Goal: Answer question/provide support: Share knowledge or assist other users

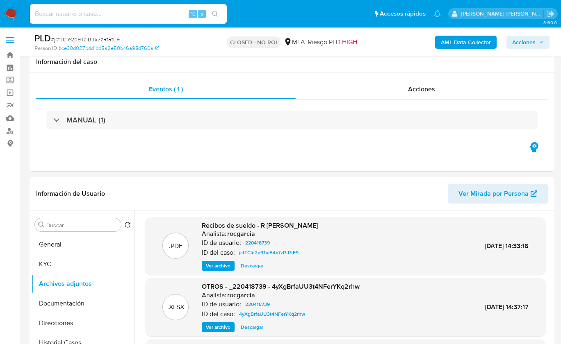
select select "10"
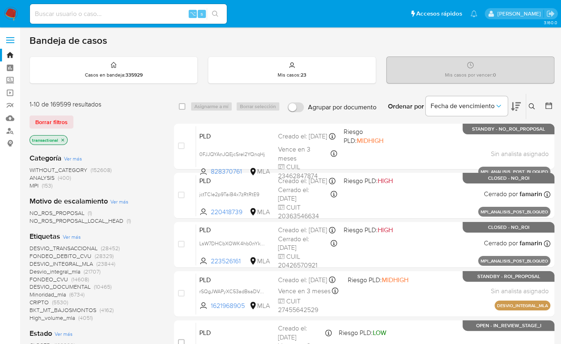
click at [12, 17] on img at bounding box center [11, 14] width 14 height 14
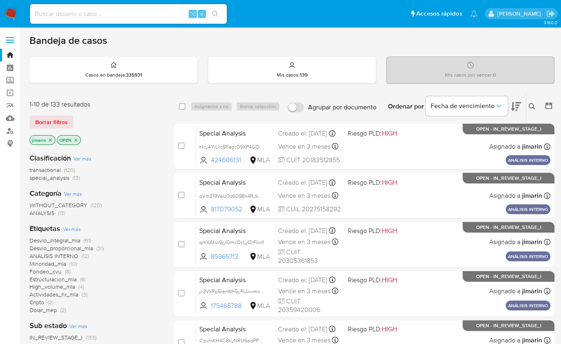
drag, startPoint x: 0, startPoint y: 0, endPoint x: 10, endPoint y: 17, distance: 19.8
click at [11, 17] on img at bounding box center [11, 14] width 14 height 14
click at [524, 102] on div "Ordenar por Fecha de vencimiento" at bounding box center [453, 106] width 144 height 25
click at [532, 103] on icon at bounding box center [531, 106] width 6 height 6
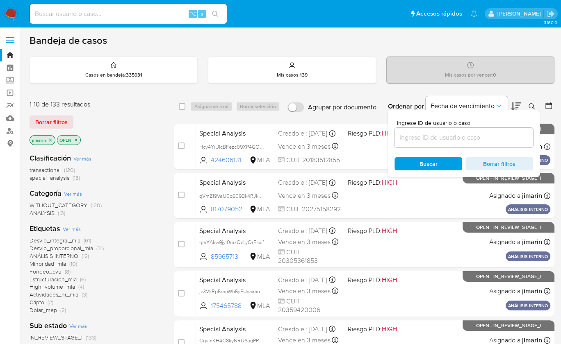
click at [505, 131] on div at bounding box center [463, 138] width 139 height 20
click at [504, 131] on div at bounding box center [463, 138] width 139 height 20
click at [514, 137] on input at bounding box center [463, 137] width 139 height 11
paste input "410939040"
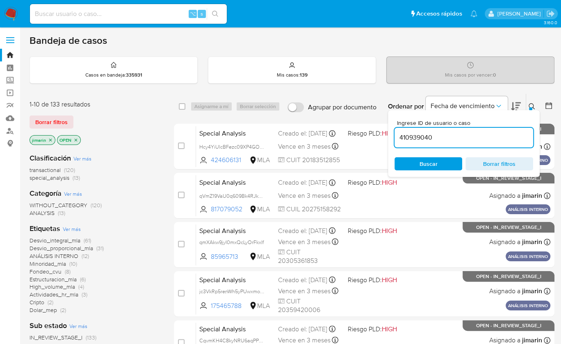
type input "410939040"
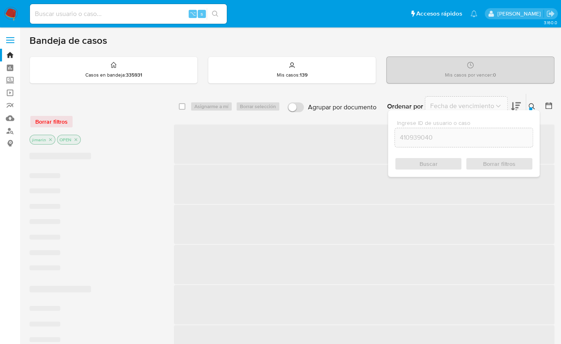
click at [529, 103] on icon at bounding box center [531, 106] width 7 height 7
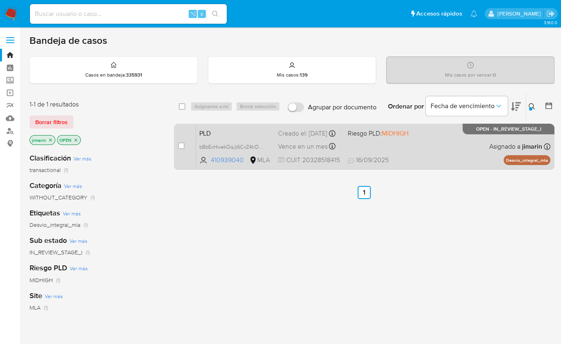
click at [487, 138] on div "PLD bBbExHwekOqJj6CxZ4tiOp9M 410939040 MLA Riesgo PLD: MIDHIGH Creado el: 12/08…" at bounding box center [373, 146] width 354 height 41
click at [180, 147] on input "checkbox" at bounding box center [181, 146] width 7 height 7
checkbox input "true"
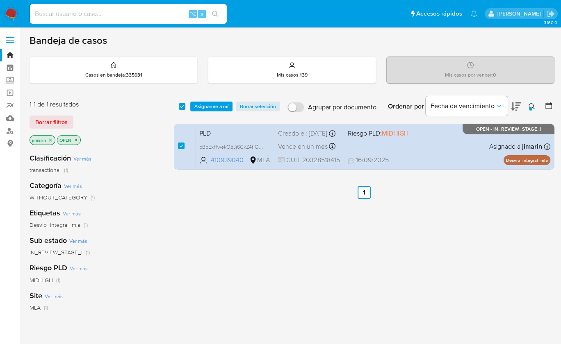
click at [207, 111] on div "select-all-cases-checkbox Asignarme a mí Borrar selección Agrupar por documento…" at bounding box center [364, 106] width 380 height 25
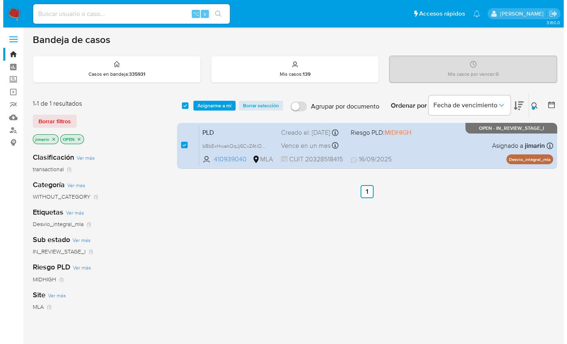
scroll to position [2, 0]
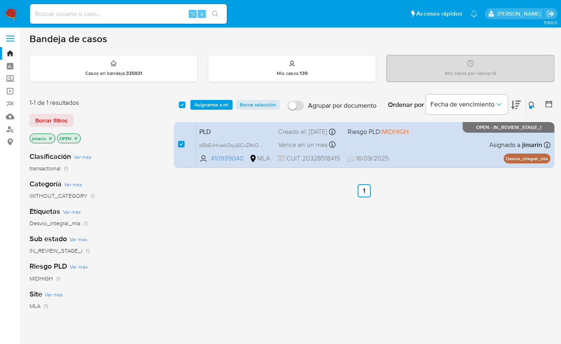
click at [215, 108] on span "Asignarme a mí" at bounding box center [211, 105] width 34 height 8
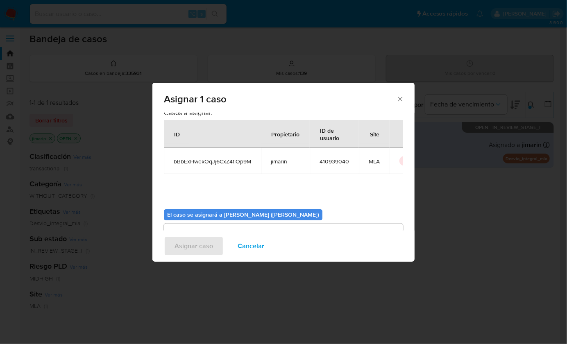
scroll to position [42, 0]
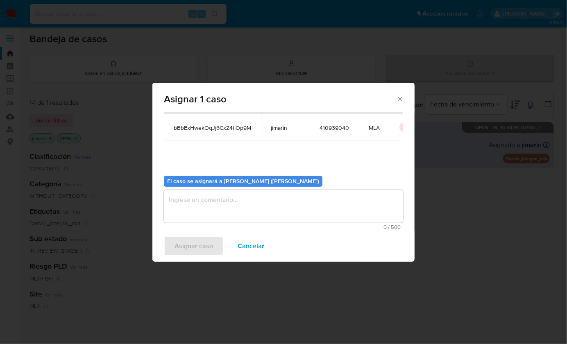
click at [216, 222] on textarea "assign-modal" at bounding box center [283, 206] width 239 height 33
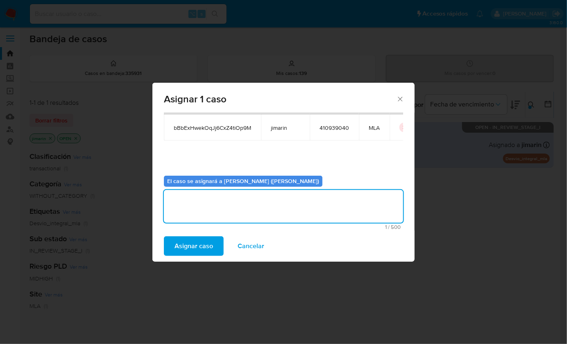
click at [209, 241] on span "Asignar caso" at bounding box center [194, 246] width 39 height 18
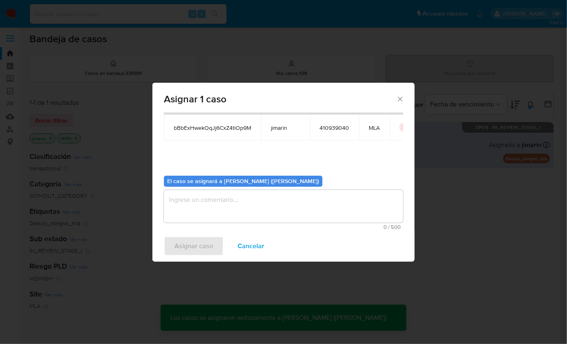
checkbox input "false"
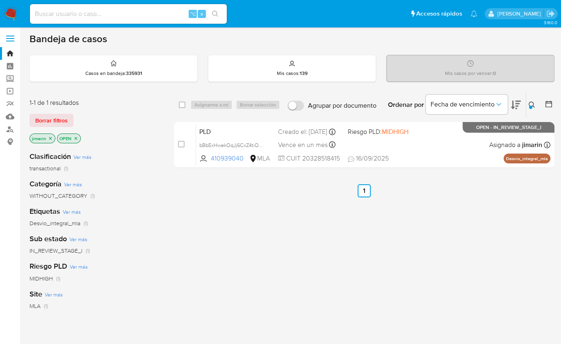
click at [533, 100] on button at bounding box center [533, 105] width 14 height 10
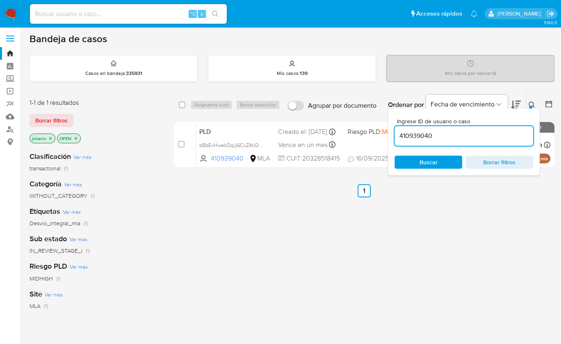
click at [498, 135] on input "410939040" at bounding box center [463, 136] width 139 height 11
type input "316801838"
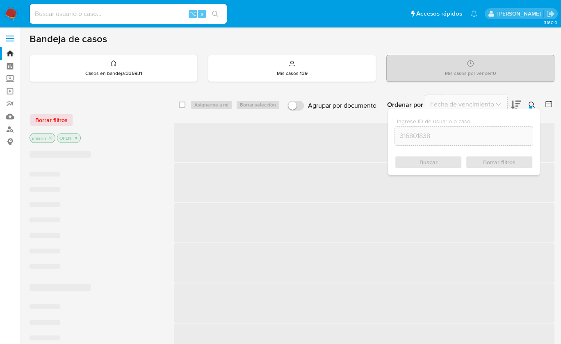
click at [530, 106] on div at bounding box center [530, 107] width 3 height 3
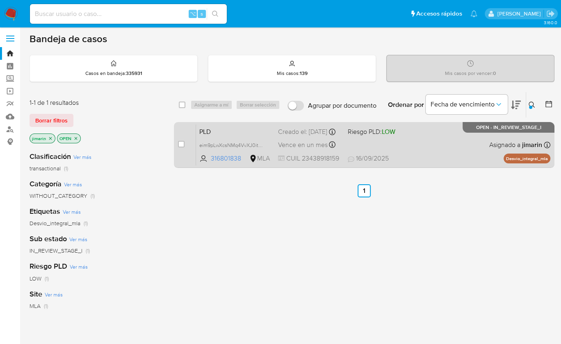
click at [432, 148] on div "PLD eim9pLwXcsNMq4VvXJ0itXnT 316801838 MLA Riesgo PLD: LOW Creado el: 12/08/202…" at bounding box center [373, 144] width 354 height 41
click at [180, 143] on input "checkbox" at bounding box center [181, 144] width 7 height 7
checkbox input "true"
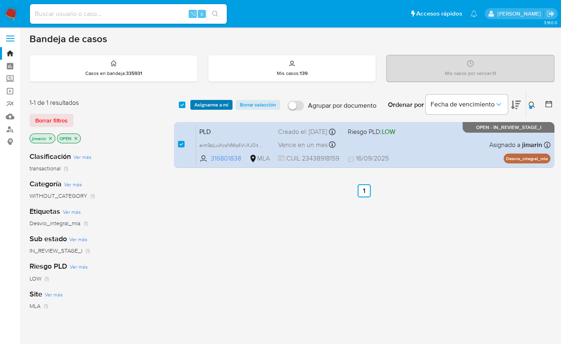
click at [200, 104] on span "Asignarme a mí" at bounding box center [211, 105] width 34 height 8
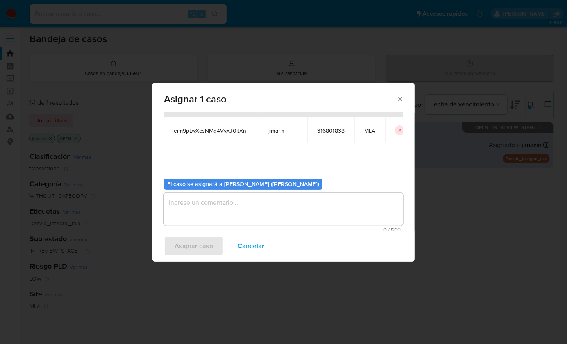
scroll to position [42, 0]
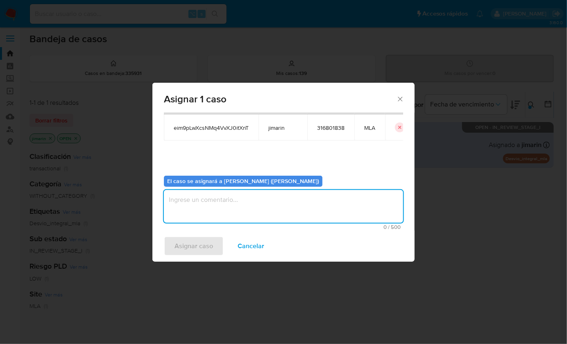
click at [235, 214] on textarea "assign-modal" at bounding box center [283, 206] width 239 height 33
click at [198, 248] on span "Asignar caso" at bounding box center [194, 246] width 39 height 18
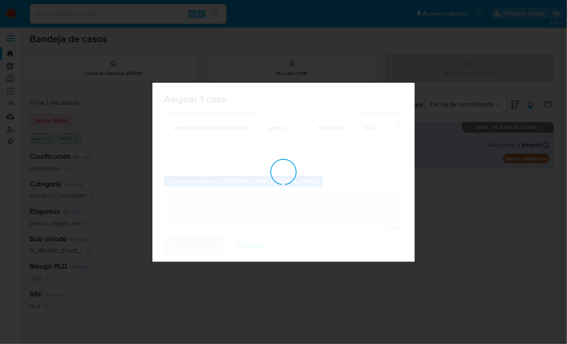
checkbox input "false"
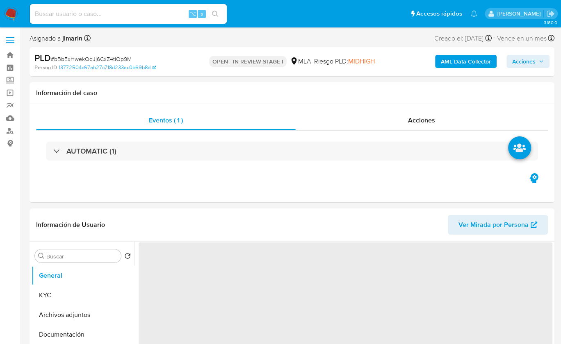
select select "10"
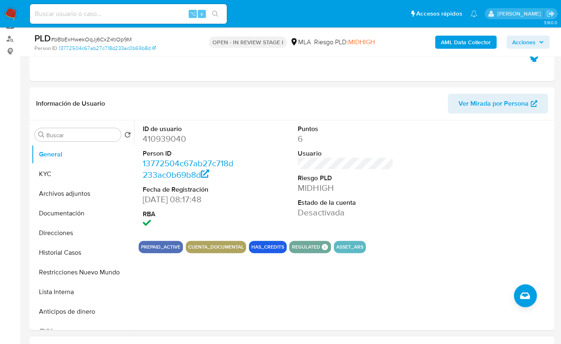
scroll to position [347, 0]
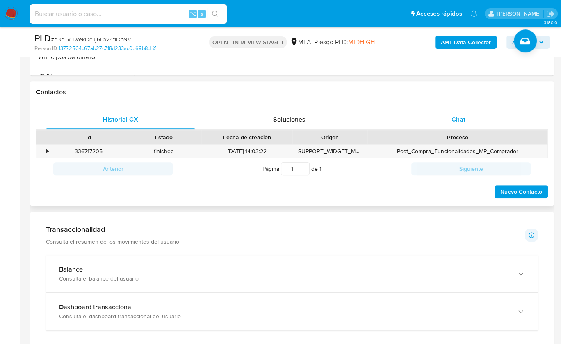
click at [488, 116] on div "Chat" at bounding box center [458, 120] width 149 height 20
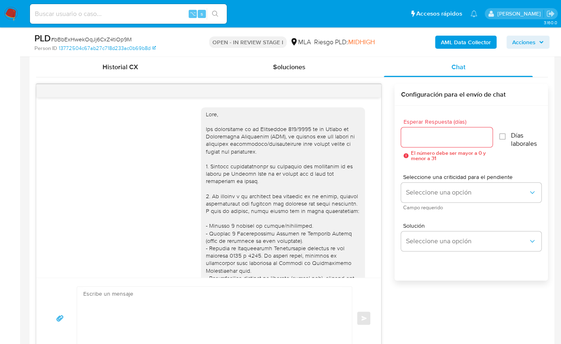
scroll to position [1848, 0]
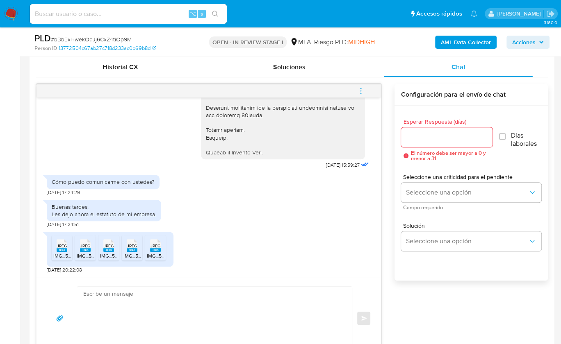
click at [66, 244] on span "JPEG" at bounding box center [62, 246] width 10 height 5
click at [84, 245] on span "JPEG" at bounding box center [85, 246] width 10 height 5
click at [107, 247] on span "JPEG" at bounding box center [109, 246] width 10 height 5
click at [130, 250] on rect at bounding box center [132, 250] width 11 height 4
click at [148, 250] on div "JPEG JPEG" at bounding box center [155, 245] width 17 height 16
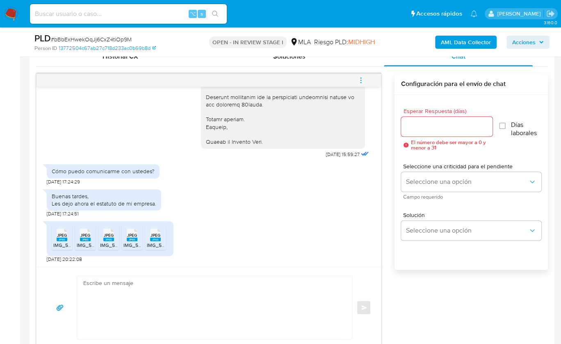
scroll to position [411, 0]
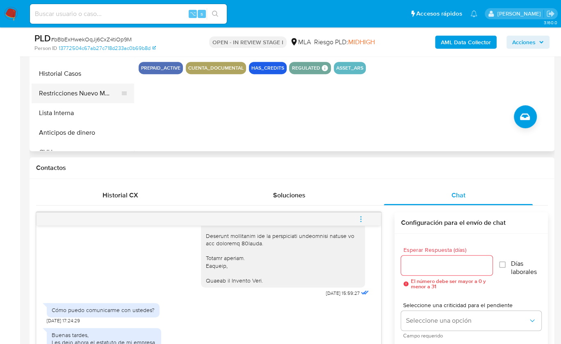
click at [100, 91] on button "Restricciones Nuevo Mundo" at bounding box center [80, 94] width 96 height 20
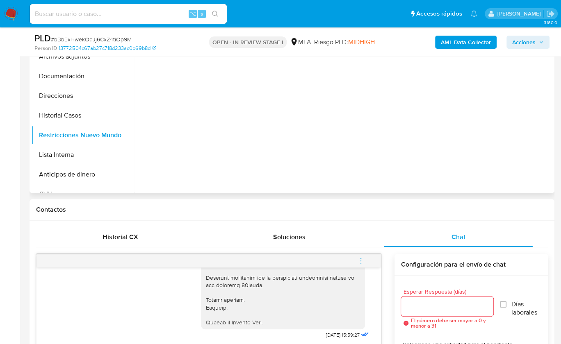
scroll to position [125, 0]
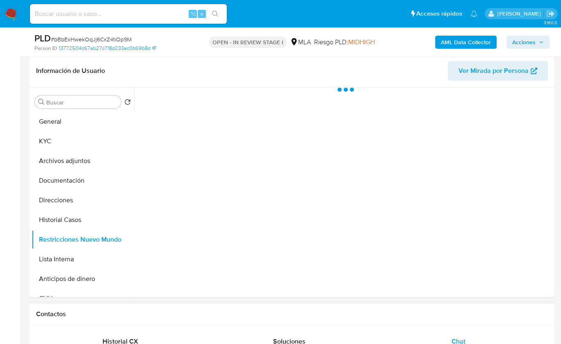
click at [418, 324] on div "Contactos" at bounding box center [292, 315] width 525 height 22
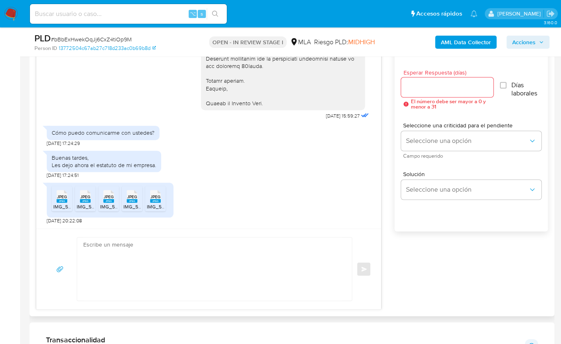
scroll to position [466, 0]
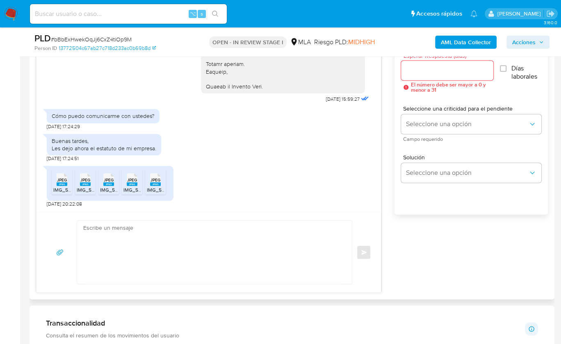
click at [219, 259] on textarea at bounding box center [212, 252] width 258 height 63
paste textarea "Hola, Muchas gracias por la respuesta. Analizamos tu caso y notamos que la info…"
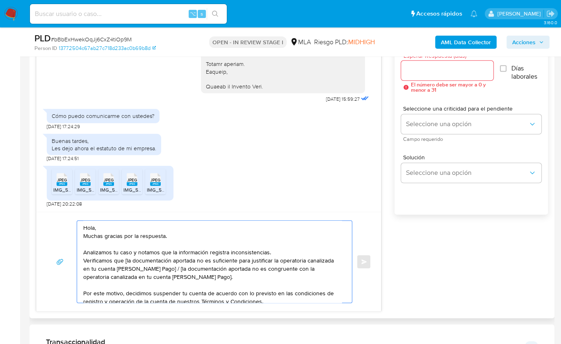
scroll to position [0, 0]
click at [103, 225] on textarea "Hola, Muchas gracias por la respuesta. Analizamos tu caso y notamos que la info…" at bounding box center [212, 262] width 258 height 82
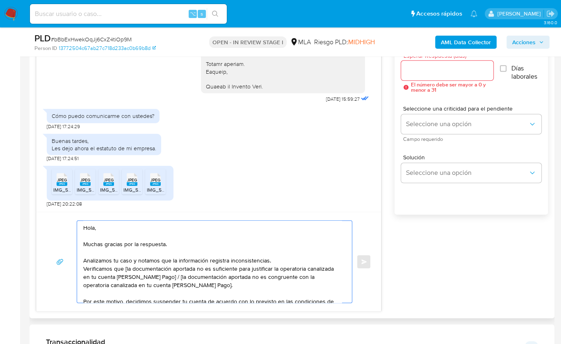
click at [282, 261] on textarea "Hola, Muchas gracias por la respuesta. Analizamos tu caso y notamos que la info…" at bounding box center [212, 262] width 258 height 82
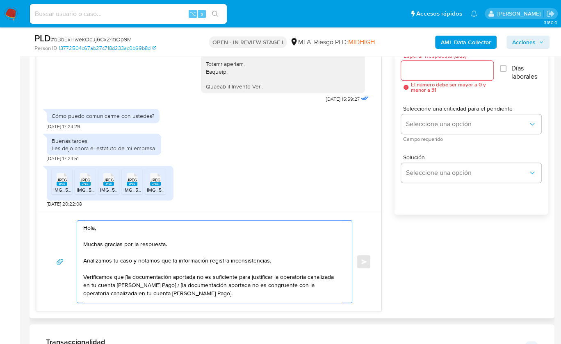
drag, startPoint x: 130, startPoint y: 276, endPoint x: 168, endPoint y: 284, distance: 39.0
click at [168, 284] on textarea "Hola, Muchas gracias por la respuesta. Analizamos tu caso y notamos que la info…" at bounding box center [212, 262] width 258 height 82
drag, startPoint x: 208, startPoint y: 294, endPoint x: 160, endPoint y: 285, distance: 48.9
click at [160, 285] on textarea "Hola, Muchas gracias por la respuesta. Analizamos tu caso y notamos que la info…" at bounding box center [212, 262] width 258 height 82
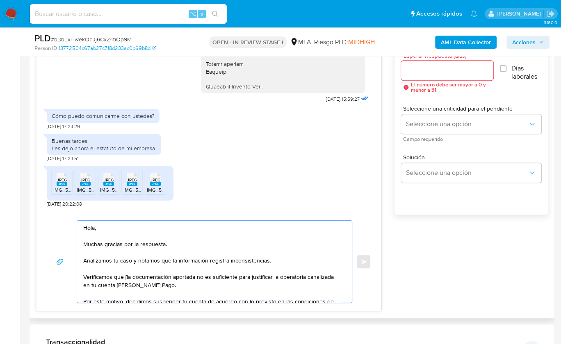
click at [126, 276] on textarea "Hola, Muchas gracias por la respuesta. Analizamos tu caso y notamos que la info…" at bounding box center [212, 262] width 258 height 82
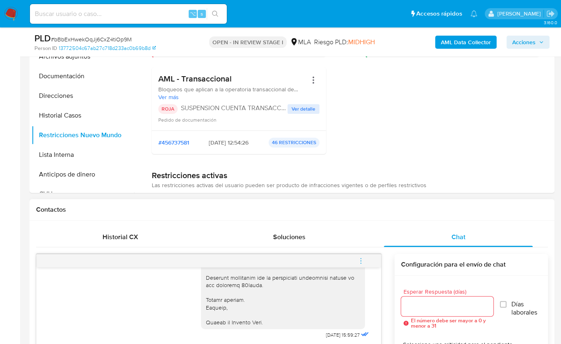
scroll to position [242, 0]
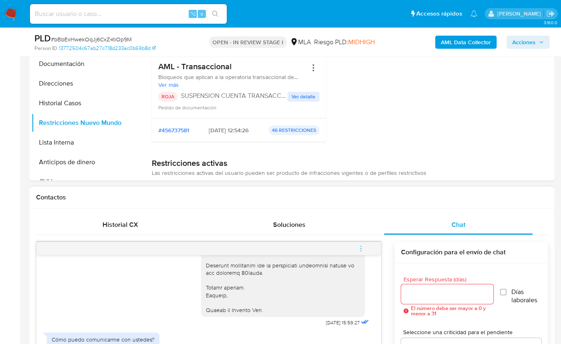
type textarea "Hola, Muchas gracias por la respuesta. Analizamos tu caso y notamos que la info…"
click at [424, 300] on div at bounding box center [447, 295] width 92 height 20
click at [424, 294] on input "Esperar Respuesta (días)" at bounding box center [447, 294] width 92 height 11
type input "0"
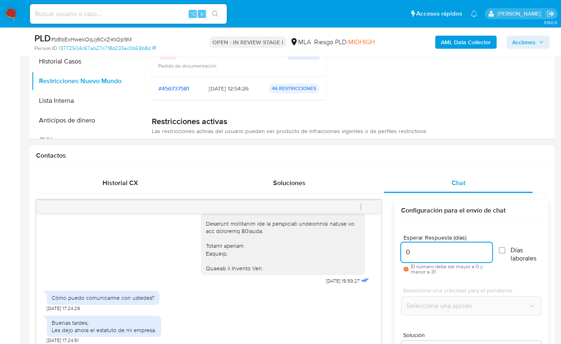
scroll to position [383, 0]
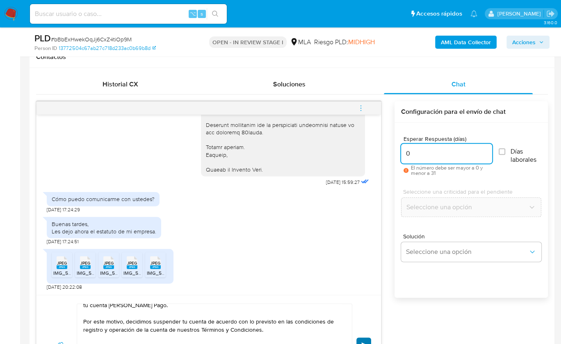
type input "0"
click at [366, 338] on button "Enviar" at bounding box center [363, 345] width 15 height 15
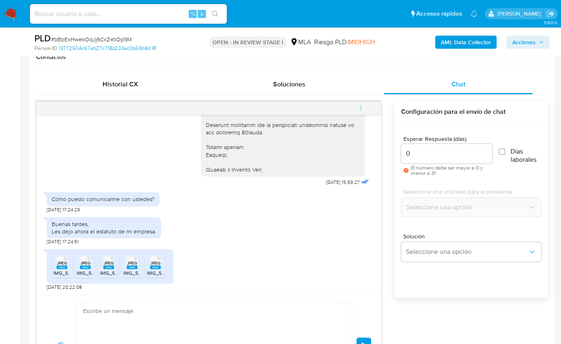
scroll to position [2028, 0]
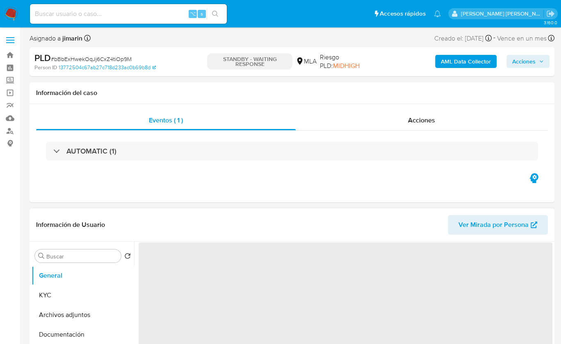
select select "10"
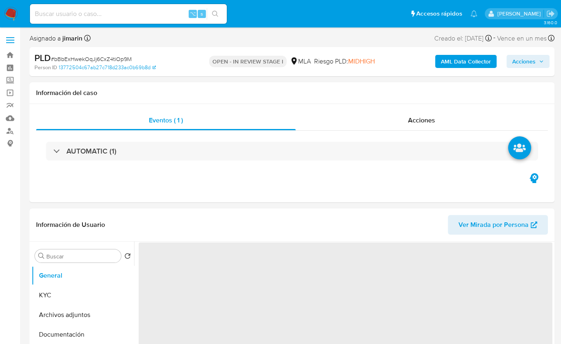
select select "10"
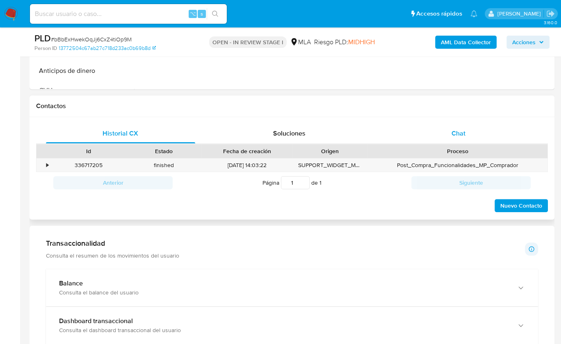
click at [447, 132] on div "Chat" at bounding box center [458, 134] width 149 height 20
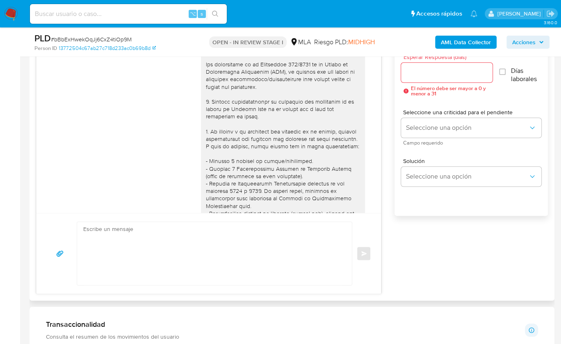
scroll to position [400, 0]
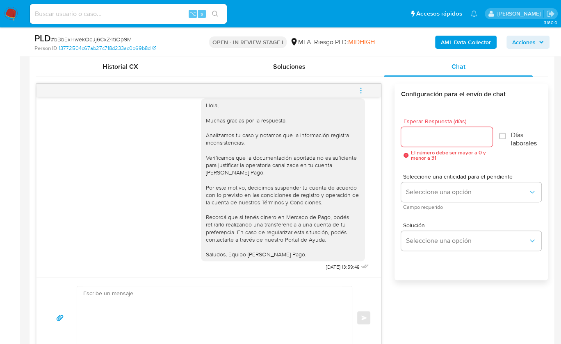
click at [368, 91] on button "menu-action" at bounding box center [360, 91] width 27 height 20
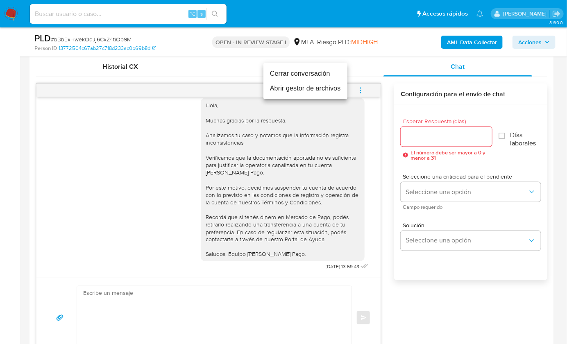
click at [294, 75] on li "Cerrar conversación" at bounding box center [306, 73] width 84 height 15
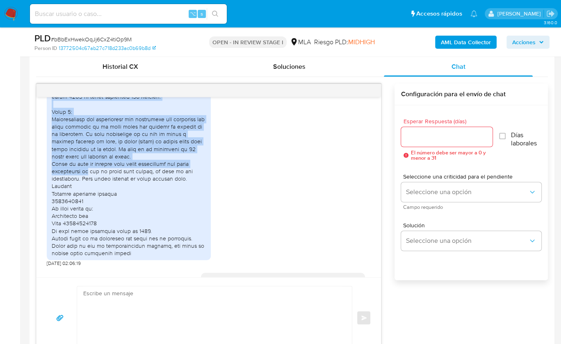
scroll to position [1273, 0]
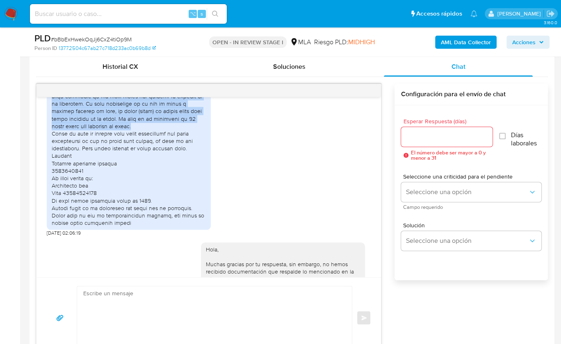
drag, startPoint x: 52, startPoint y: 166, endPoint x: 121, endPoint y: 148, distance: 71.2
click at [121, 148] on div at bounding box center [129, 78] width 154 height 298
copy div "Realizó la actividad gastronomía pero no a través de esta cuenta, sino desde un…"
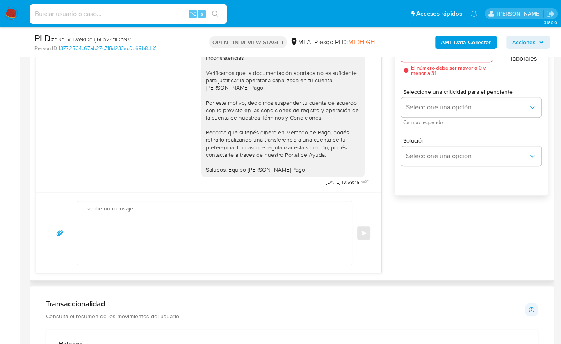
scroll to position [556, 0]
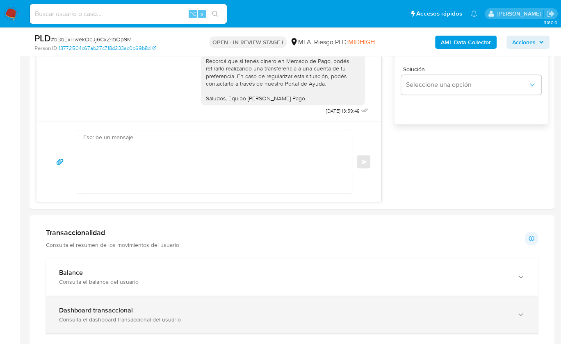
click at [313, 313] on div "Dashboard transaccional Consulta el dashboard transaccional del usuario" at bounding box center [283, 315] width 449 height 17
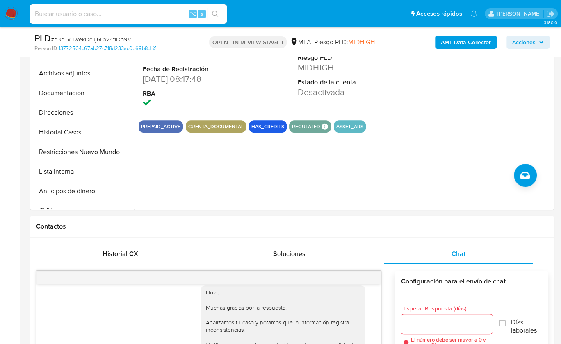
scroll to position [211, 0]
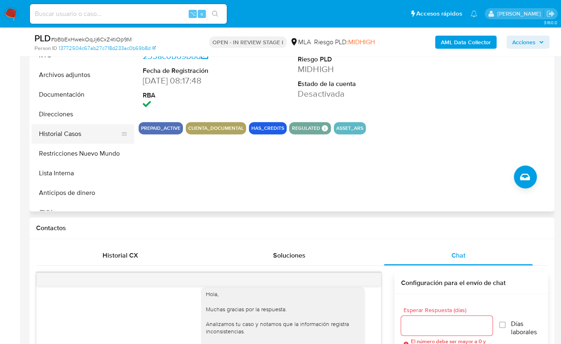
click at [83, 131] on button "Historial Casos" at bounding box center [80, 134] width 96 height 20
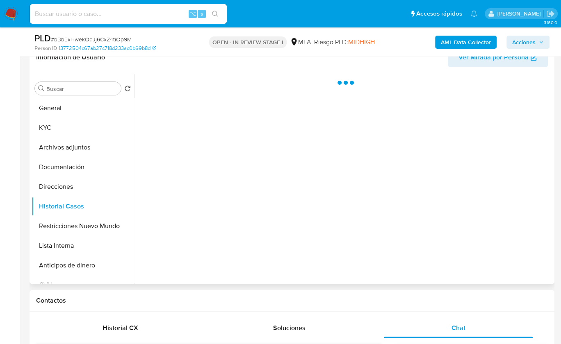
scroll to position [138, 0]
click at [438, 258] on div at bounding box center [343, 180] width 418 height 210
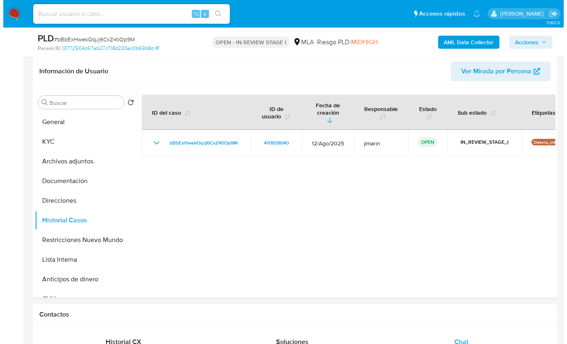
scroll to position [97, 0]
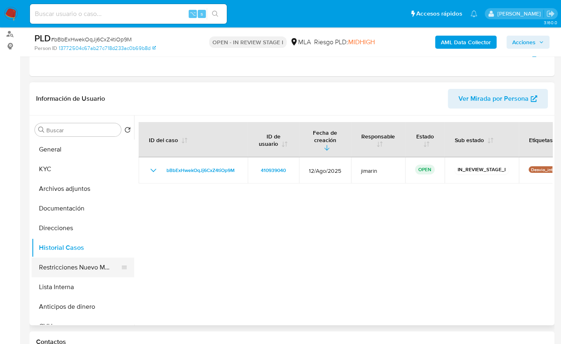
click at [85, 266] on button "Restricciones Nuevo Mundo" at bounding box center [80, 268] width 96 height 20
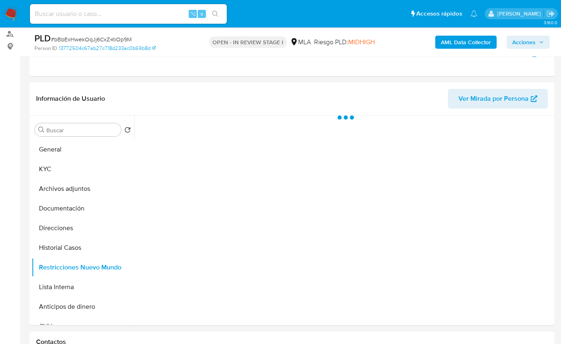
click at [455, 45] on b "AML Data Collector" at bounding box center [466, 42] width 50 height 13
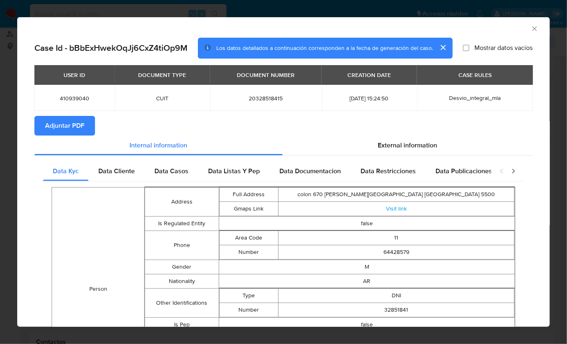
click at [57, 127] on span "Adjuntar PDF" at bounding box center [64, 126] width 39 height 18
click at [533, 28] on icon "Cerrar ventana" at bounding box center [535, 28] width 5 height 5
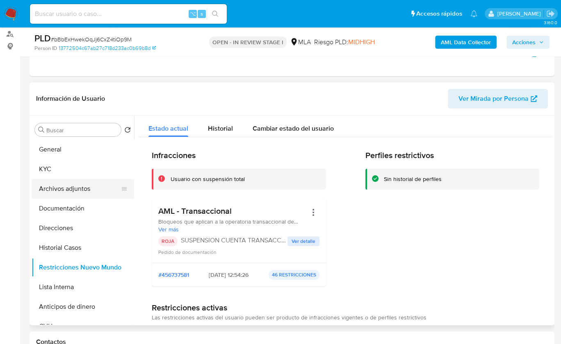
click at [78, 185] on button "Archivos adjuntos" at bounding box center [80, 189] width 96 height 20
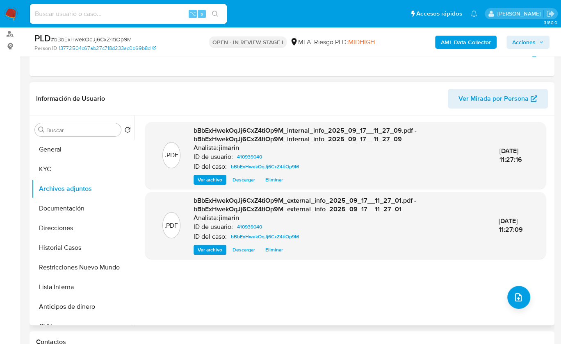
click at [527, 291] on div ".PDF bBbExHwekOqJj6CxZ4tiOp9M_internal_info_2025_09_17__11_27_09.pdf - bBbExHwe…" at bounding box center [345, 220] width 401 height 197
click at [519, 293] on icon "upload-file" at bounding box center [518, 298] width 10 height 10
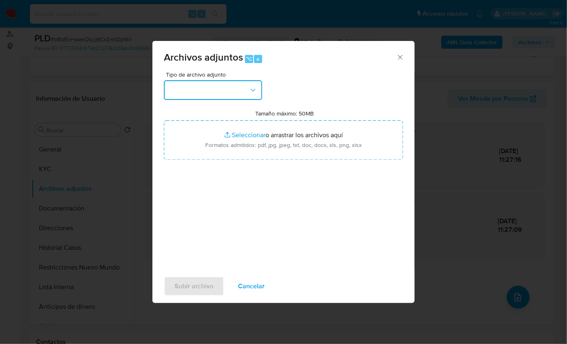
click at [221, 89] on button "button" at bounding box center [213, 90] width 98 height 20
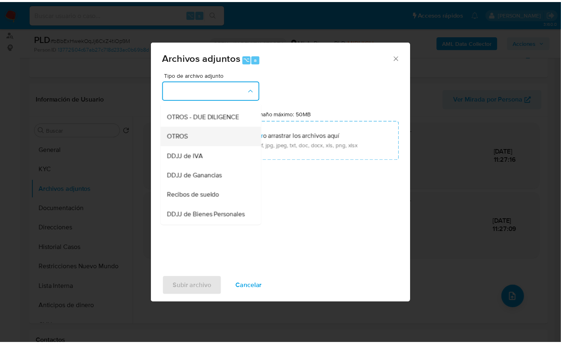
scroll to position [134, 0]
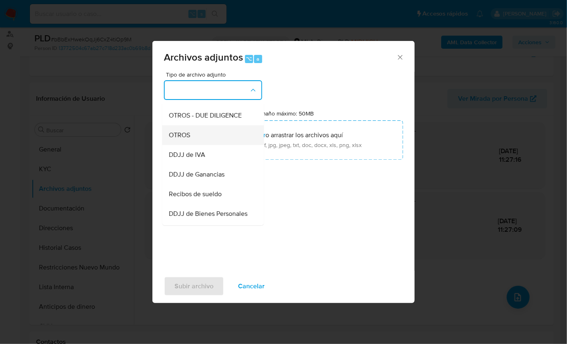
click at [196, 143] on div "OTROS" at bounding box center [211, 135] width 84 height 20
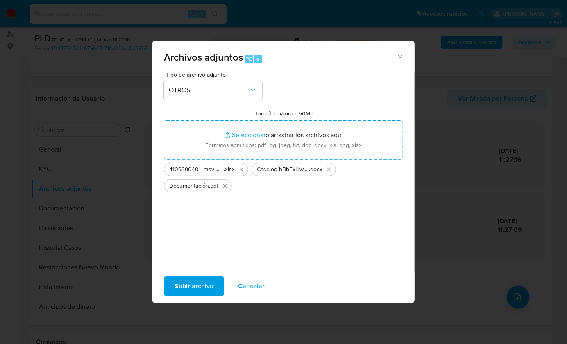
click at [204, 284] on span "Subir archivo" at bounding box center [194, 287] width 39 height 18
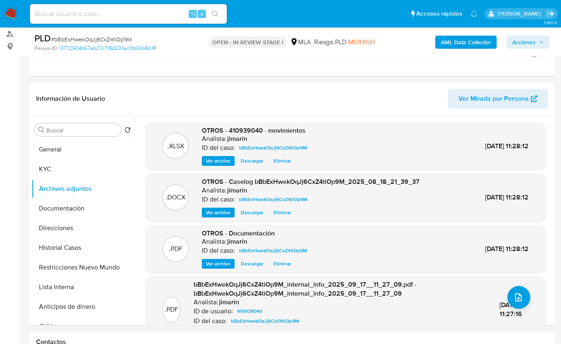
click at [543, 41] on icon "button" at bounding box center [541, 42] width 5 height 5
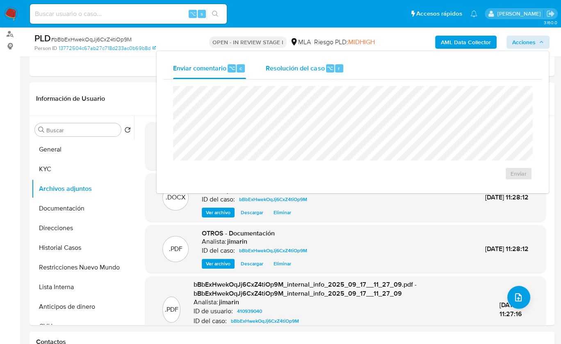
click at [312, 73] on div "Resolución del caso ⌥ r" at bounding box center [305, 68] width 78 height 21
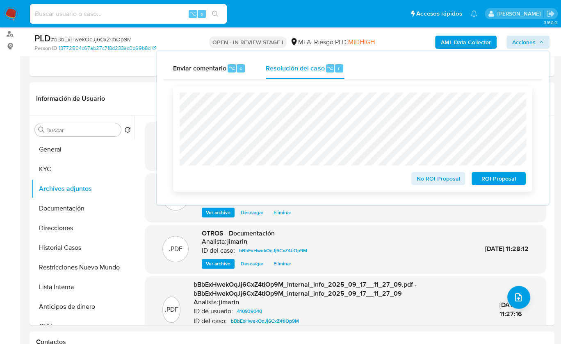
click at [488, 179] on span "ROI Proposal" at bounding box center [498, 178] width 43 height 11
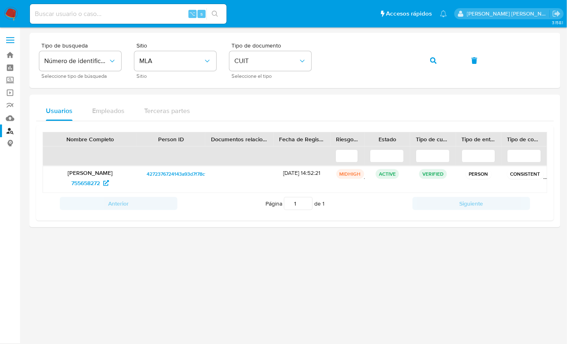
click at [10, 14] on img at bounding box center [11, 14] width 14 height 14
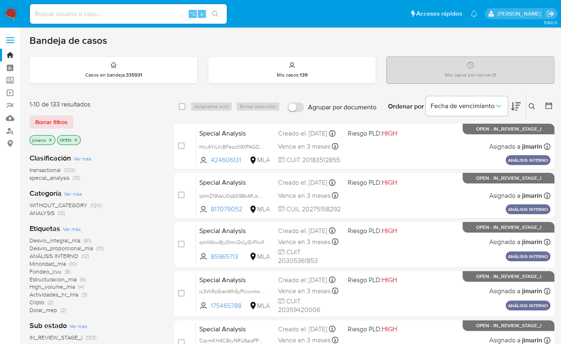
click at [64, 178] on span "special_analysis" at bounding box center [50, 178] width 40 height 8
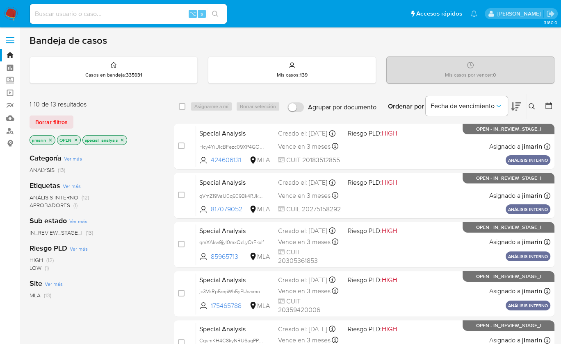
click at [15, 16] on img at bounding box center [11, 14] width 14 height 14
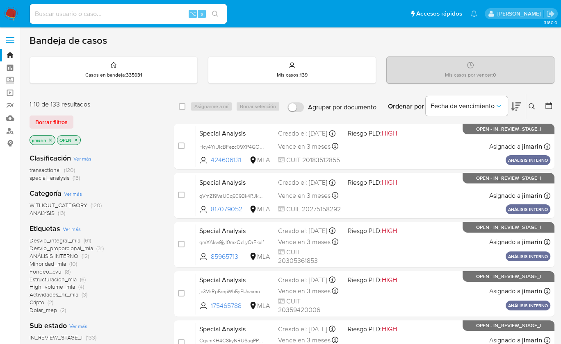
click at [129, 138] on div "jimarin OPEN" at bounding box center [95, 140] width 131 height 11
click at [77, 138] on icon "close-filter" at bounding box center [75, 140] width 5 height 5
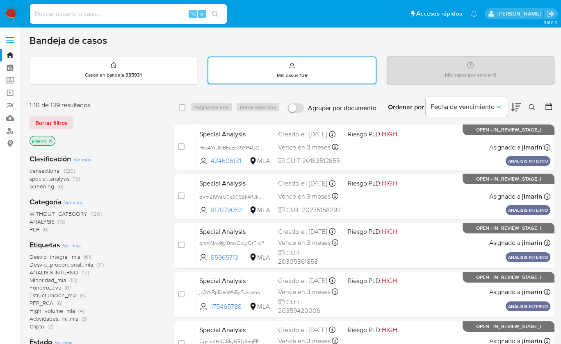
click at [51, 137] on p "jimarin" at bounding box center [42, 141] width 25 height 9
click at [52, 139] on icon "close-filter" at bounding box center [50, 141] width 5 height 5
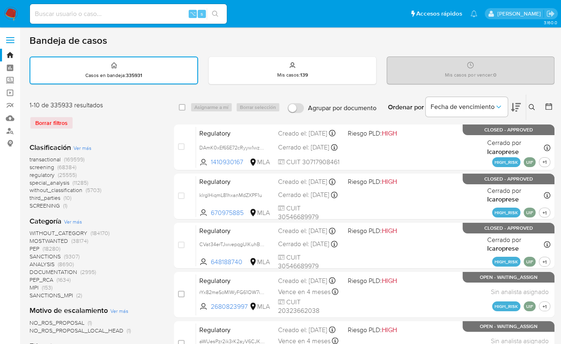
click at [44, 160] on span "transactional" at bounding box center [45, 159] width 31 height 8
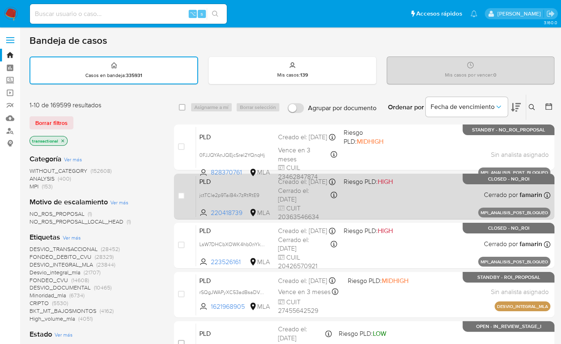
click at [478, 201] on div "PLD jctTCle2p9TaiB4x7zRtRtE9 220418739 MLA Riesgo PLD: HIGH Creado el: 08/09/20…" at bounding box center [373, 196] width 354 height 41
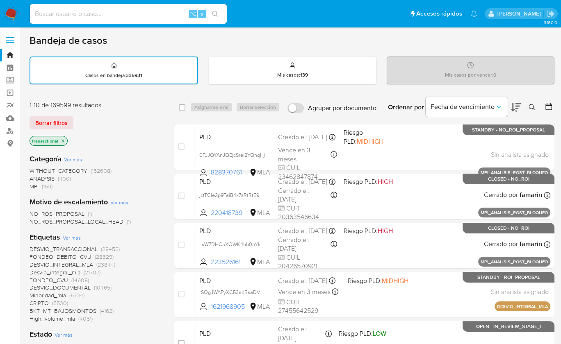
click at [21, 14] on nav "Pausado Ver notificaciones ⌥ s Accesos rápidos Presiona las siguientes teclas p…" at bounding box center [280, 13] width 561 height 27
click at [14, 23] on nav "Pausado Ver notificaciones ⌥ s Accesos rápidos Presiona las siguientes teclas p…" at bounding box center [280, 13] width 561 height 27
click at [13, 19] on img at bounding box center [11, 14] width 14 height 14
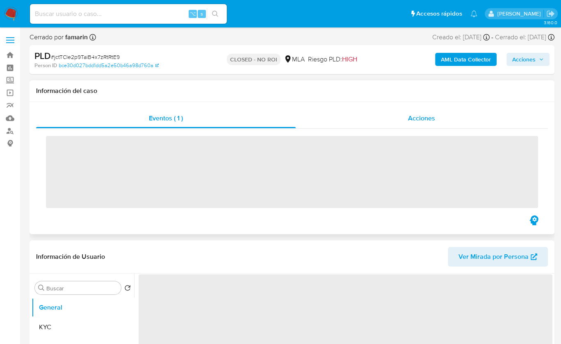
click at [442, 119] on div "Acciones" at bounding box center [422, 119] width 253 height 20
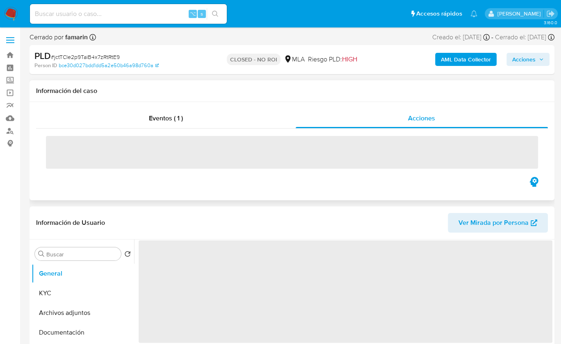
select select "10"
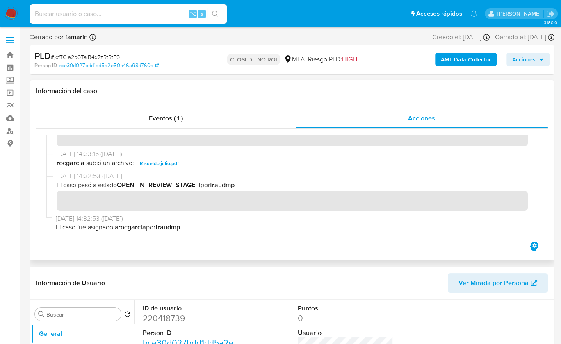
scroll to position [135, 0]
click at [156, 164] on span "R sueldo julio.pdf" at bounding box center [159, 162] width 39 height 10
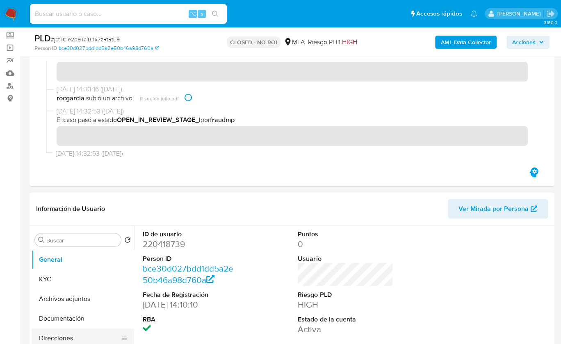
scroll to position [145, 0]
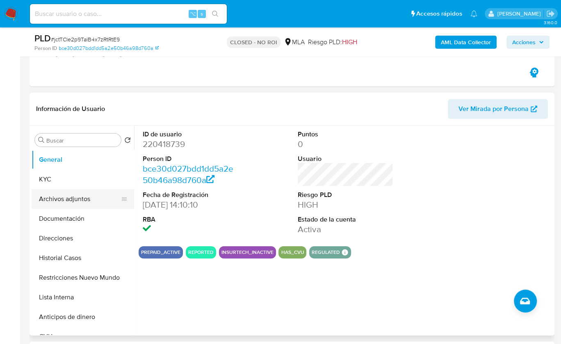
click at [105, 204] on button "Archivos adjuntos" at bounding box center [80, 199] width 96 height 20
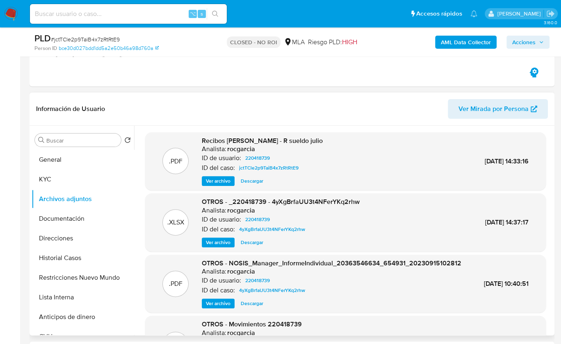
click at [216, 180] on span "Ver archivo" at bounding box center [218, 181] width 25 height 8
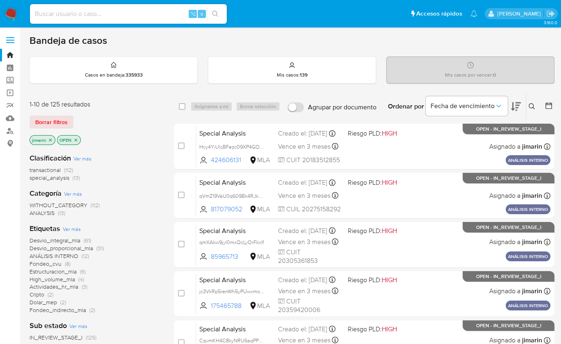
click at [11, 19] on img at bounding box center [11, 14] width 14 height 14
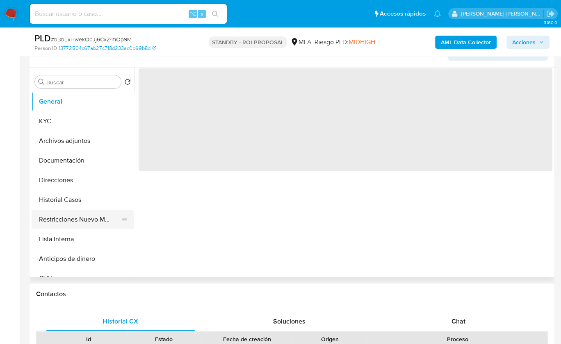
click at [84, 225] on button "Restricciones Nuevo Mundo" at bounding box center [80, 220] width 96 height 20
select select "10"
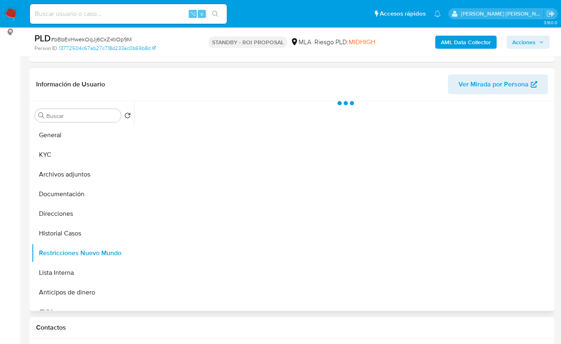
scroll to position [93, 0]
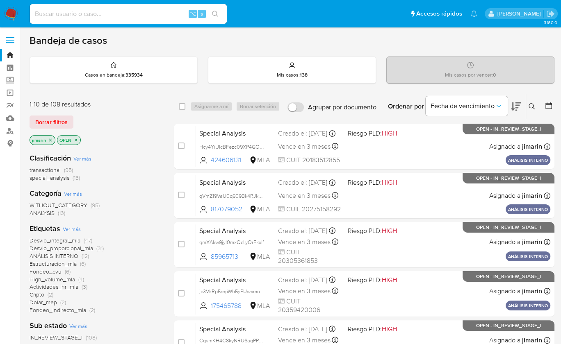
click at [75, 139] on icon "close-filter" at bounding box center [76, 140] width 3 height 3
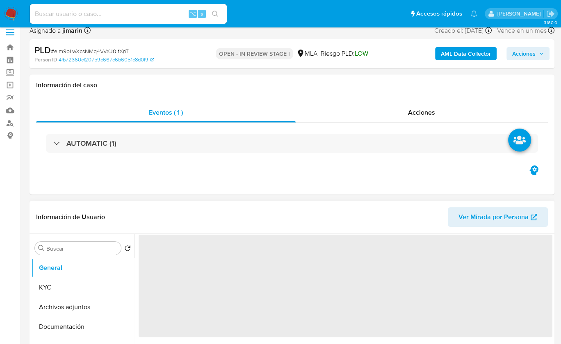
scroll to position [193, 0]
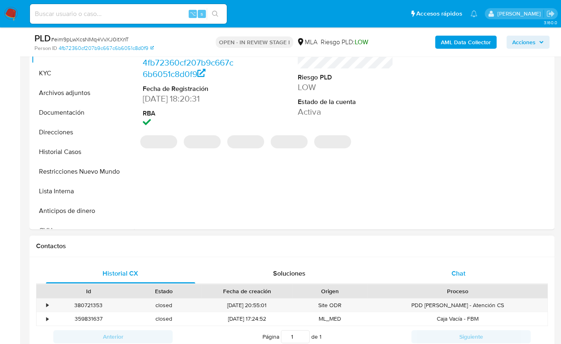
click at [449, 264] on div "Chat" at bounding box center [458, 274] width 149 height 20
select select "10"
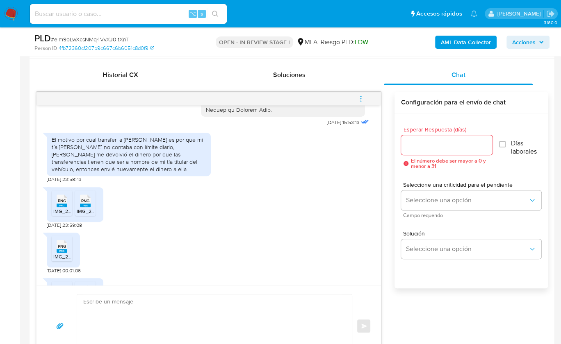
scroll to position [774, 0]
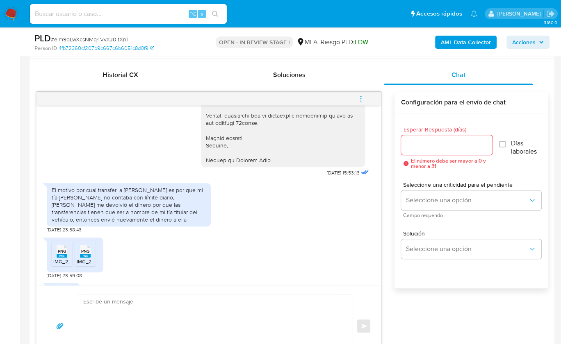
click at [183, 242] on div "PNG PNG IMG_2383.png PNG PNG IMG_2382.png 16/09/2025 23:59:08" at bounding box center [209, 257] width 324 height 46
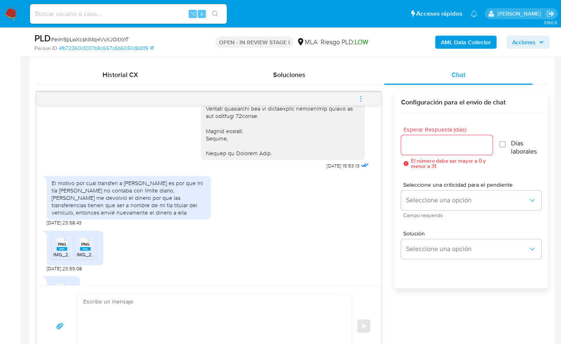
scroll to position [783, 0]
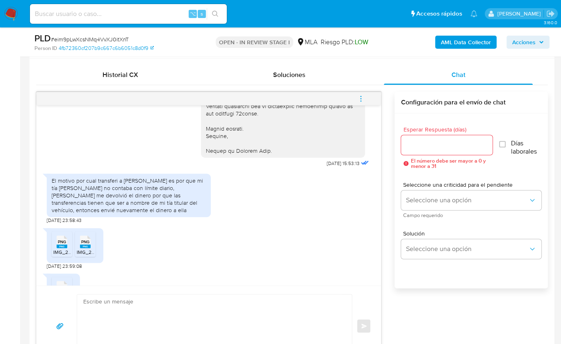
click at [57, 245] on rect at bounding box center [62, 247] width 11 height 4
click at [84, 245] on rect at bounding box center [85, 247] width 11 height 4
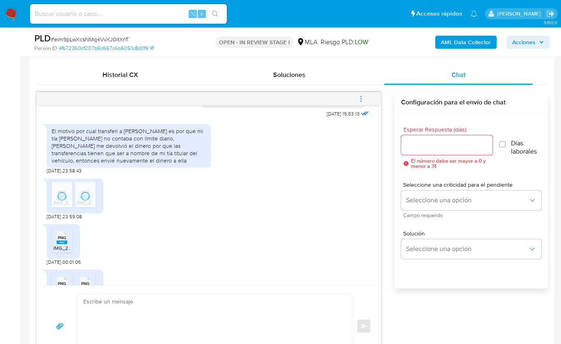
click at [65, 246] on span "IMG_2384.png" at bounding box center [69, 248] width 33 height 7
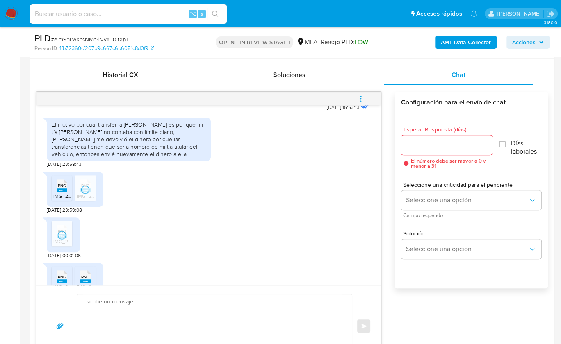
scroll to position [848, 0]
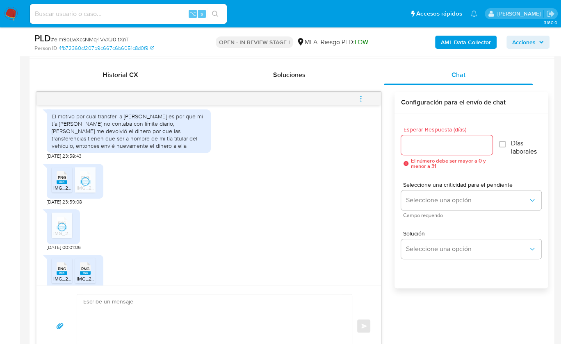
click at [61, 258] on li "PNG PNG IMG_2388.png" at bounding box center [62, 270] width 20 height 25
click at [87, 262] on icon at bounding box center [85, 268] width 11 height 13
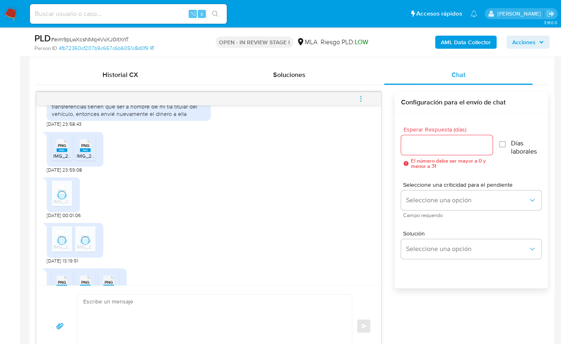
scroll to position [901, 0]
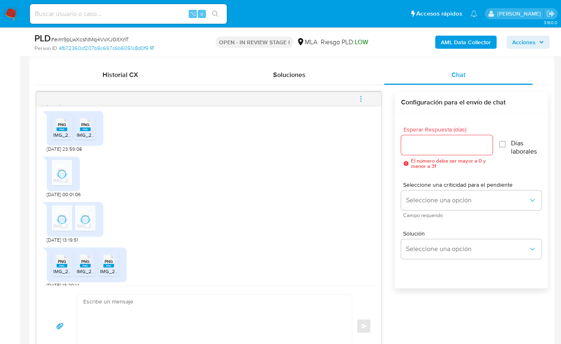
click at [59, 261] on span "PNG" at bounding box center [62, 261] width 8 height 5
click at [86, 264] on rect at bounding box center [85, 266] width 11 height 4
click at [114, 265] on div "PNG PNG" at bounding box center [108, 261] width 17 height 16
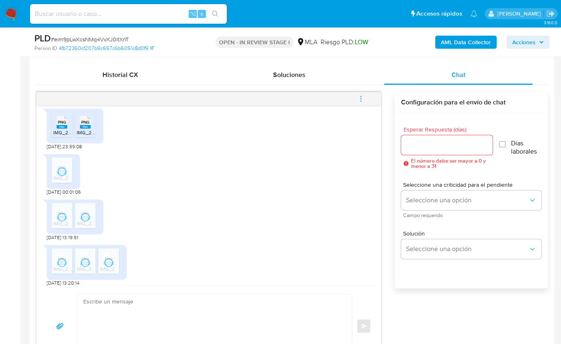
scroll to position [908, 0]
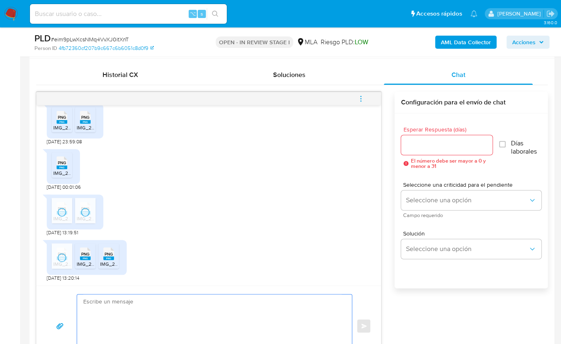
click at [184, 314] on textarea at bounding box center [212, 326] width 258 height 63
click at [168, 309] on textarea at bounding box center [212, 326] width 258 height 63
click at [170, 300] on textarea at bounding box center [212, 326] width 258 height 63
paste textarea "Hola! Queremos informarte que el uso de la cuenta es personal y no se deben can…"
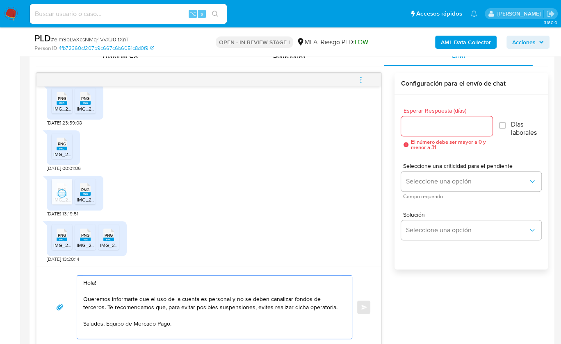
scroll to position [427, 0]
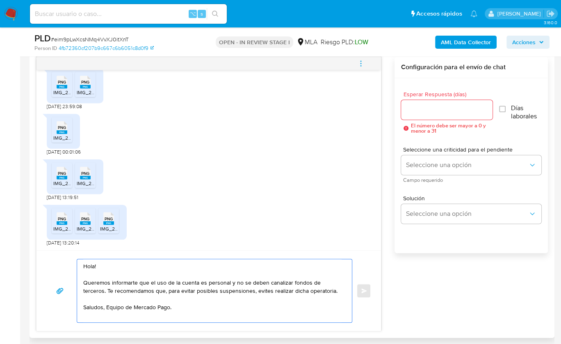
click at [110, 263] on textarea "Hola! Queremos informarte que el uso de la cuenta es personal y no se deben can…" at bounding box center [212, 291] width 258 height 63
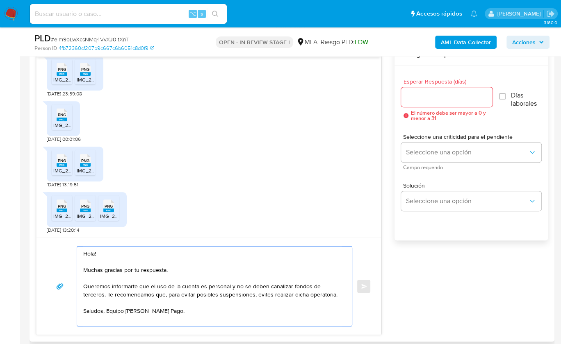
scroll to position [442, 0]
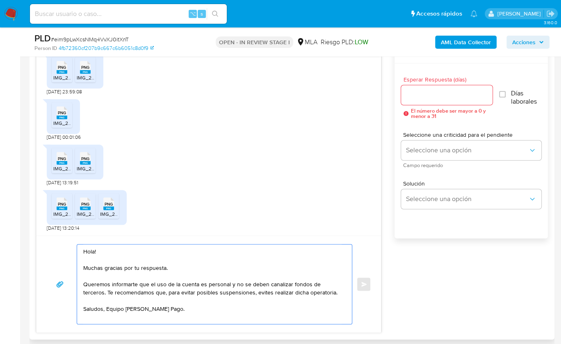
click at [84, 292] on textarea "Hola! Muchas gracias por tu respuesta. Queremos informarte que el uso de la cue…" at bounding box center [212, 285] width 258 height 80
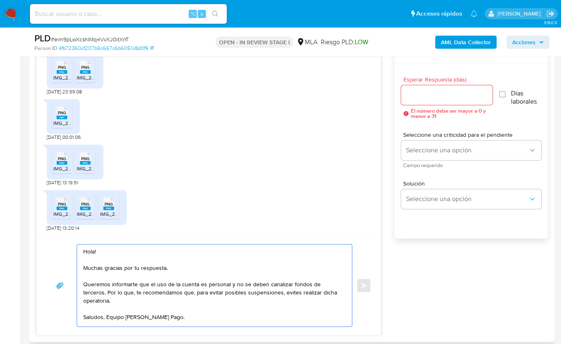
drag, startPoint x: 320, startPoint y: 292, endPoint x: 321, endPoint y: 299, distance: 7.0
click at [321, 299] on textarea "Hola! Muchas gracias por tu respuesta. Queremos informarte que el uso de la cue…" at bounding box center [212, 286] width 258 height 82
click at [323, 293] on textarea "Hola! Muchas gracias por tu respuesta. Queremos informarte que el uso de la cue…" at bounding box center [212, 286] width 258 height 82
type textarea "Hola! Muchas gracias por tu respuesta. Queremos informarte que el uso de la cue…"
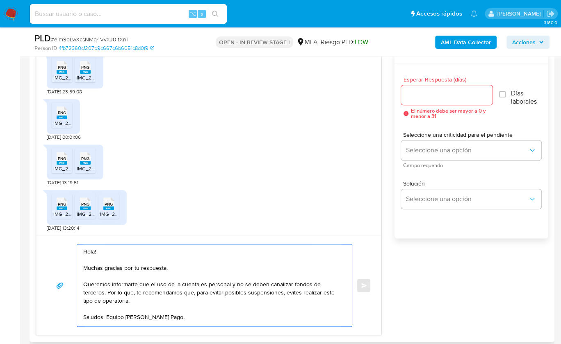
click at [467, 103] on div at bounding box center [446, 95] width 91 height 20
click at [466, 96] on input "Esperar Respuesta (días)" at bounding box center [446, 95] width 91 height 11
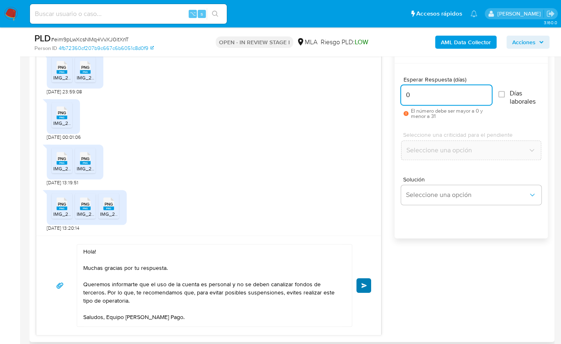
type input "0"
click at [360, 282] on button "Enviar" at bounding box center [363, 285] width 15 height 15
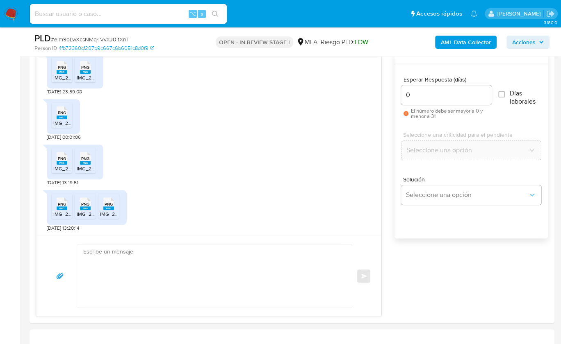
scroll to position [1006, 0]
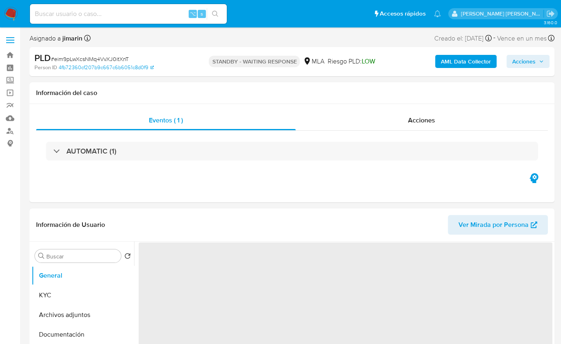
select select "10"
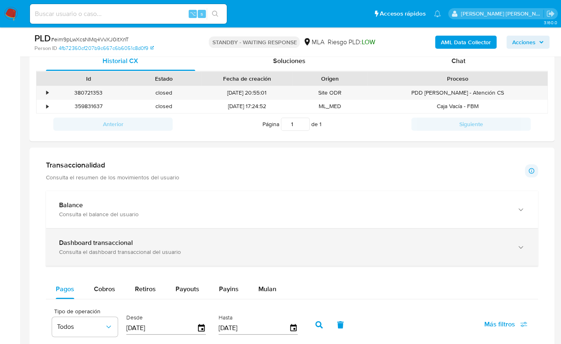
scroll to position [452, 0]
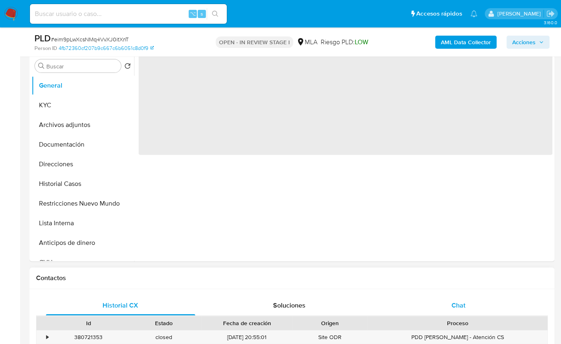
select select "10"
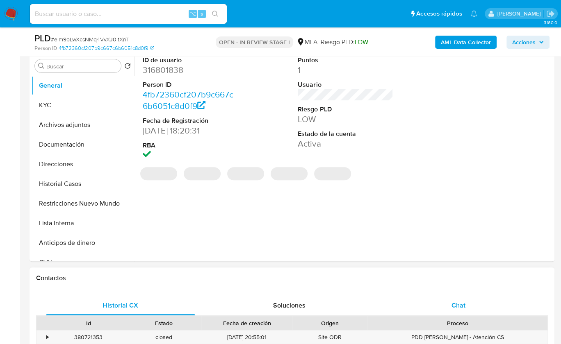
click at [458, 312] on div "Chat" at bounding box center [458, 306] width 149 height 20
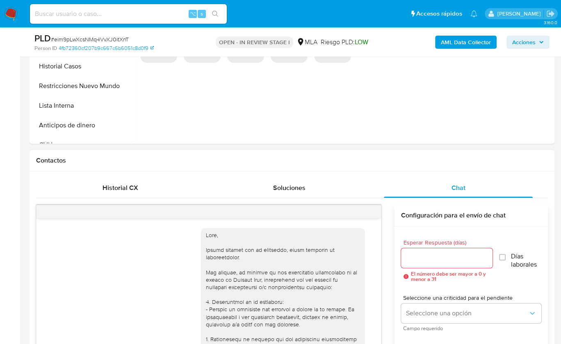
scroll to position [961, 0]
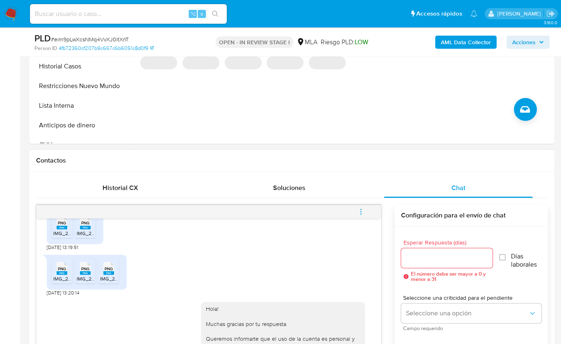
click at [362, 212] on icon "menu-action" at bounding box center [360, 211] width 7 height 7
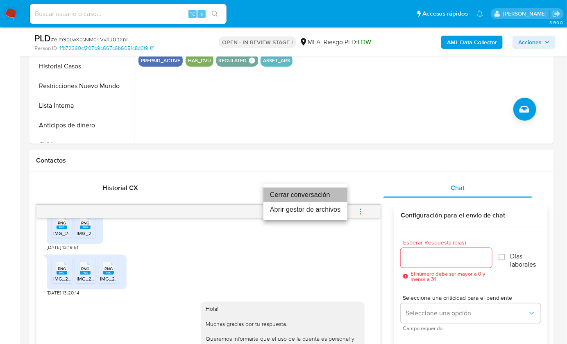
click at [297, 192] on li "Cerrar conversación" at bounding box center [306, 195] width 84 height 15
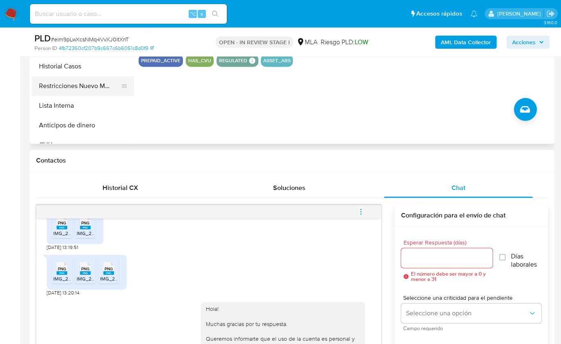
click at [86, 90] on button "Restricciones Nuevo Mundo" at bounding box center [80, 86] width 96 height 20
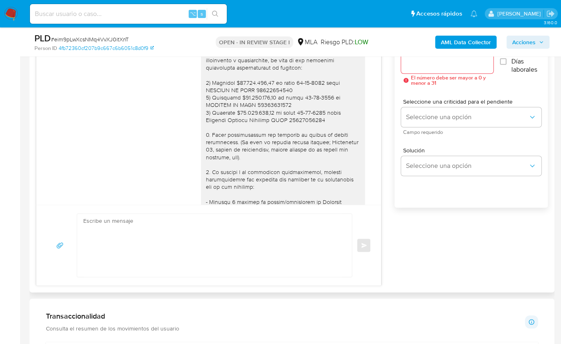
scroll to position [478, 0]
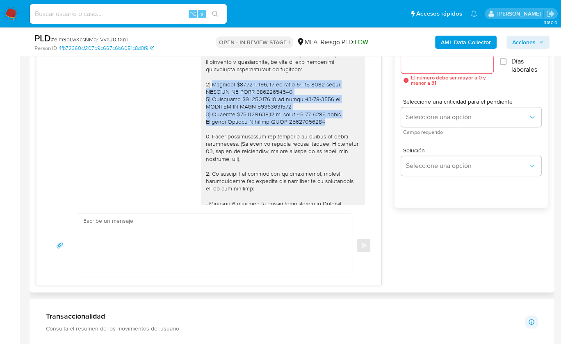
drag, startPoint x: 204, startPoint y: 83, endPoint x: 296, endPoint y: 120, distance: 99.4
click at [297, 119] on div at bounding box center [283, 155] width 154 height 358
copy div "Emitiste $12.537.130,00 en fecha 16-07-2025 hacia SAHIORA SA CUIT 30692319628 2…"
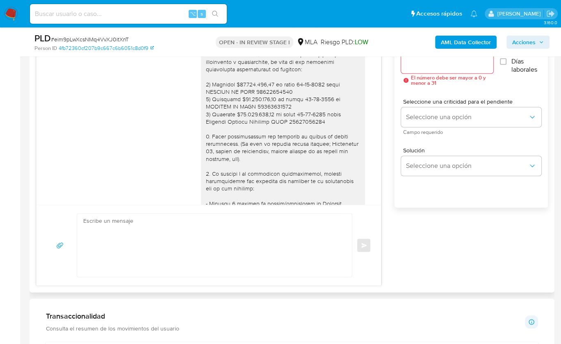
click at [264, 162] on div at bounding box center [283, 155] width 154 height 358
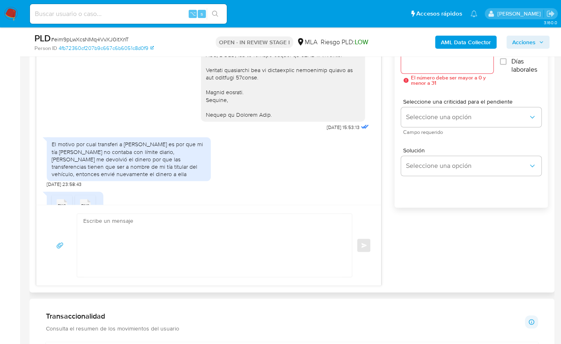
scroll to position [695, 0]
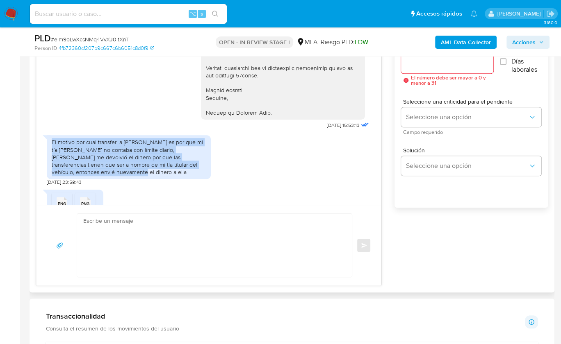
drag, startPoint x: 53, startPoint y: 142, endPoint x: 68, endPoint y: 169, distance: 30.8
click at [68, 170] on div "El motivo por cual transferi a sahiora es por que mi tía Patricia no contaba co…" at bounding box center [129, 157] width 154 height 37
copy div "El motivo por cual transferi a sahiora es por que mi tía Patricia no contaba co…"
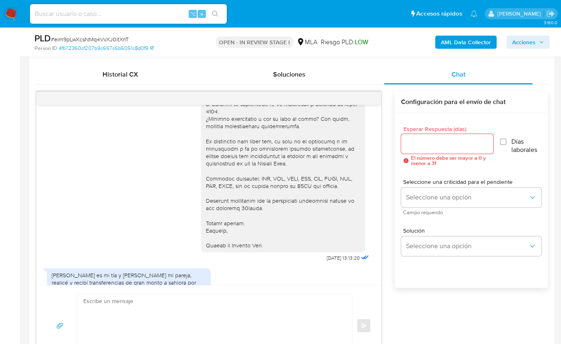
scroll to position [306, 0]
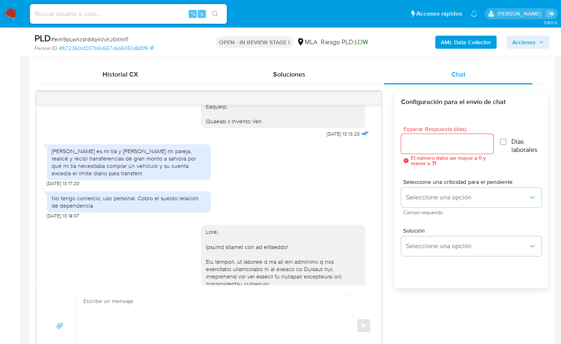
click at [95, 161] on div "Patricia es mi tía y Sofía mi pareja, realicé y recibí transferencias de gran m…" at bounding box center [129, 163] width 154 height 30
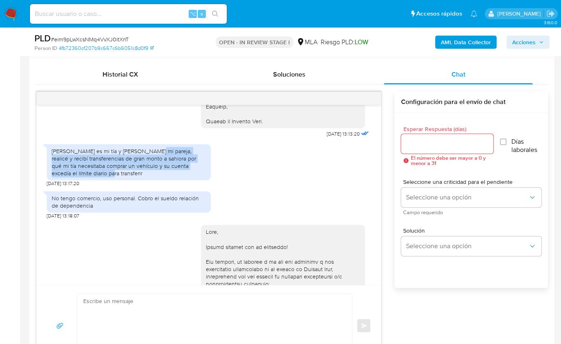
drag, startPoint x: 137, startPoint y: 151, endPoint x: 121, endPoint y: 172, distance: 26.6
click at [121, 172] on div "Patricia es mi tía y Sofía mi pareja, realicé y recibí transferencias de gran m…" at bounding box center [129, 163] width 154 height 30
copy div "ealicé y recibí transferencias de gran monto a sahiora por qué mi tía necesitab…"
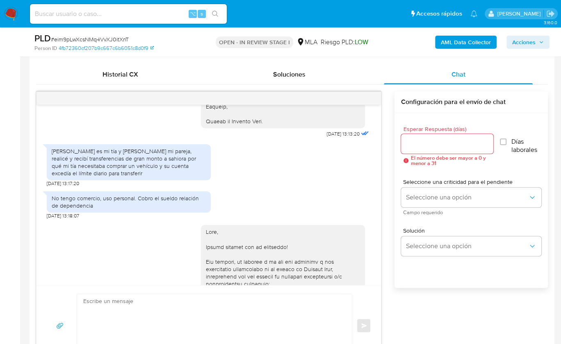
click at [168, 175] on div "Patricia es mi tía y Sofía mi pareja, realicé y recibí transferencias de gran m…" at bounding box center [129, 162] width 164 height 36
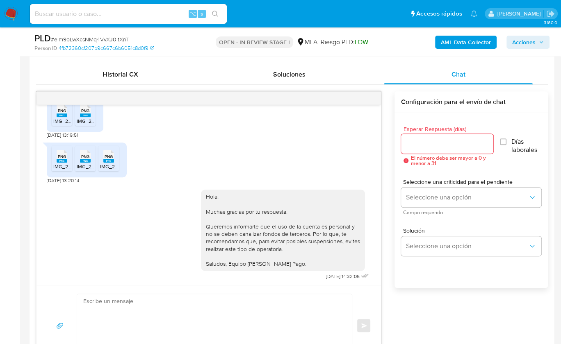
scroll to position [961, 0]
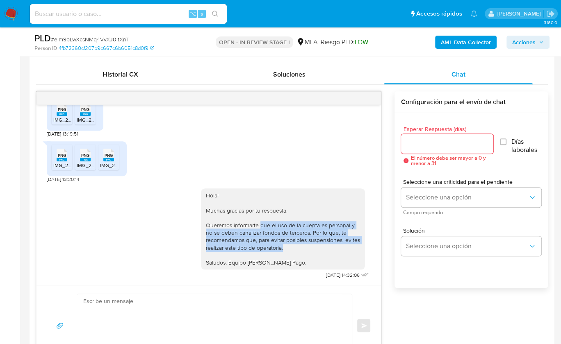
drag, startPoint x: 255, startPoint y: 225, endPoint x: 279, endPoint y: 247, distance: 32.5
click at [279, 247] on div "Hola! Muchas gracias por tu respuesta. Queremos informarte que el uso de la cue…" at bounding box center [283, 229] width 154 height 75
copy div "que el uso de la cuenta es personal y no se deben canalizar fondos de terceros.…"
click at [279, 240] on div "Hola! Muchas gracias por tu respuesta. Queremos informarte que el uso de la cue…" at bounding box center [283, 229] width 154 height 75
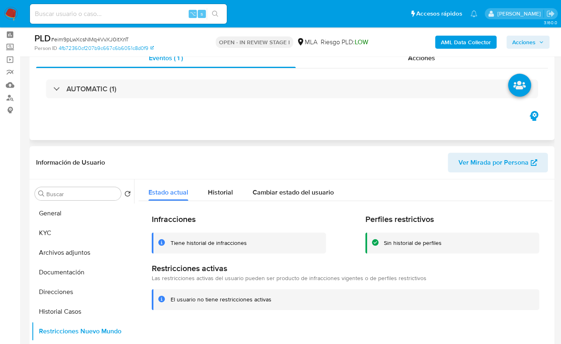
scroll to position [16, 0]
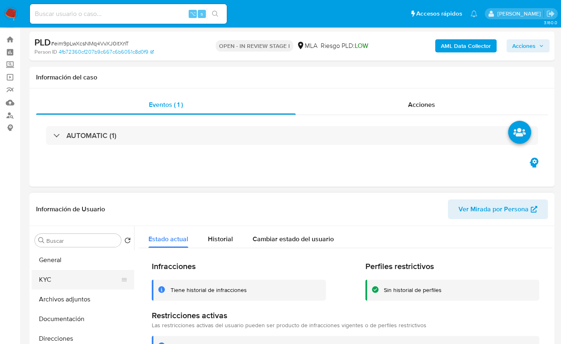
click at [63, 276] on button "KYC" at bounding box center [80, 280] width 96 height 20
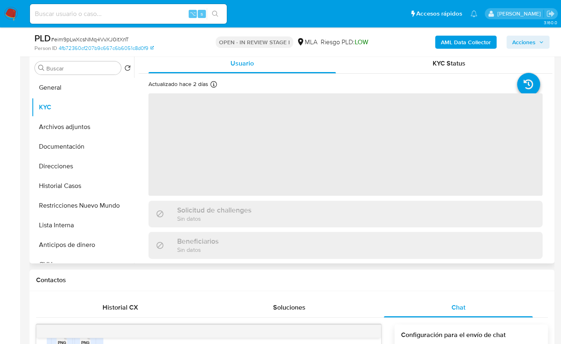
scroll to position [157, 0]
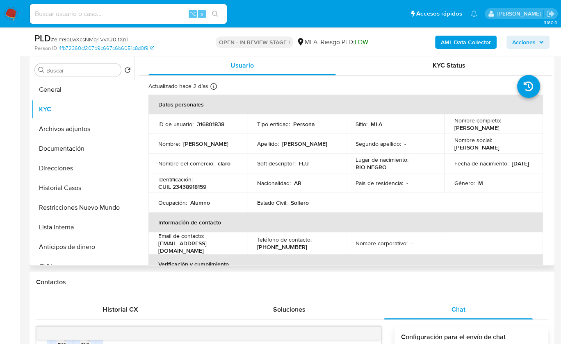
click at [475, 140] on p "Nombre social :" at bounding box center [473, 140] width 38 height 7
drag, startPoint x: 453, startPoint y: 127, endPoint x: 519, endPoint y: 127, distance: 66.4
click at [519, 127] on div "Nombre completo : Milton Ezequiel Sandoval" at bounding box center [493, 124] width 79 height 15
copy p "Milton Ezequiel Sandoval"
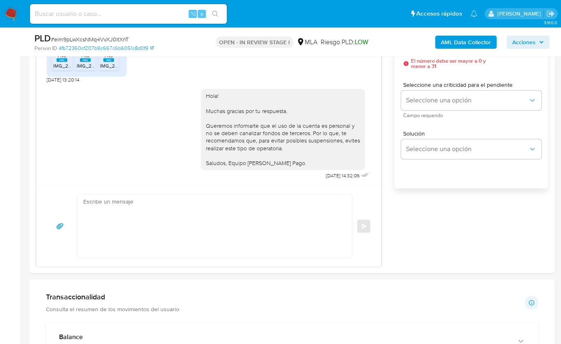
scroll to position [251, 0]
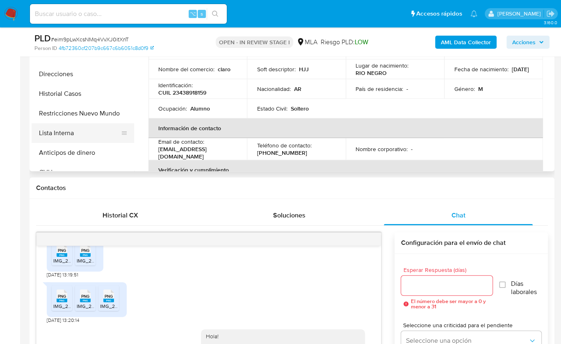
click at [109, 123] on button "Lista Interna" at bounding box center [80, 133] width 96 height 20
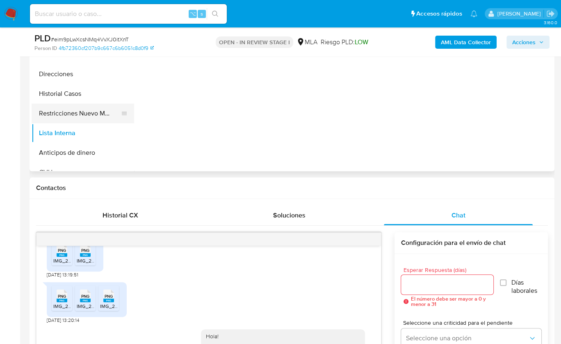
click at [106, 113] on button "Restricciones Nuevo Mundo" at bounding box center [80, 114] width 96 height 20
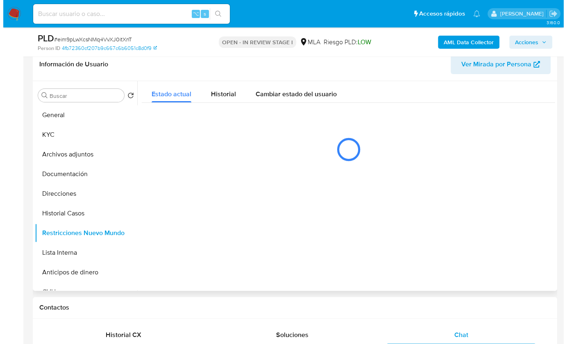
scroll to position [115, 0]
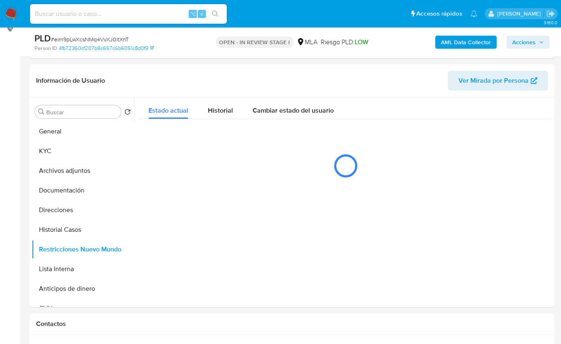
click at [454, 42] on b "AML Data Collector" at bounding box center [466, 42] width 50 height 13
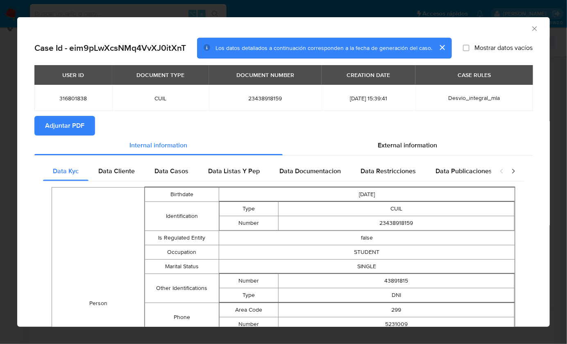
click at [93, 130] on button "Adjuntar PDF" at bounding box center [64, 126] width 61 height 20
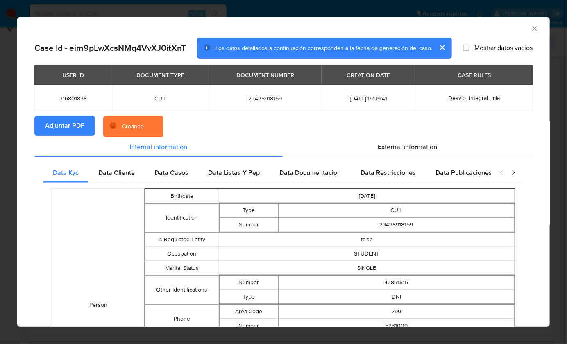
click at [533, 30] on icon "Cerrar ventana" at bounding box center [535, 28] width 5 height 5
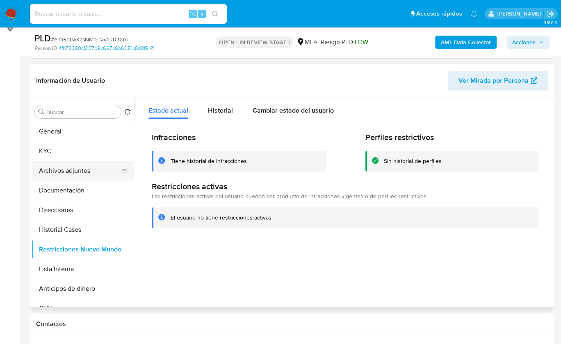
click at [96, 169] on button "Archivos adjuntos" at bounding box center [80, 171] width 96 height 20
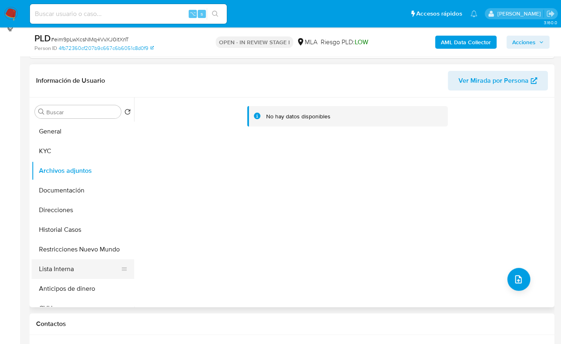
click at [80, 265] on button "Lista Interna" at bounding box center [80, 270] width 96 height 20
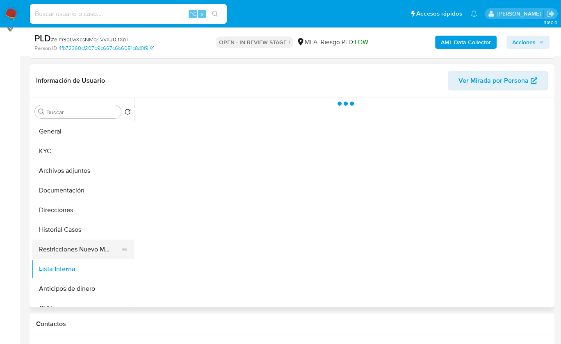
click at [82, 247] on button "Restricciones Nuevo Mundo" at bounding box center [80, 250] width 96 height 20
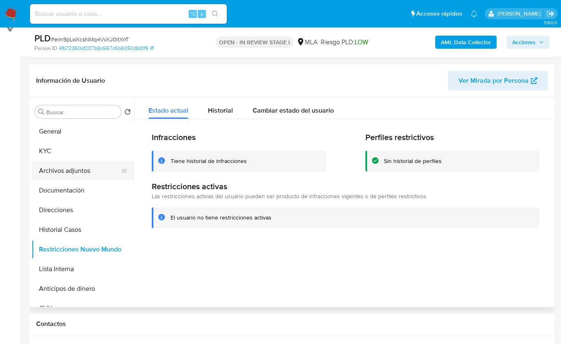
click at [76, 175] on button "Archivos adjuntos" at bounding box center [80, 171] width 96 height 20
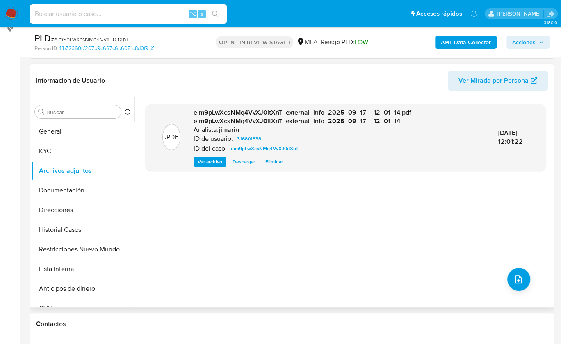
click at [526, 286] on div ".PDF eim9pLwXcsNMq4VvXJ0itXnT_external_info_2025_09_17__12_01_14.pdf - eim9pLwX…" at bounding box center [345, 202] width 401 height 197
click at [519, 282] on button "upload-file" at bounding box center [518, 279] width 23 height 23
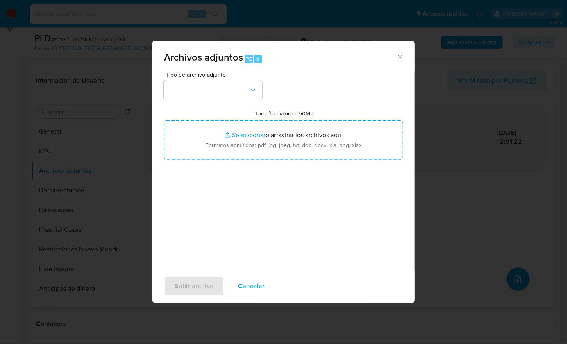
click at [213, 73] on span "Tipo de archivo adjunto" at bounding box center [215, 75] width 98 height 6
click at [203, 89] on button "button" at bounding box center [213, 90] width 98 height 20
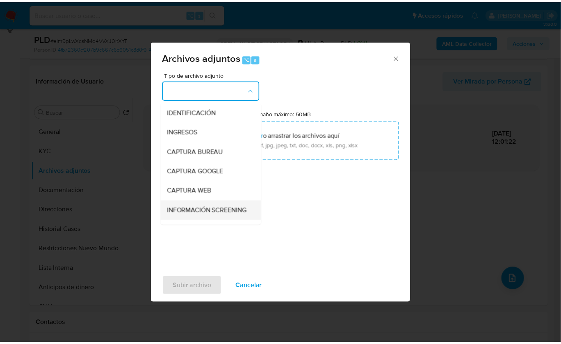
scroll to position [142, 0]
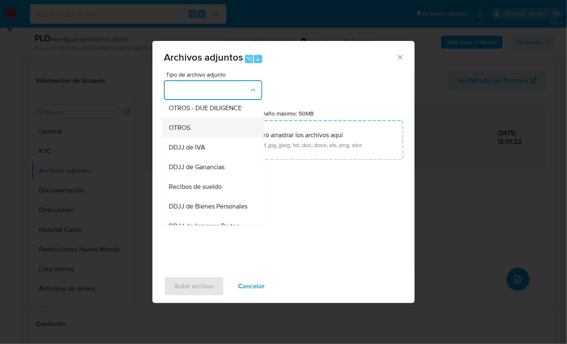
click at [192, 137] on div "OTROS" at bounding box center [211, 128] width 84 height 20
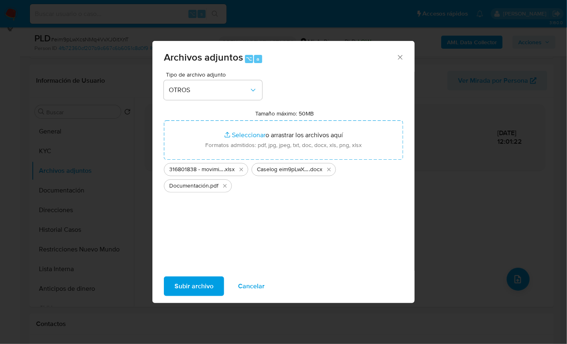
click at [203, 284] on span "Subir archivo" at bounding box center [194, 287] width 39 height 18
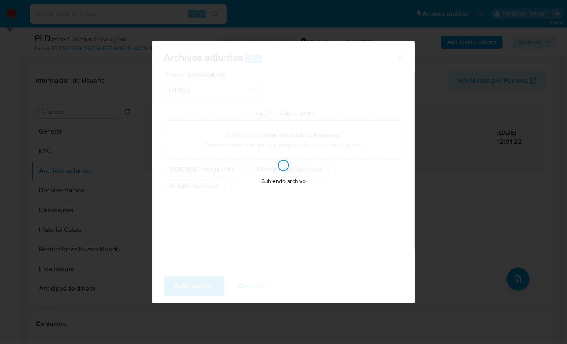
click at [332, 99] on div "Subiendo archivo" at bounding box center [284, 172] width 262 height 262
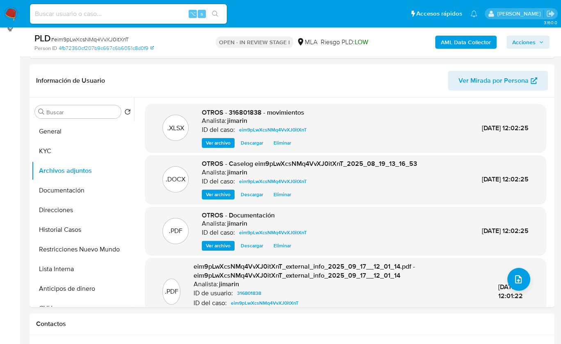
click at [526, 41] on span "Acciones" at bounding box center [523, 42] width 23 height 13
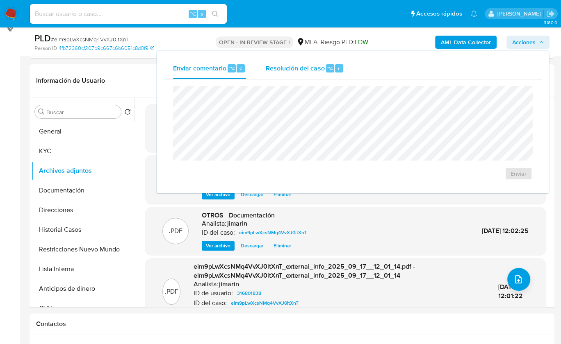
click at [312, 62] on div "Resolución del caso ⌥ r" at bounding box center [305, 68] width 78 height 21
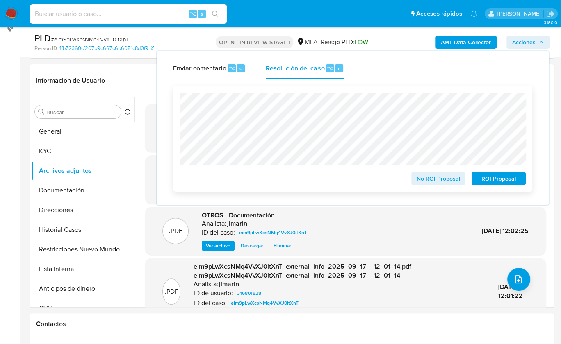
click at [427, 180] on span "No ROI Proposal" at bounding box center [438, 178] width 43 height 11
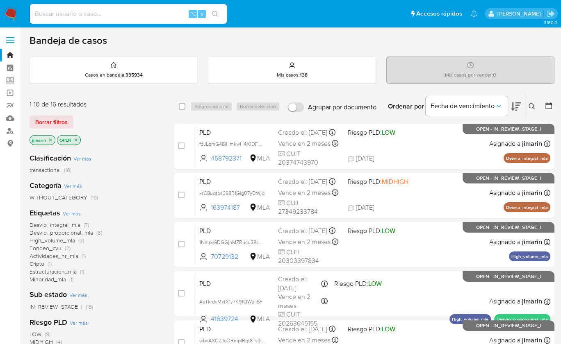
click at [74, 139] on icon "close-filter" at bounding box center [75, 140] width 5 height 5
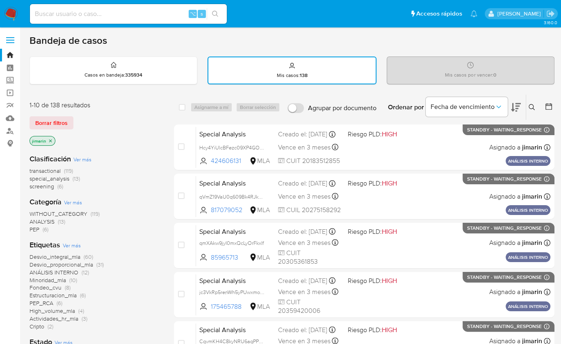
click at [49, 170] on span "transactional" at bounding box center [45, 171] width 31 height 8
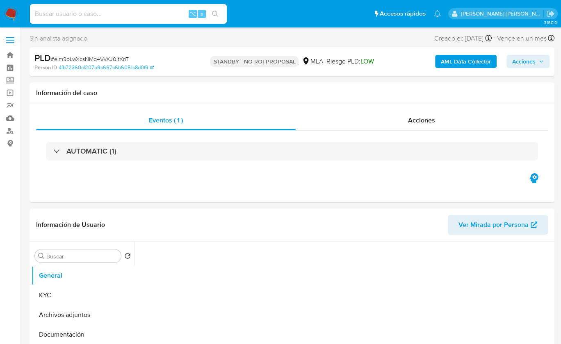
select select "10"
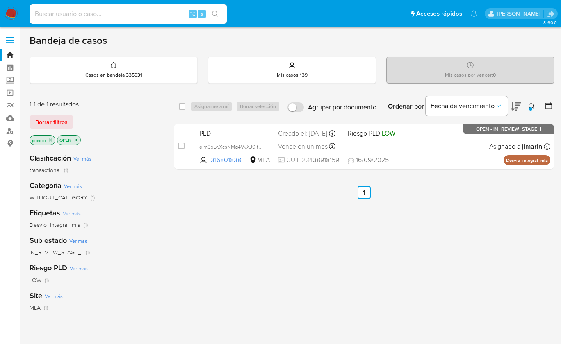
scroll to position [2, 0]
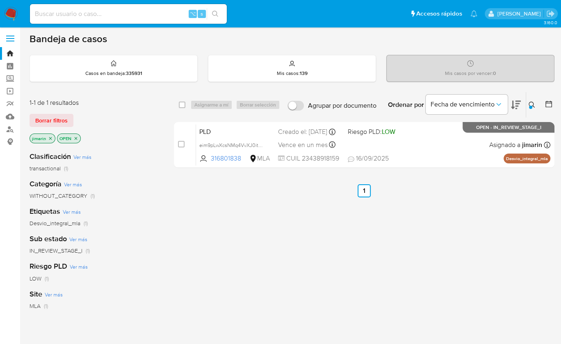
click at [14, 13] on img at bounding box center [11, 14] width 14 height 14
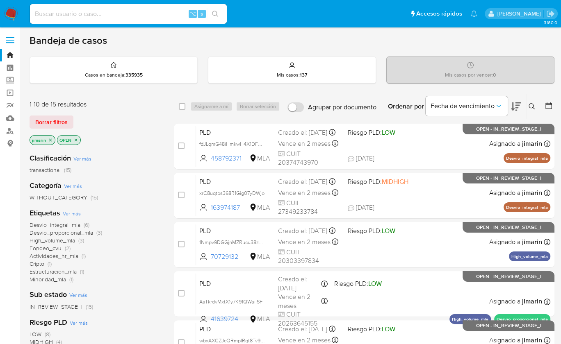
click at [521, 104] on div "Ordenar por Fecha de vencimiento" at bounding box center [453, 106] width 144 height 25
click at [519, 102] on icon at bounding box center [516, 107] width 10 height 10
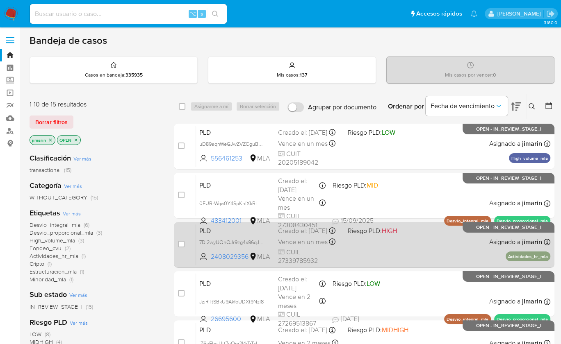
click at [405, 261] on div "PLD 7DI2wyUQnOJr9zg4x96qJr4m 2408029356 MLA Riesgo PLD: HIGH Creado el: 12/09/2…" at bounding box center [373, 244] width 354 height 41
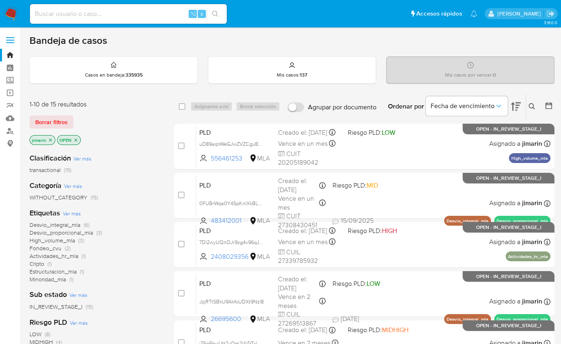
click at [149, 104] on div "1-10 de 15 resultados" at bounding box center [95, 104] width 131 height 9
click at [139, 105] on div "1-10 de 15 resultados" at bounding box center [95, 104] width 131 height 9
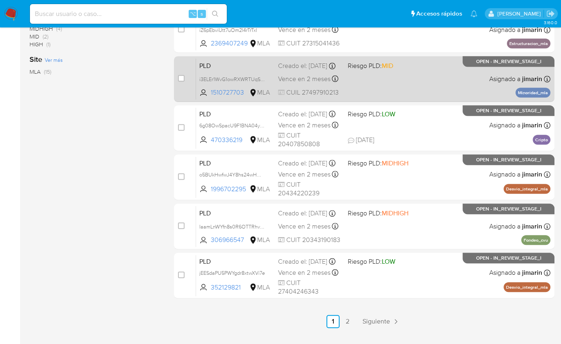
scroll to position [331, 0]
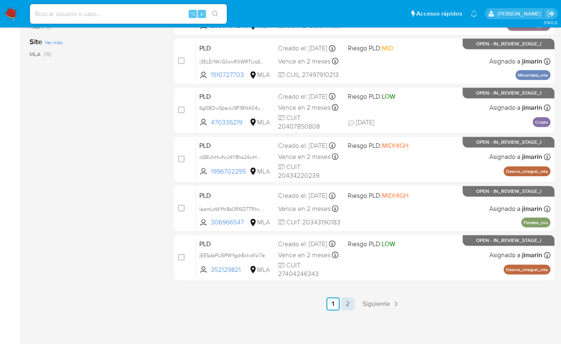
click at [351, 307] on link "2" at bounding box center [347, 304] width 13 height 13
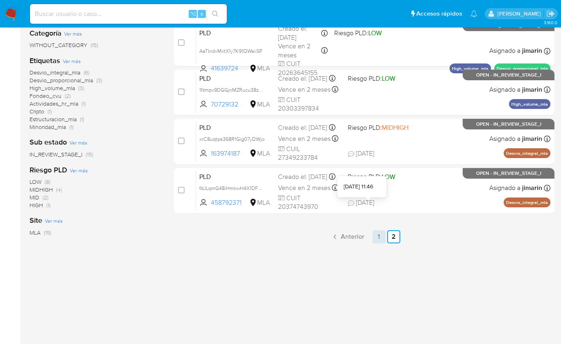
scroll to position [154, 0]
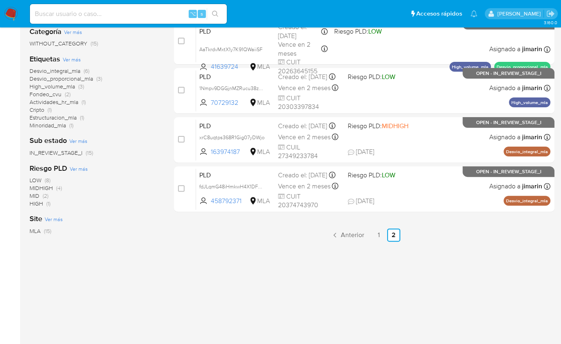
click at [485, 278] on div "select-all-cases-checkbox Asignarme a mí Borrar selección Agrupar por documento…" at bounding box center [364, 124] width 380 height 371
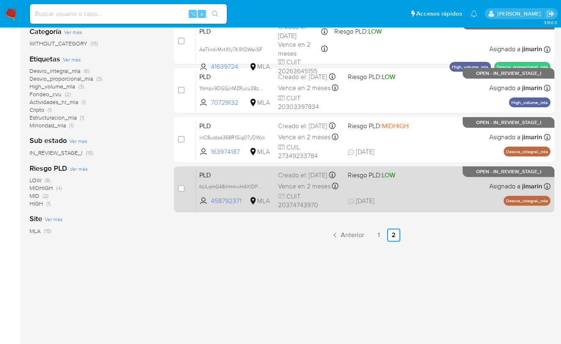
click at [438, 195] on div "PLD fdJLqmG48iHmkwH4X1DFOVzk 458792371 MLA Riesgo PLD: LOW Creado el: 12/09/202…" at bounding box center [373, 189] width 354 height 41
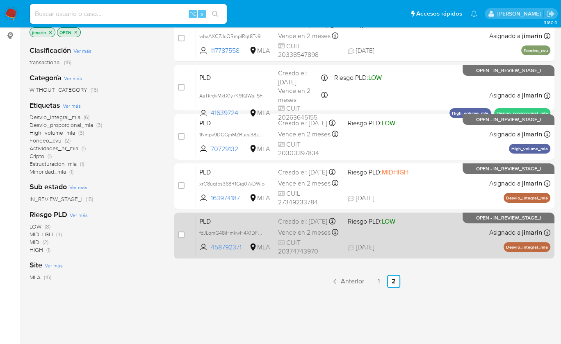
scroll to position [99, 0]
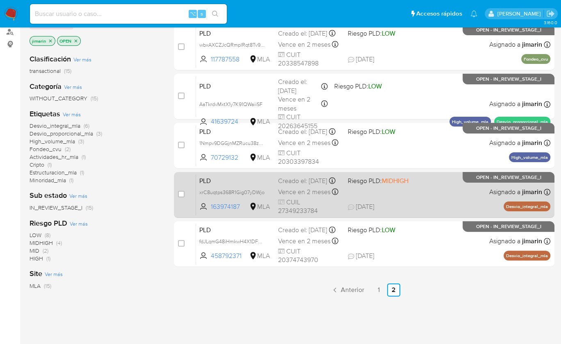
click at [430, 198] on div "PLD xrC8uqtps368R1Gig07yDWjo 163974187 MLA Riesgo PLD: MIDHIGH Creado el: 12/09…" at bounding box center [373, 194] width 354 height 41
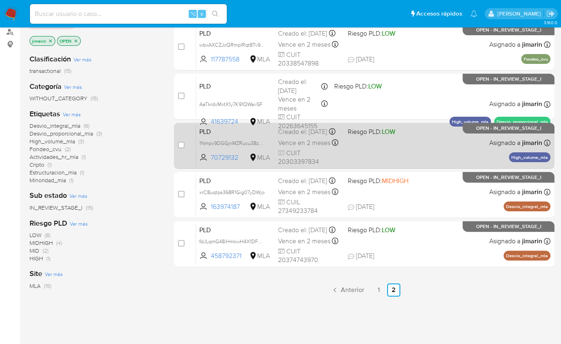
click at [426, 153] on div "PLD 1Nmpv9DGGjnMZRucu38zwSTG 70729132 MLA Riesgo PLD: LOW Creado el: 12/09/2025…" at bounding box center [373, 145] width 354 height 41
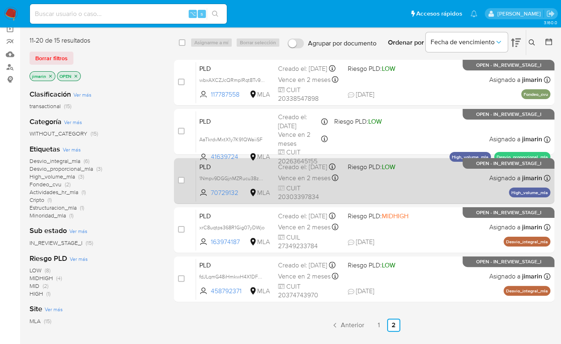
scroll to position [47, 0]
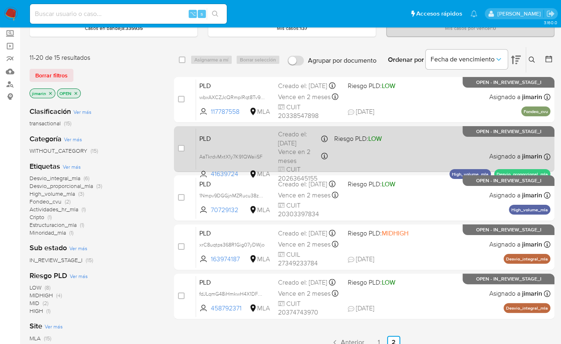
click at [393, 157] on div "PLD AaTkrdvMxtX1y7K91QWaiiSF 41639724 MLA Riesgo PLD: LOW Creado el: 12/09/2025…" at bounding box center [373, 148] width 354 height 41
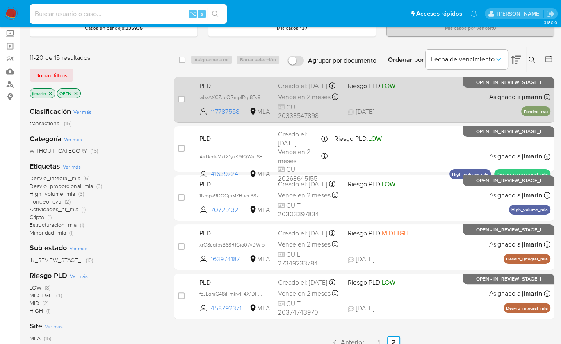
click at [414, 100] on div "PLD wbxAXCZJcQRmplRqt8Tv9Hzu 117787558 MLA Riesgo PLD: LOW Creado el: 12/09/202…" at bounding box center [373, 99] width 354 height 41
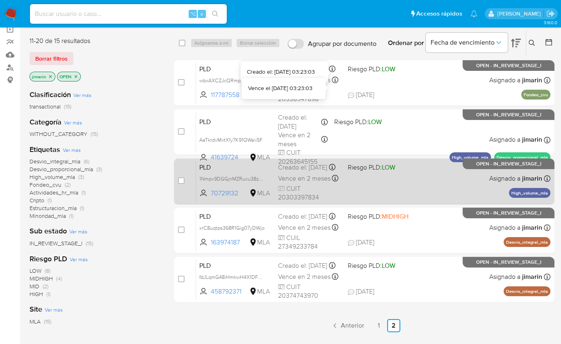
scroll to position [154, 0]
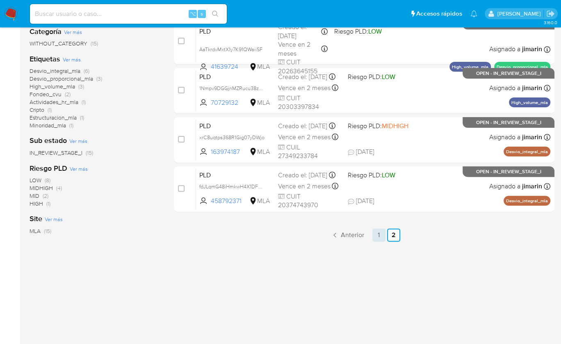
click at [378, 235] on link "1" at bounding box center [378, 235] width 13 height 13
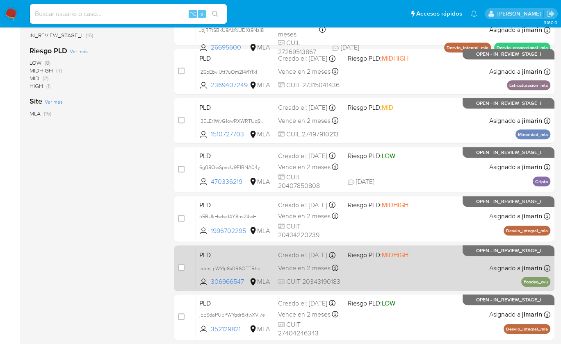
scroll to position [324, 0]
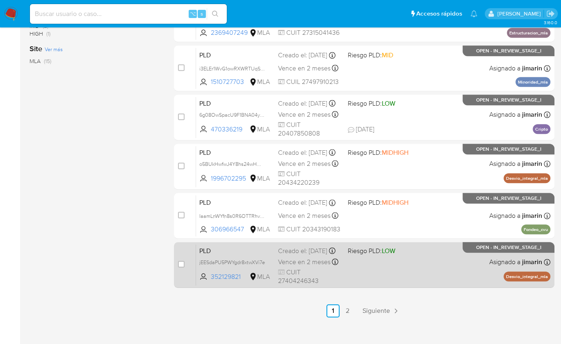
click at [406, 260] on div "PLD jEESdaPU5PWYgdr8xtwXVi7e 352129821 MLA Riesgo PLD: LOW Creado el: 12/09/202…" at bounding box center [373, 264] width 354 height 41
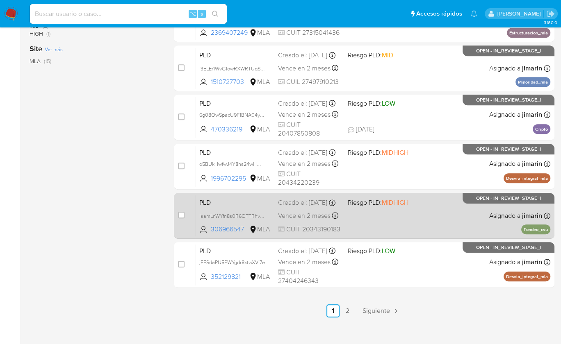
click at [422, 226] on div "PLD IaamLnWYfn8s0R6OTTRhvgnt 306966547 MLA Riesgo PLD: MIDHIGH Creado el: 12/09…" at bounding box center [373, 215] width 354 height 41
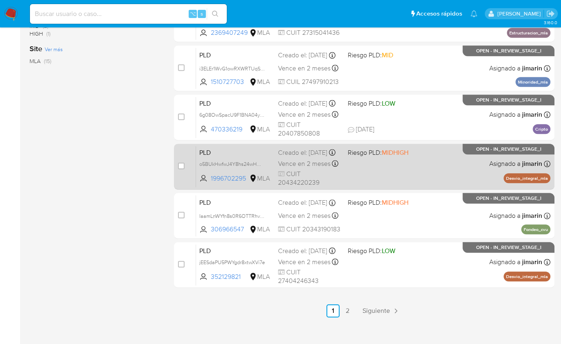
click at [377, 163] on div "PLD o5BUkHwfwJ4Y8hs24wHONYBX 1996702295 MLA Riesgo PLD: MIDHIGH Creado el: 12/0…" at bounding box center [373, 166] width 354 height 41
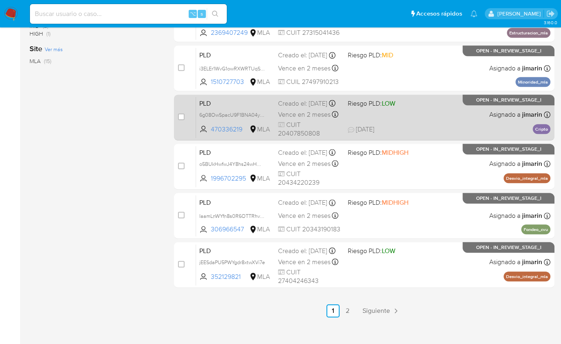
click at [393, 124] on div "PLD 6g08OwSpacU9F1BNA04ykz9D 470336219 MLA Riesgo PLD: LOW Creado el: 12/09/202…" at bounding box center [373, 117] width 354 height 41
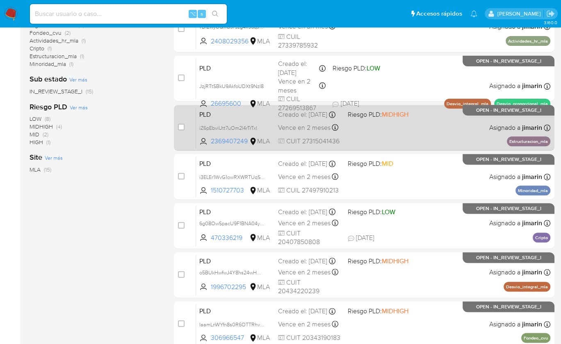
scroll to position [215, 0]
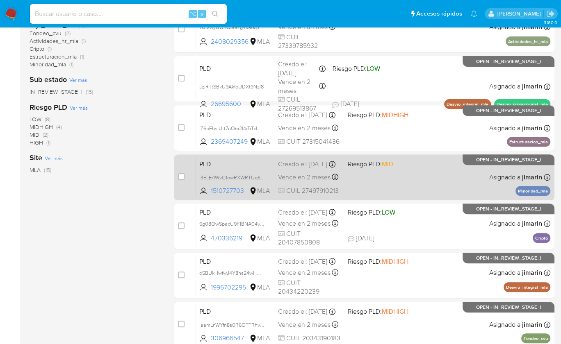
click at [418, 178] on div "PLD i3ELEr1WvG1owRXWRTUqSP8p 1510727703 MLA Riesgo PLD: MID Creado el: 12/09/20…" at bounding box center [373, 177] width 354 height 41
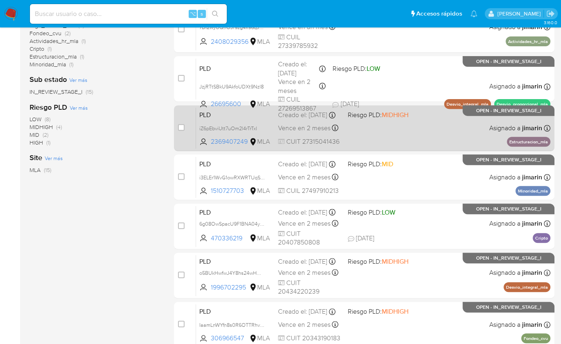
click at [391, 129] on div "PLD iZ6pEbviUtt7uOm2l4rTrTxl 2369407249 MLA Riesgo PLD: MIDHIGH Creado el: 12/0…" at bounding box center [373, 127] width 354 height 41
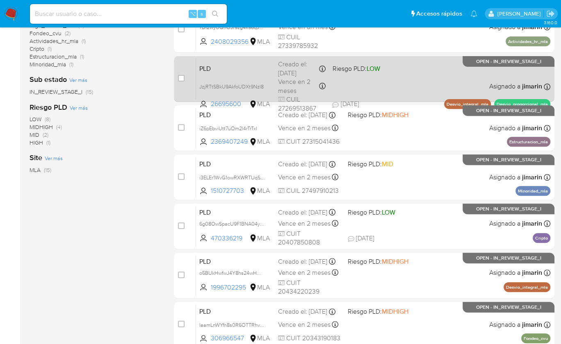
click at [387, 72] on div "PLD JzjRTtSBkU9AkfoUDXt9Nzl8 26695600 MLA Riesgo PLD: LOW Creado el: 12/09/2025…" at bounding box center [373, 78] width 354 height 41
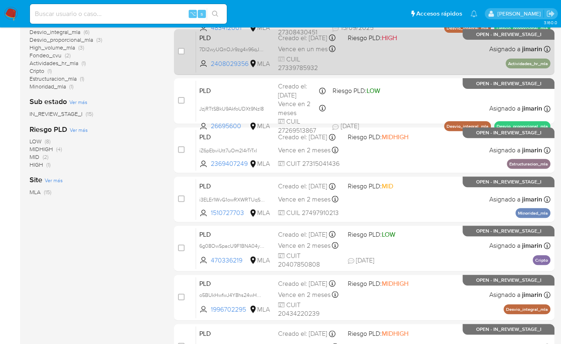
scroll to position [160, 0]
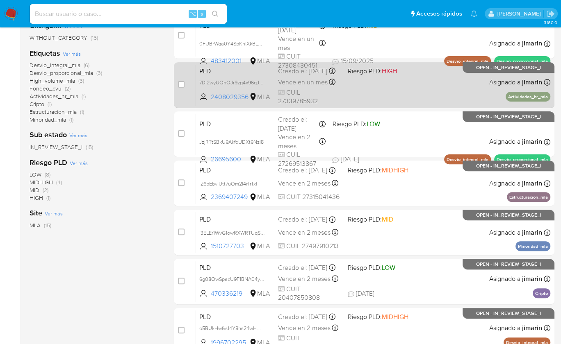
click at [366, 92] on div "PLD 7DI2wyUQnOJr9zg4x96qJr4m 2408029356 MLA Riesgo PLD: HIGH Creado el: 12/09/2…" at bounding box center [373, 84] width 354 height 41
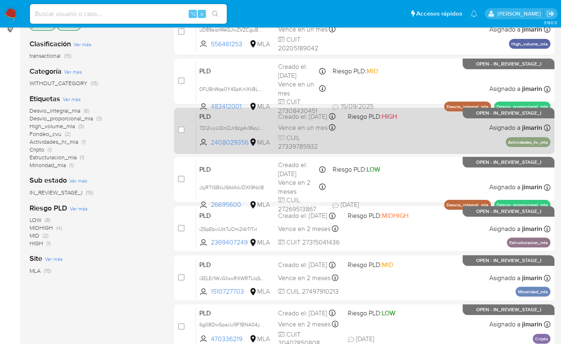
scroll to position [110, 0]
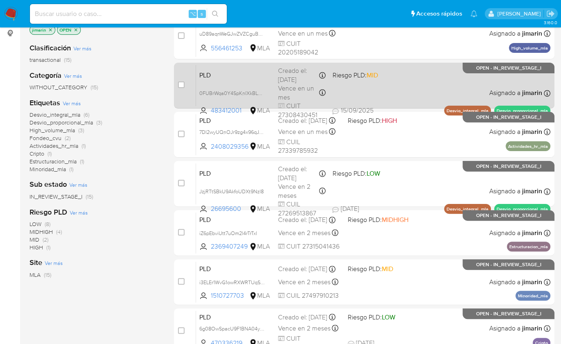
click at [401, 87] on div "PLD 0FUBrWqa0Y4SpKnlXkBLCgcF 483412001 MLA Riesgo PLD: MID Creado el: 12/08/202…" at bounding box center [373, 85] width 354 height 41
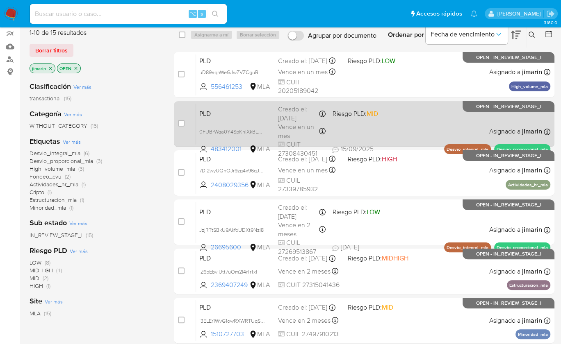
scroll to position [51, 0]
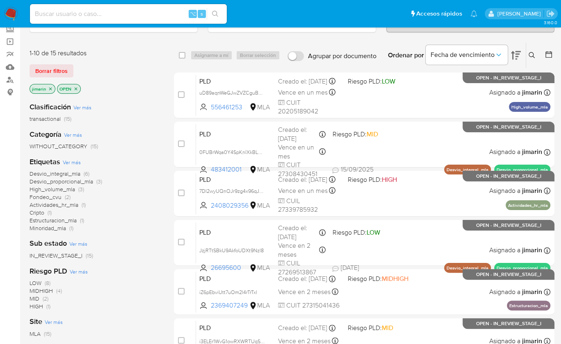
click at [336, 38] on div "Bandeja de casos Casos en bandeja : 335935 Mis casos : 137 Mis casos por vencer…" at bounding box center [292, 287] width 525 height 608
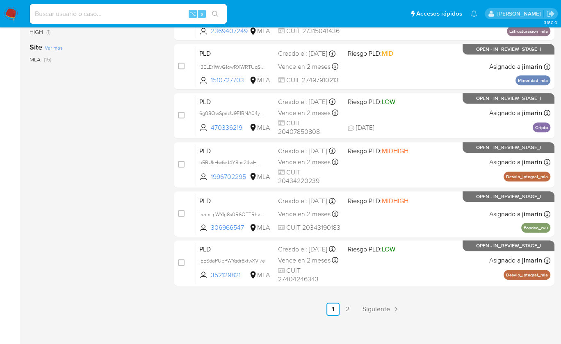
scroll to position [331, 0]
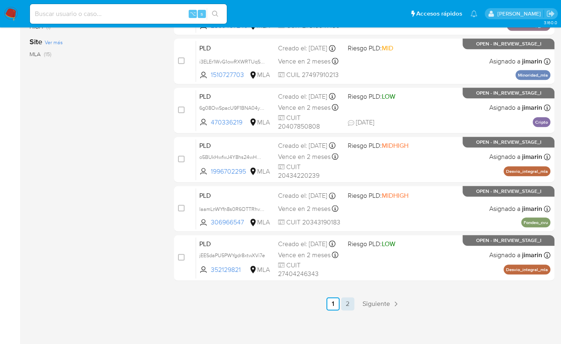
click at [347, 304] on link "2" at bounding box center [347, 304] width 13 height 13
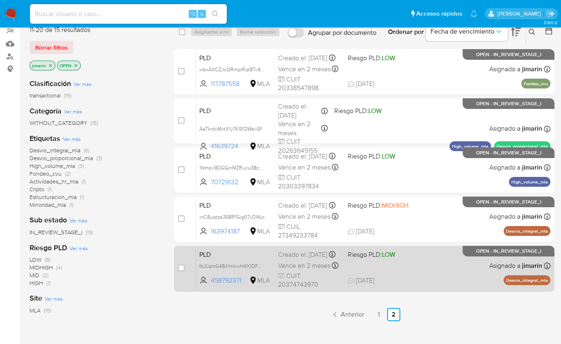
scroll to position [80, 0]
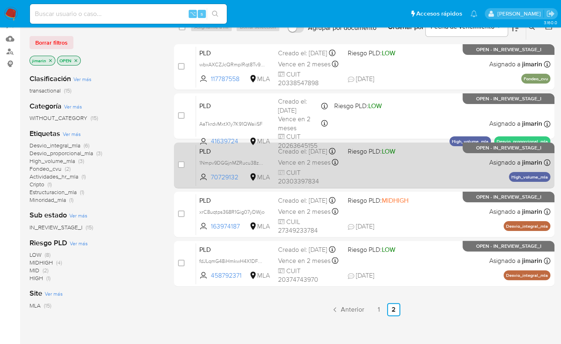
click at [444, 171] on div "PLD 1Nmpv9DGGjnMZRucu38zwSTG 70729132 MLA Riesgo PLD: LOW Creado el: 12/09/2025…" at bounding box center [373, 165] width 354 height 41
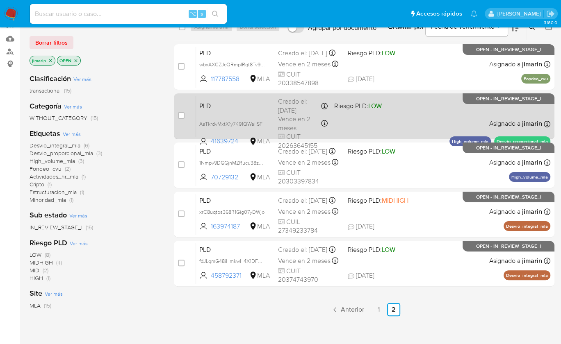
click at [370, 108] on span "Riesgo PLD: LOW" at bounding box center [359, 105] width 50 height 11
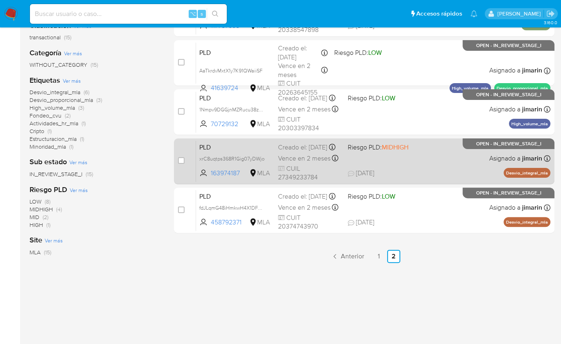
scroll to position [154, 0]
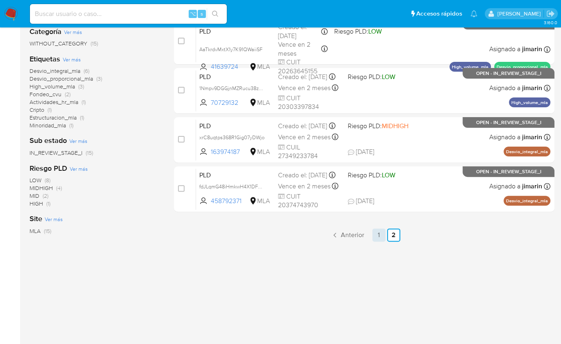
click at [374, 232] on link "1" at bounding box center [378, 235] width 13 height 13
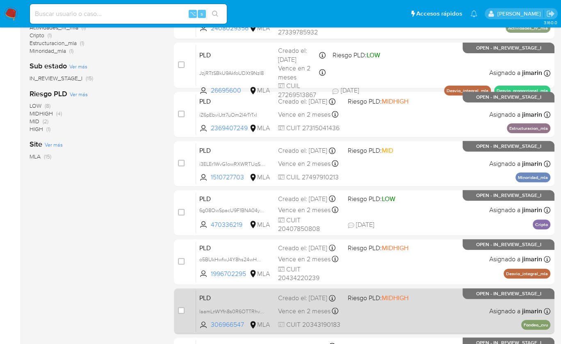
scroll to position [331, 0]
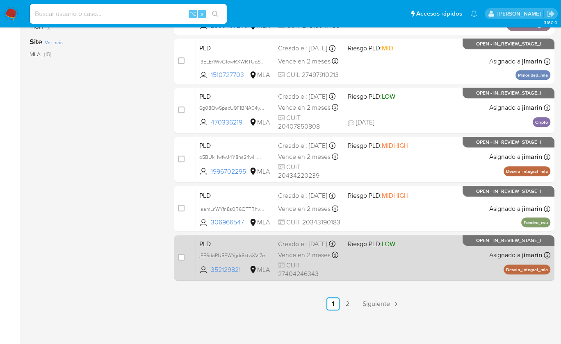
click at [426, 273] on div "PLD jEESdaPU5PWYgdr8xtwXVi7e 352129821 MLA Riesgo PLD: LOW Creado el: 12/09/202…" at bounding box center [373, 257] width 354 height 41
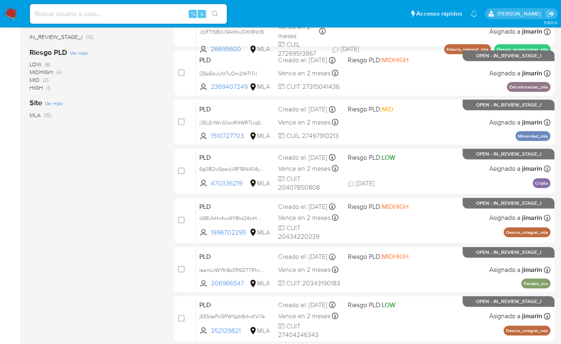
scroll to position [179, 0]
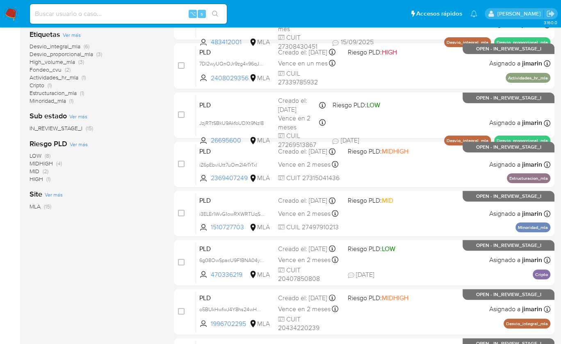
click at [7, 8] on img at bounding box center [11, 14] width 14 height 14
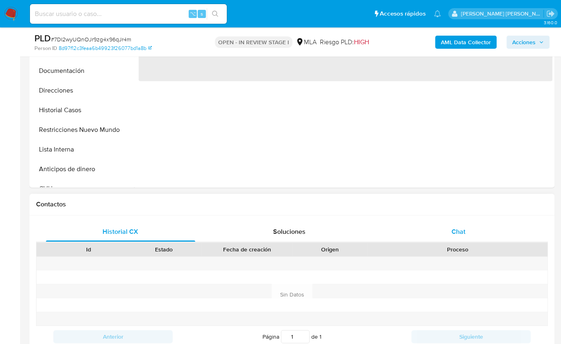
click at [464, 233] on span "Chat" at bounding box center [458, 231] width 14 height 9
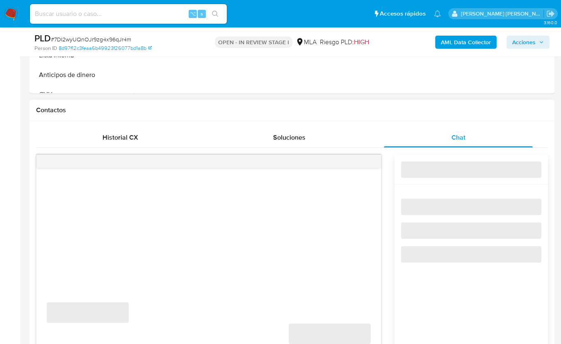
select select "10"
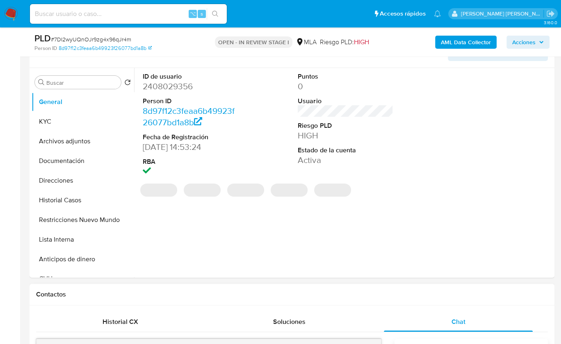
scroll to position [36, 0]
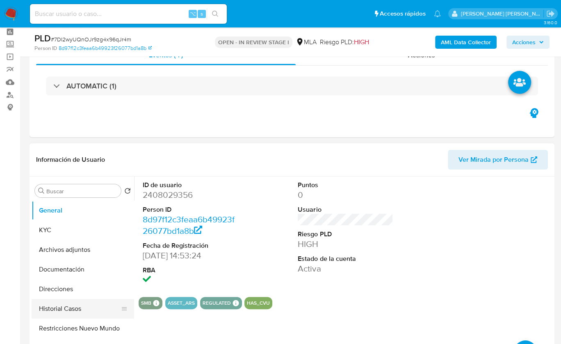
click at [73, 312] on button "Historial Casos" at bounding box center [80, 309] width 96 height 20
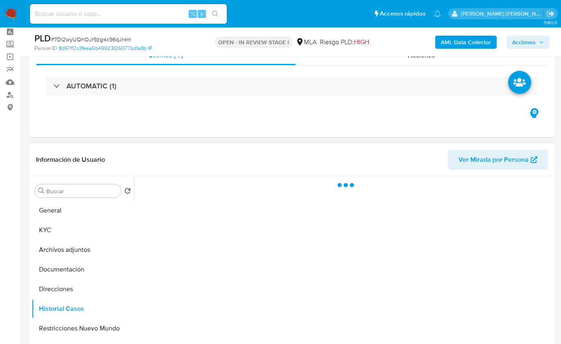
click at [157, 170] on div "Información de Usuario Ver Mirada por Persona" at bounding box center [292, 159] width 525 height 33
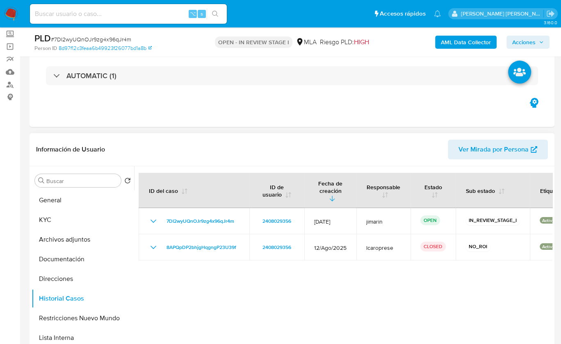
scroll to position [48, 0]
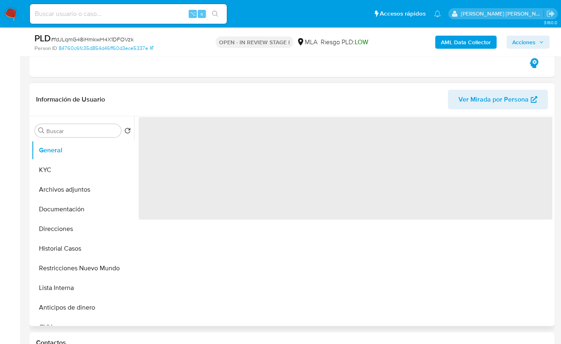
scroll to position [132, 0]
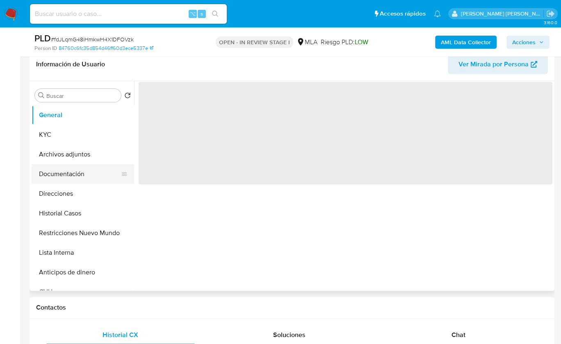
select select "10"
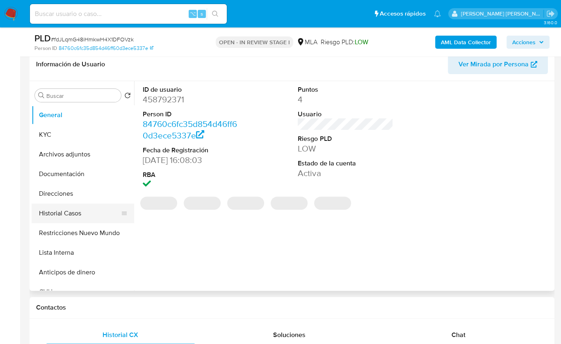
click at [89, 209] on button "Historial Casos" at bounding box center [80, 214] width 96 height 20
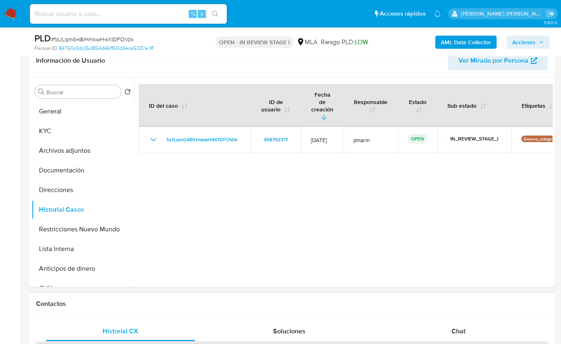
scroll to position [252, 0]
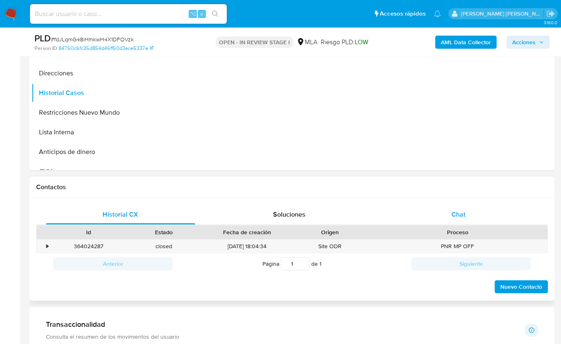
click at [437, 213] on div "Chat" at bounding box center [458, 215] width 149 height 20
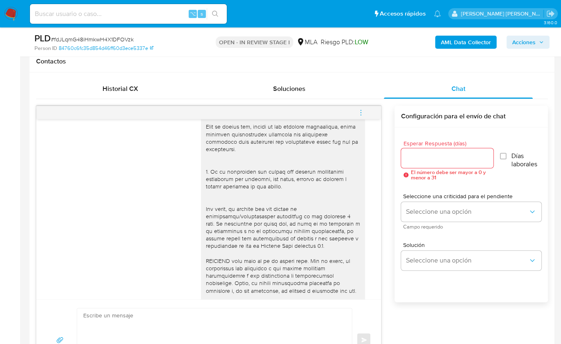
scroll to position [271, 0]
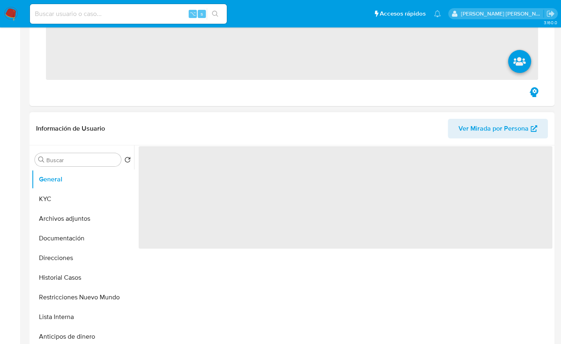
scroll to position [135, 0]
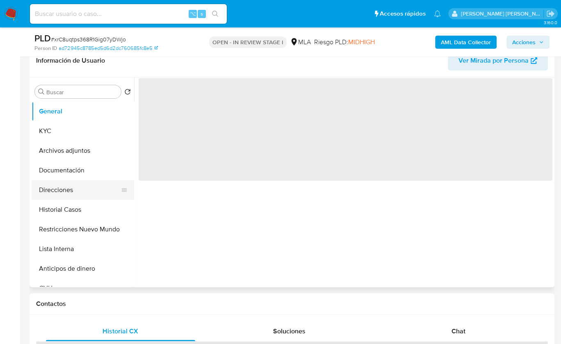
select select "10"
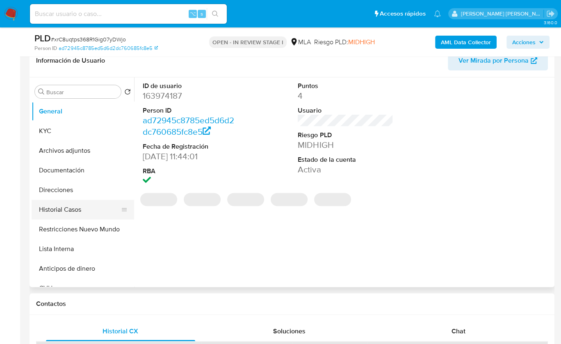
click at [85, 207] on button "Historial Casos" at bounding box center [80, 210] width 96 height 20
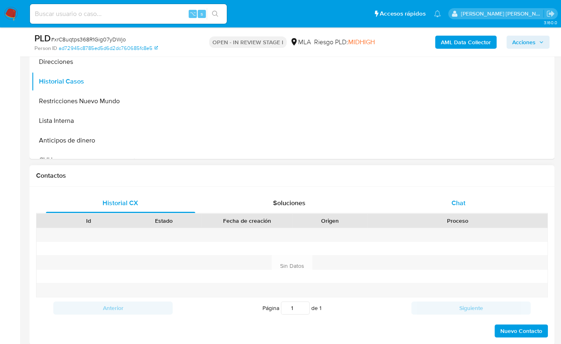
click at [477, 196] on div "Chat" at bounding box center [458, 204] width 149 height 20
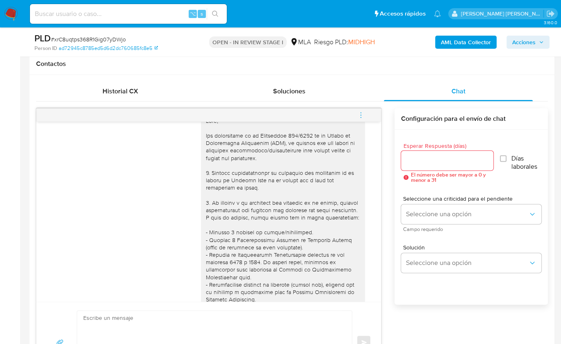
scroll to position [255, 0]
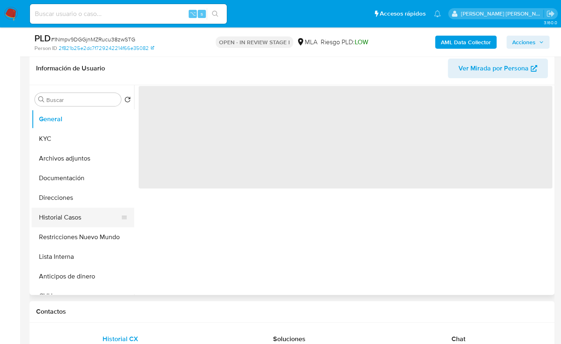
select select "10"
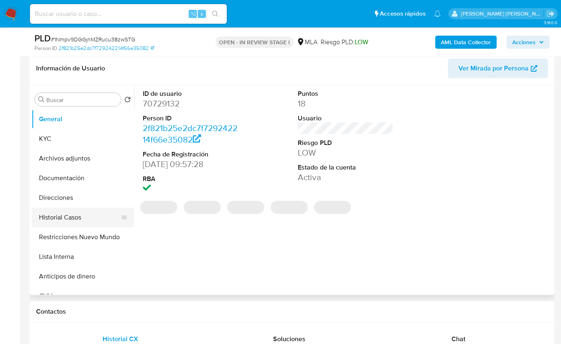
click at [80, 214] on button "Historial Casos" at bounding box center [80, 218] width 96 height 20
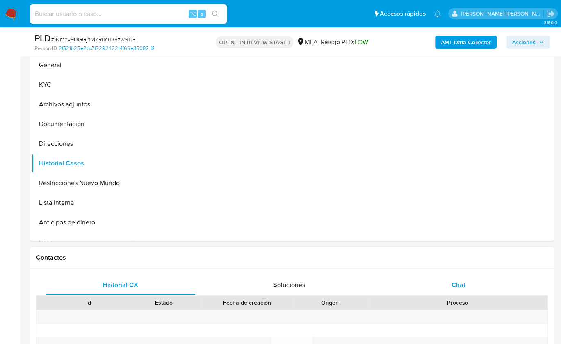
click at [460, 285] on span "Chat" at bounding box center [458, 284] width 14 height 9
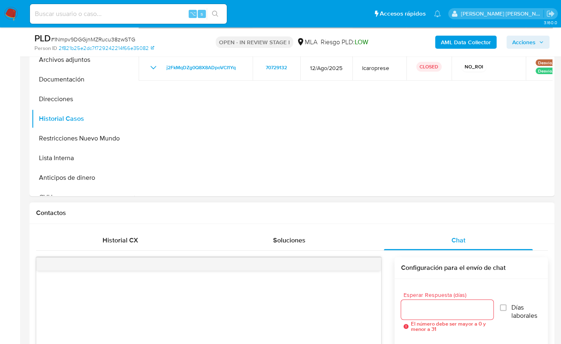
scroll to position [116, 0]
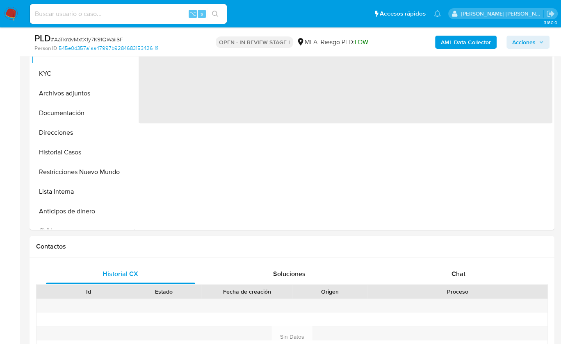
scroll to position [228, 0]
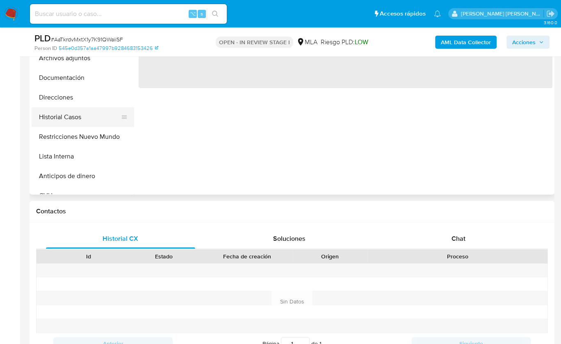
click at [90, 114] on button "Historial Casos" at bounding box center [80, 117] width 96 height 20
select select "10"
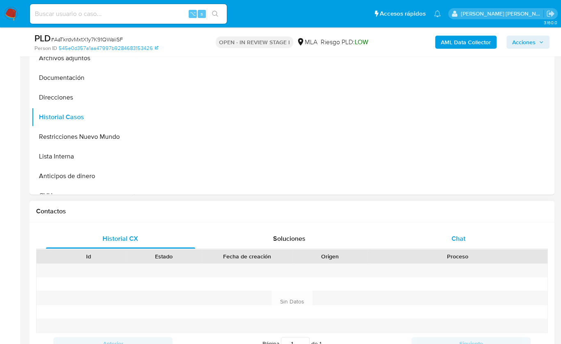
click at [506, 243] on div "Chat" at bounding box center [458, 239] width 149 height 20
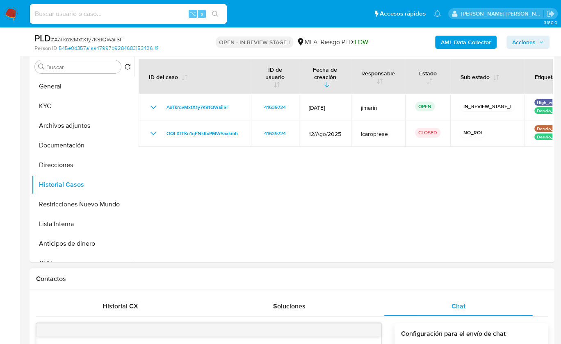
scroll to position [156, 0]
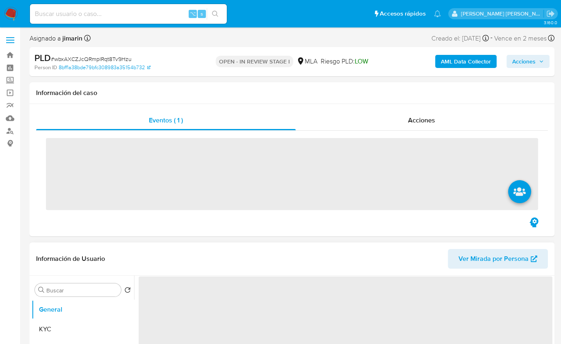
scroll to position [123, 0]
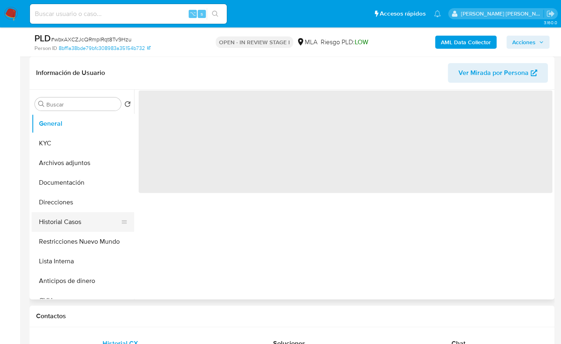
click at [74, 214] on button "Historial Casos" at bounding box center [80, 222] width 96 height 20
select select "10"
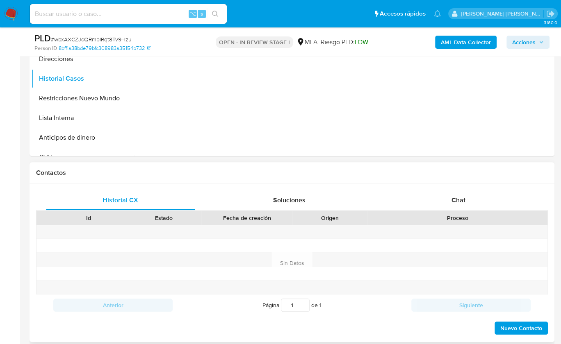
click at [471, 214] on div "Proceso" at bounding box center [457, 218] width 169 height 8
click at [470, 205] on div "Chat" at bounding box center [458, 201] width 149 height 20
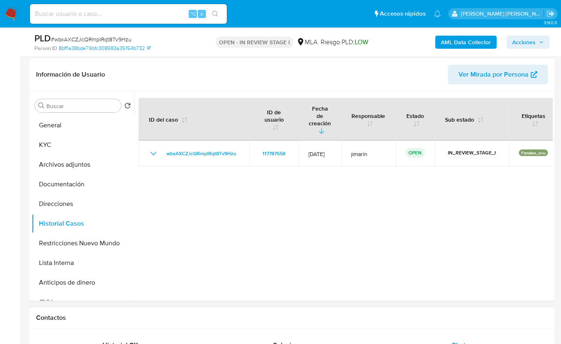
scroll to position [115, 0]
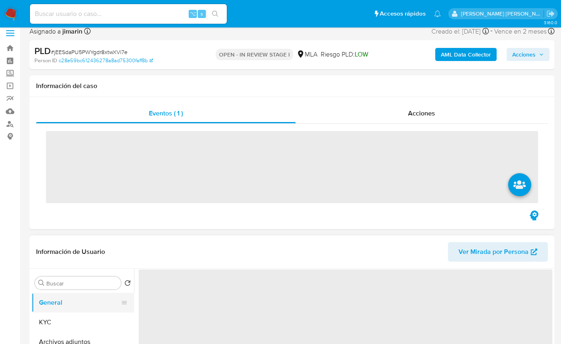
scroll to position [54, 0]
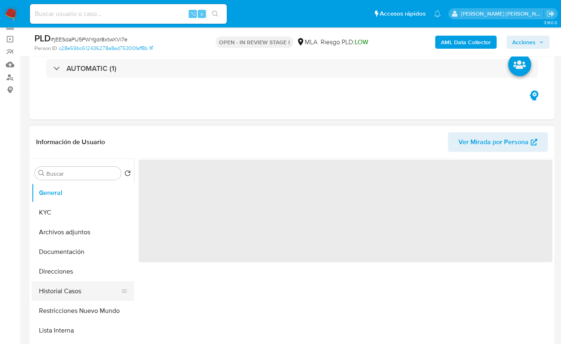
click at [84, 286] on button "Historial Casos" at bounding box center [80, 292] width 96 height 20
select select "10"
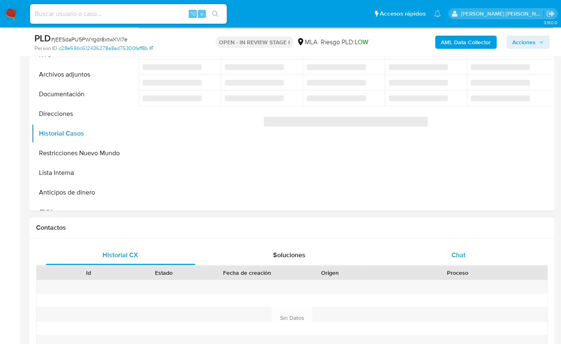
click at [477, 263] on div "Chat" at bounding box center [458, 256] width 149 height 20
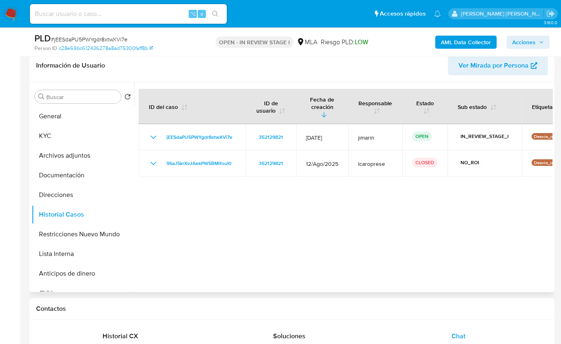
scroll to position [124, 0]
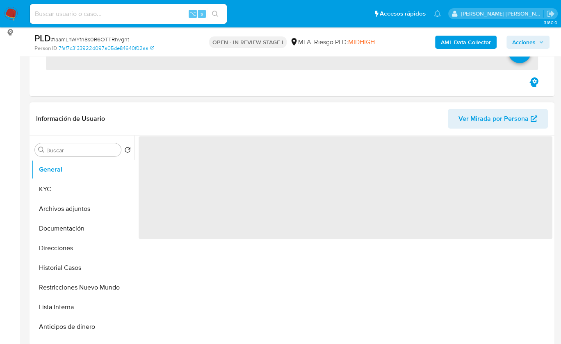
scroll to position [115, 0]
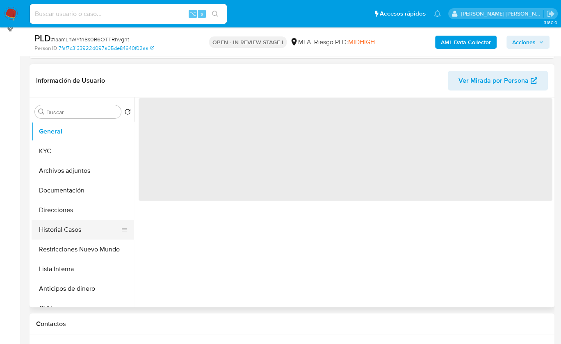
click at [76, 223] on button "Historial Casos" at bounding box center [80, 230] width 96 height 20
select select "10"
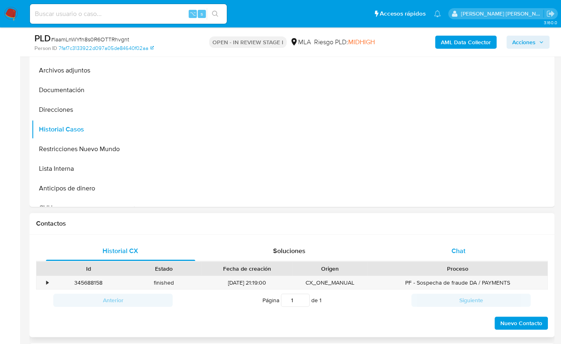
click at [473, 253] on div "Chat" at bounding box center [458, 251] width 149 height 20
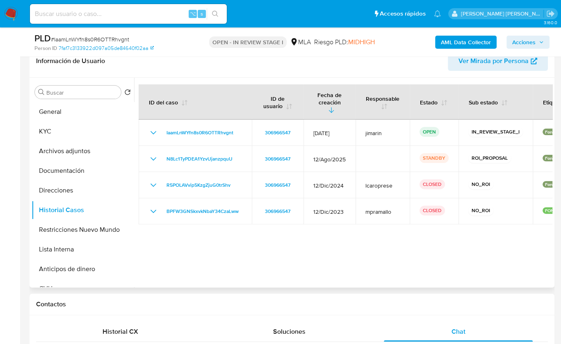
scroll to position [133, 0]
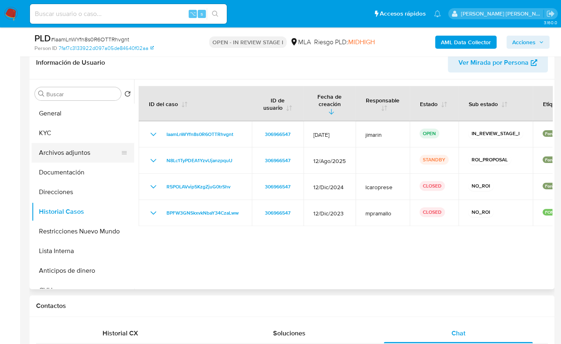
click at [88, 153] on button "Archivos adjuntos" at bounding box center [80, 153] width 96 height 20
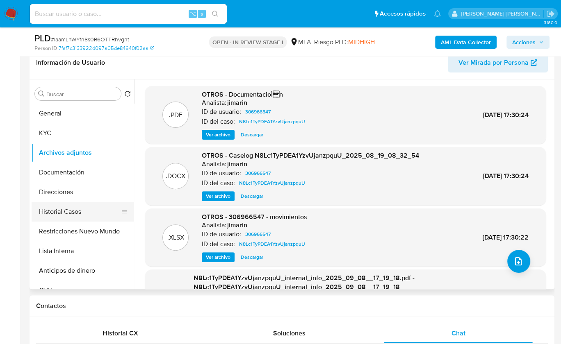
click at [99, 211] on button "Historial Casos" at bounding box center [80, 212] width 96 height 20
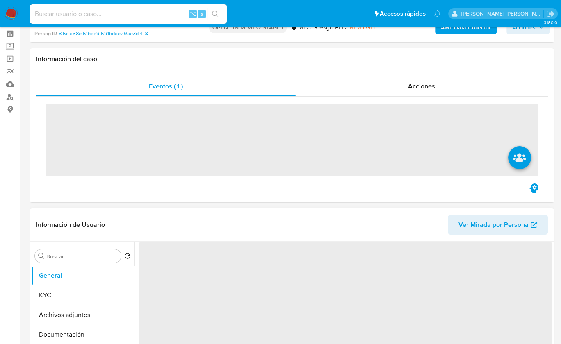
scroll to position [136, 0]
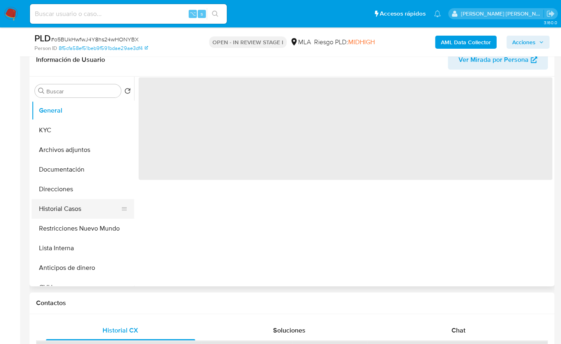
click at [84, 213] on button "Historial Casos" at bounding box center [80, 209] width 96 height 20
select select "10"
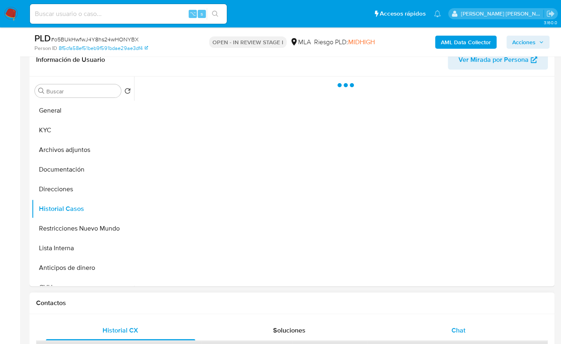
click at [468, 332] on div "Chat" at bounding box center [458, 331] width 149 height 20
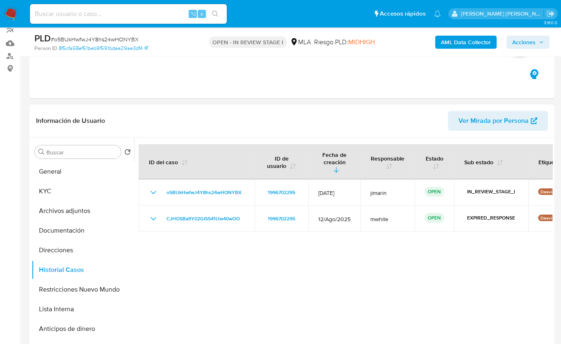
scroll to position [93, 0]
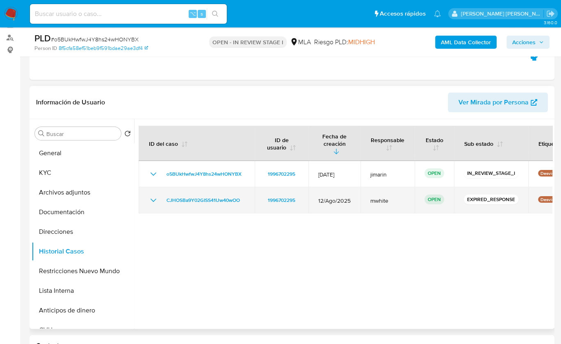
click at [154, 199] on icon "Mostrar/Ocultar" at bounding box center [153, 200] width 6 height 3
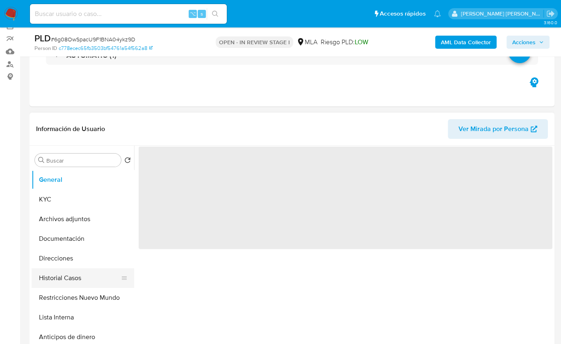
click at [77, 277] on button "Historial Casos" at bounding box center [80, 279] width 96 height 20
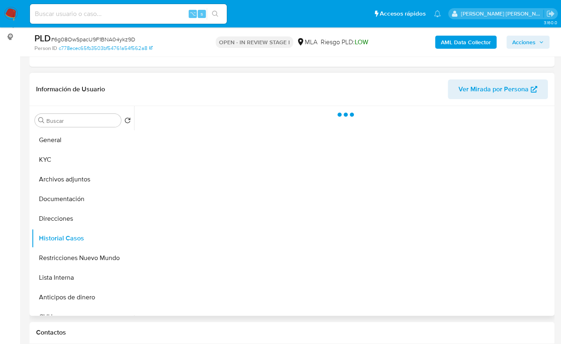
select select "10"
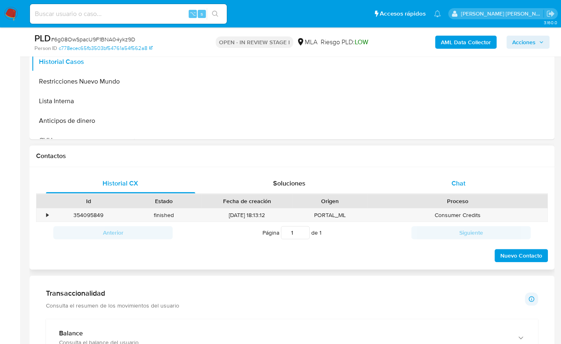
click at [462, 180] on span "Chat" at bounding box center [458, 183] width 14 height 9
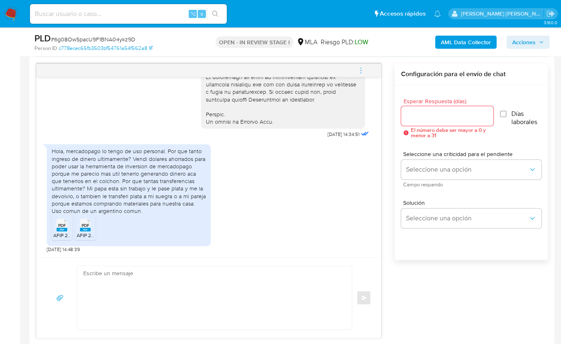
scroll to position [174, 0]
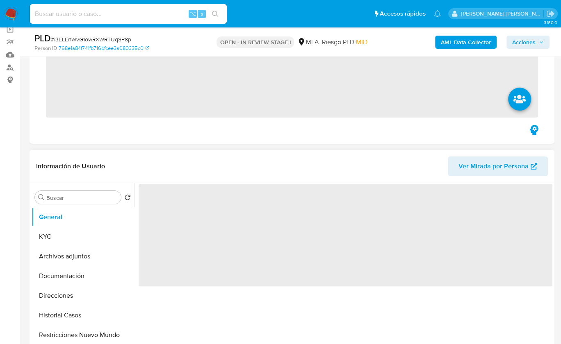
scroll to position [65, 0]
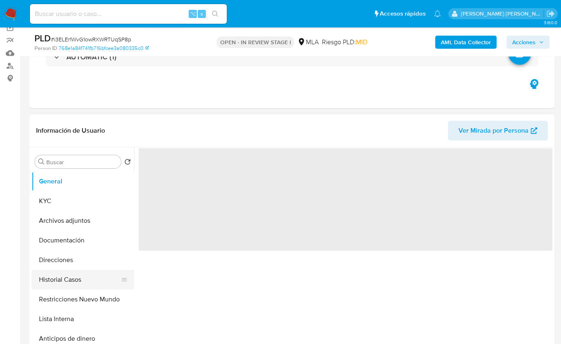
click at [85, 282] on button "Historial Casos" at bounding box center [80, 280] width 96 height 20
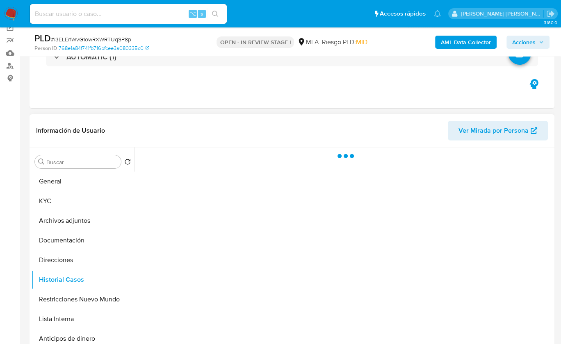
select select "10"
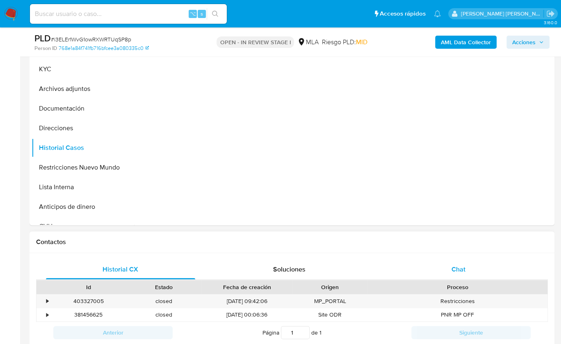
click at [456, 270] on span "Chat" at bounding box center [458, 269] width 14 height 9
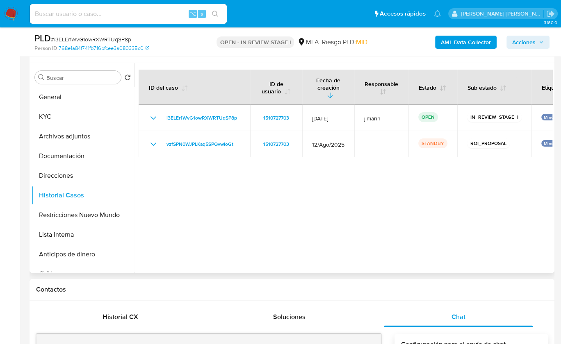
scroll to position [148, 0]
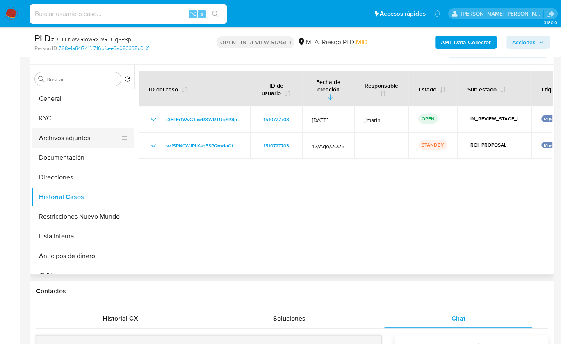
click at [83, 142] on button "Archivos adjuntos" at bounding box center [80, 138] width 96 height 20
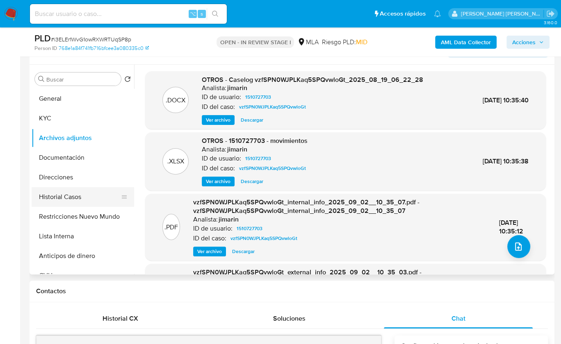
click at [83, 198] on button "Historial Casos" at bounding box center [80, 197] width 96 height 20
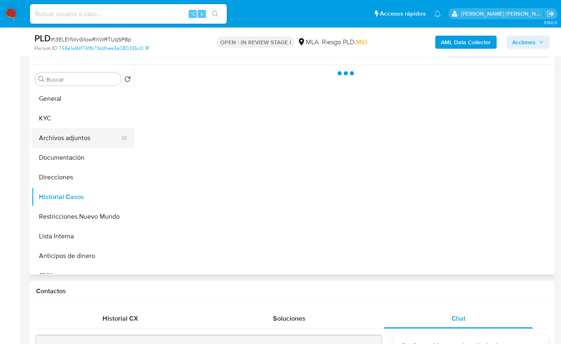
click at [96, 143] on button "Archivos adjuntos" at bounding box center [80, 138] width 96 height 20
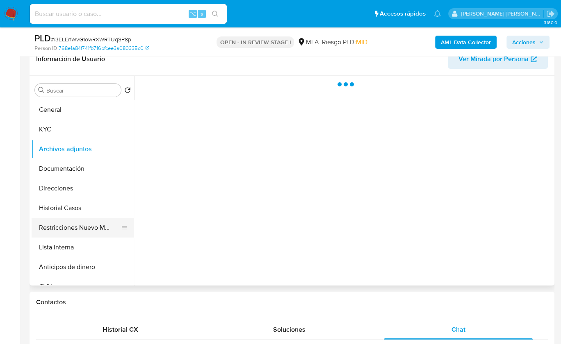
scroll to position [134, 0]
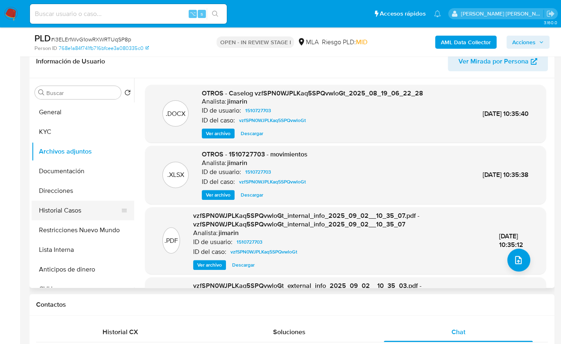
click at [75, 214] on button "Historial Casos" at bounding box center [80, 211] width 96 height 20
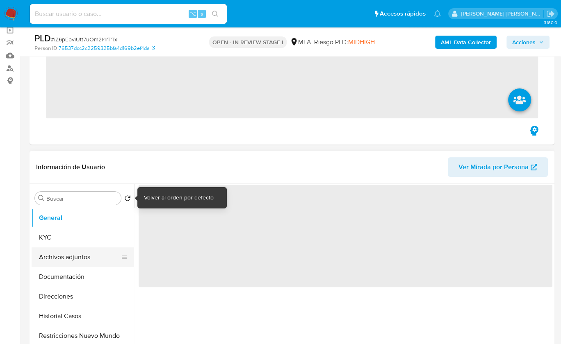
scroll to position [65, 0]
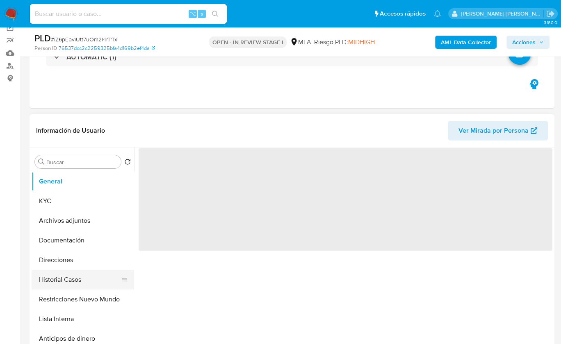
click at [94, 290] on button "Restricciones Nuevo Mundo" at bounding box center [83, 300] width 102 height 20
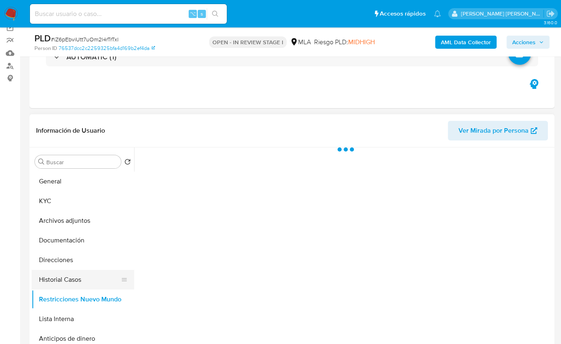
click at [92, 279] on button "Historial Casos" at bounding box center [80, 280] width 96 height 20
select select "10"
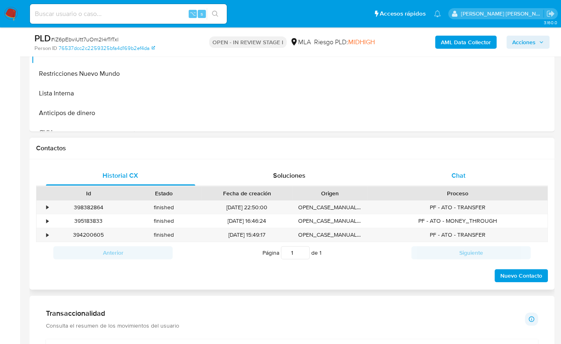
click at [488, 173] on div "Chat" at bounding box center [458, 176] width 149 height 20
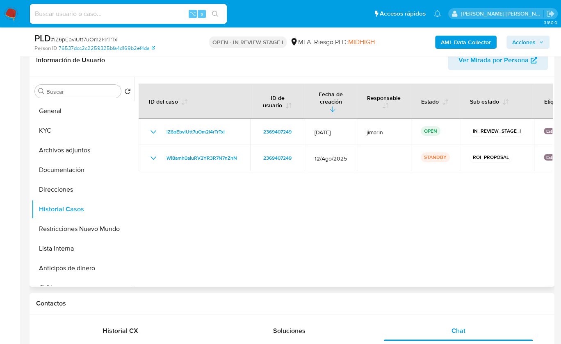
scroll to position [134, 0]
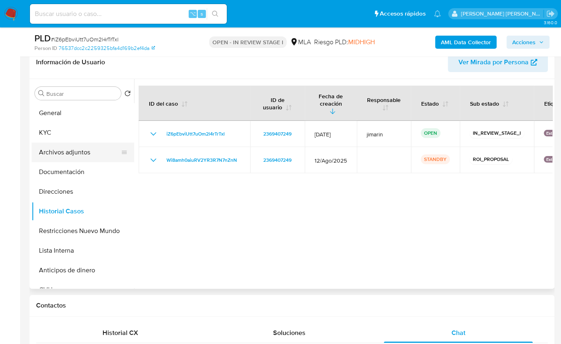
click at [66, 148] on button "Archivos adjuntos" at bounding box center [80, 153] width 96 height 20
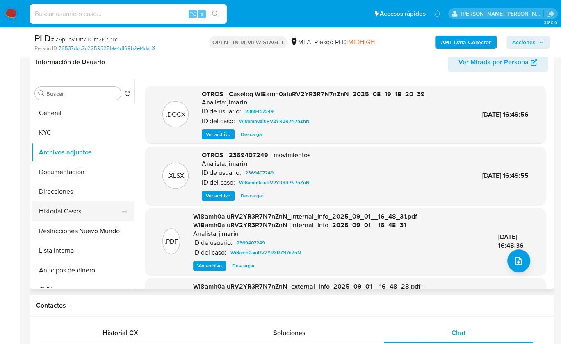
click at [81, 216] on button "Historial Casos" at bounding box center [80, 212] width 96 height 20
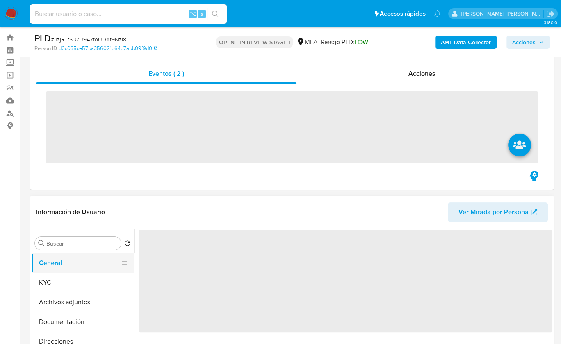
scroll to position [64, 0]
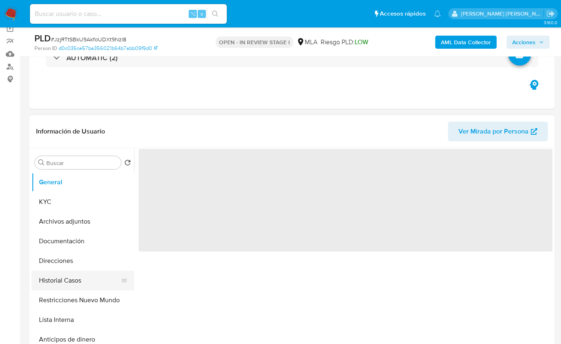
click at [84, 281] on button "Historial Casos" at bounding box center [80, 281] width 96 height 20
select select "10"
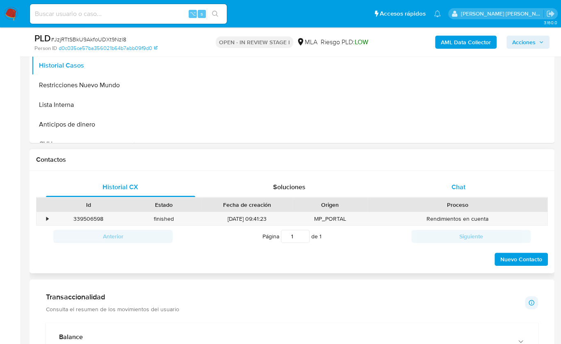
click at [481, 191] on div "Chat" at bounding box center [458, 188] width 149 height 20
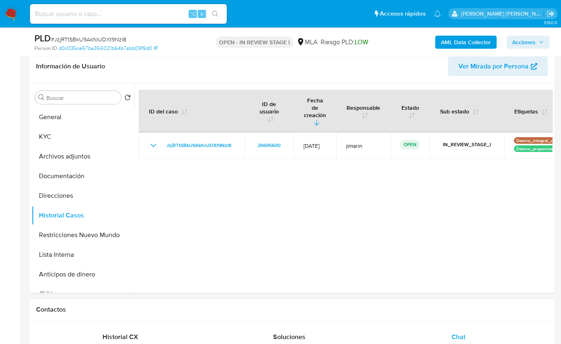
scroll to position [128, 0]
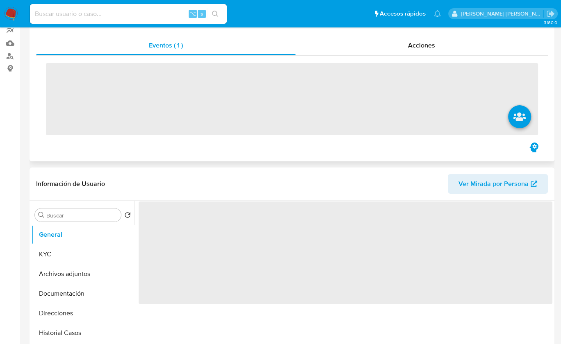
scroll to position [150, 0]
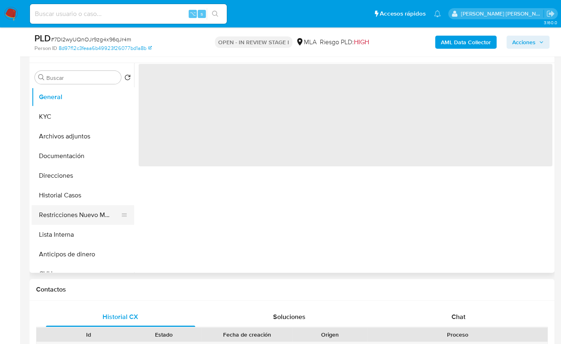
click at [83, 206] on button "Restricciones Nuevo Mundo" at bounding box center [80, 215] width 96 height 20
select select "10"
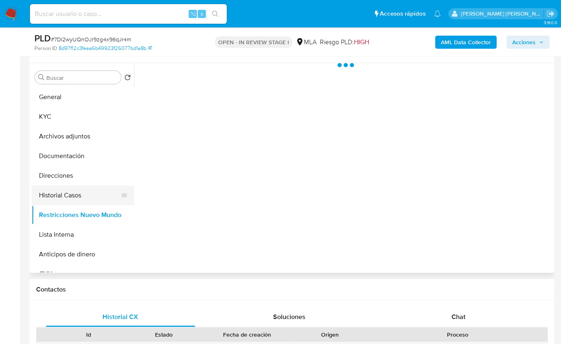
click at [91, 199] on button "Historial Casos" at bounding box center [80, 196] width 96 height 20
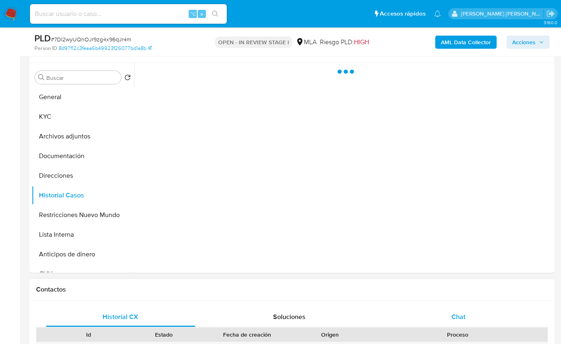
click at [439, 315] on div "Chat" at bounding box center [458, 317] width 149 height 20
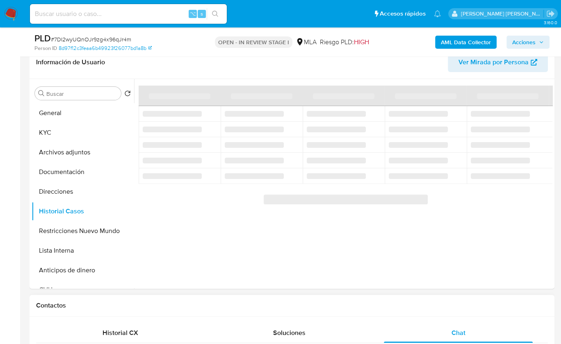
scroll to position [117, 0]
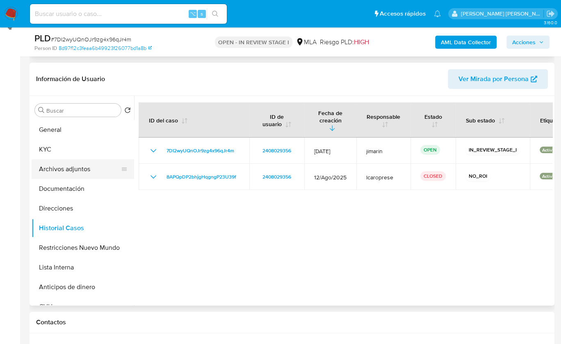
click at [79, 169] on button "Archivos adjuntos" at bounding box center [80, 169] width 96 height 20
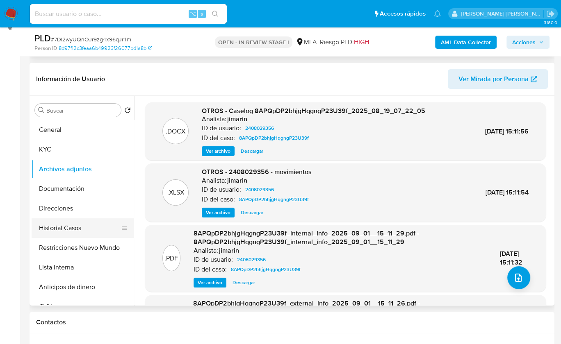
click at [77, 228] on button "Historial Casos" at bounding box center [80, 229] width 96 height 20
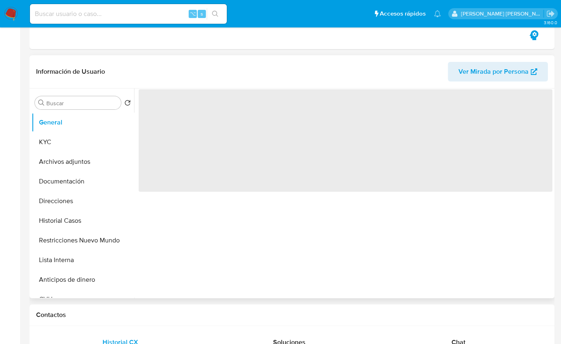
scroll to position [210, 0]
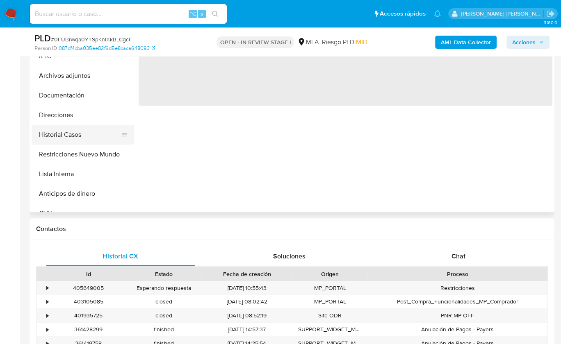
click at [87, 135] on button "Historial Casos" at bounding box center [80, 135] width 96 height 20
select select "10"
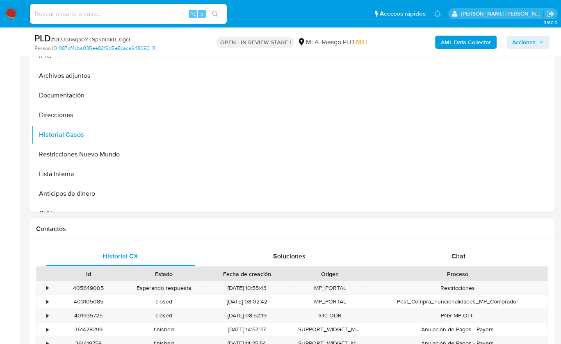
click at [469, 275] on div "Proceso" at bounding box center [457, 274] width 169 height 8
click at [469, 260] on div "Chat" at bounding box center [458, 257] width 149 height 20
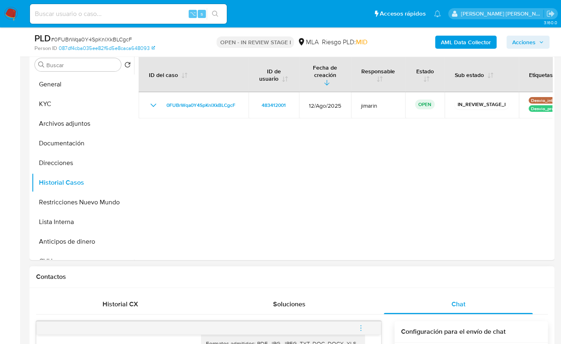
scroll to position [161, 0]
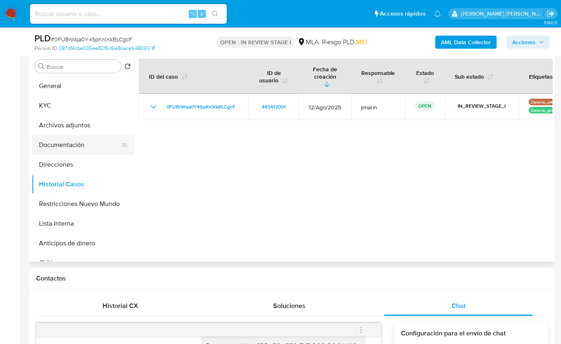
click at [81, 144] on button "Documentación" at bounding box center [80, 145] width 96 height 20
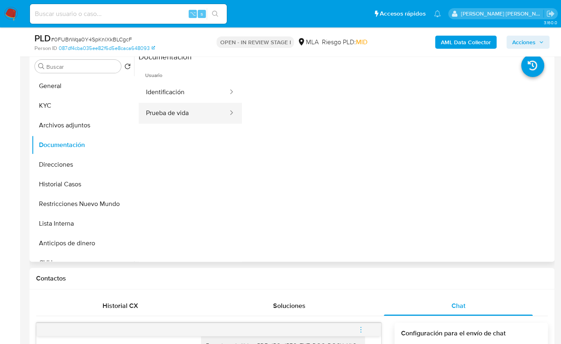
click at [185, 121] on button "Prueba de vida" at bounding box center [184, 113] width 90 height 21
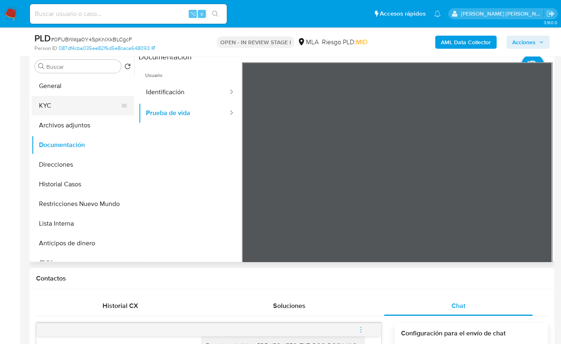
click at [71, 103] on button "KYC" at bounding box center [80, 106] width 96 height 20
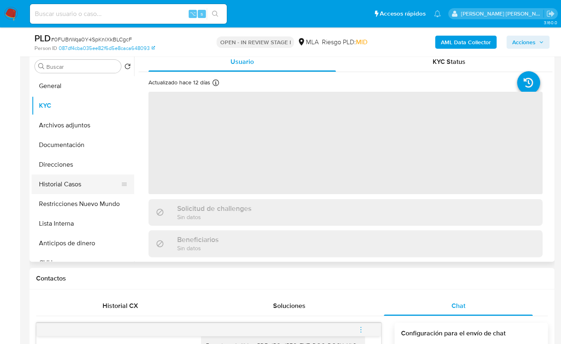
click at [80, 180] on button "Historial Casos" at bounding box center [80, 185] width 96 height 20
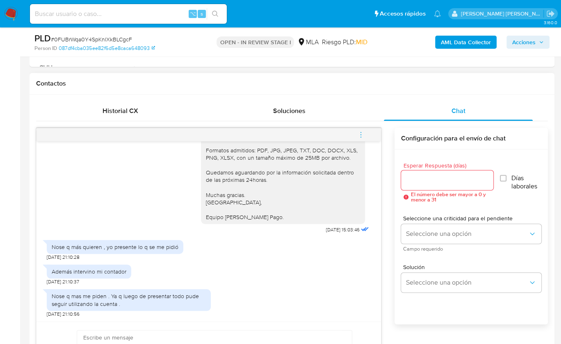
scroll to position [358, 0]
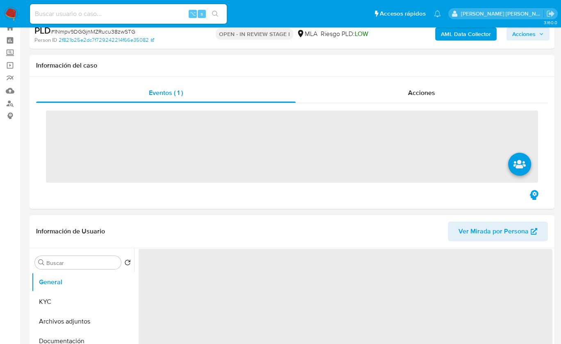
scroll to position [132, 0]
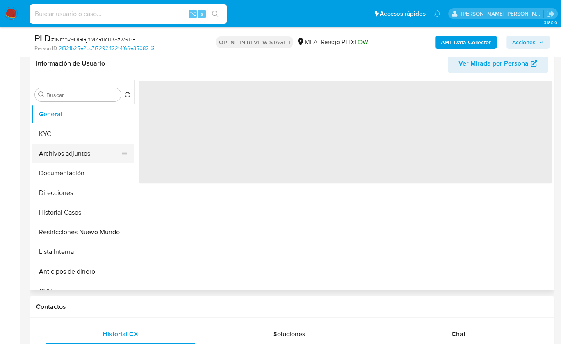
select select "10"
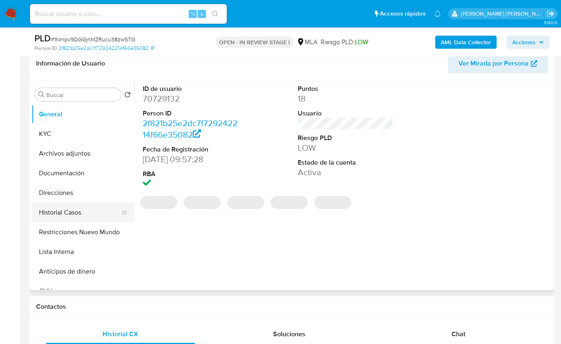
click at [73, 214] on button "Historial Casos" at bounding box center [80, 213] width 96 height 20
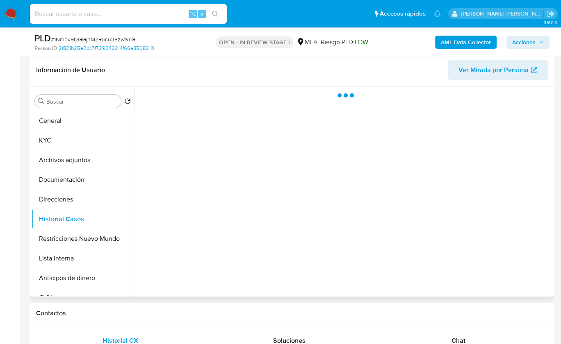
scroll to position [118, 0]
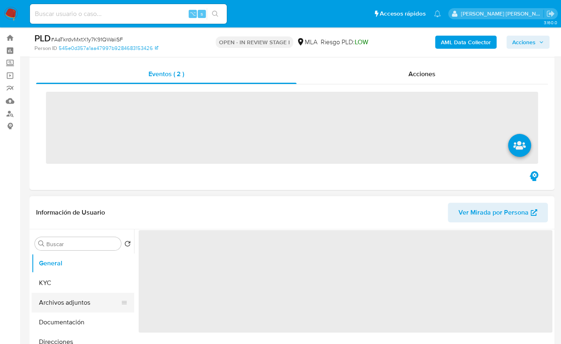
scroll to position [65, 0]
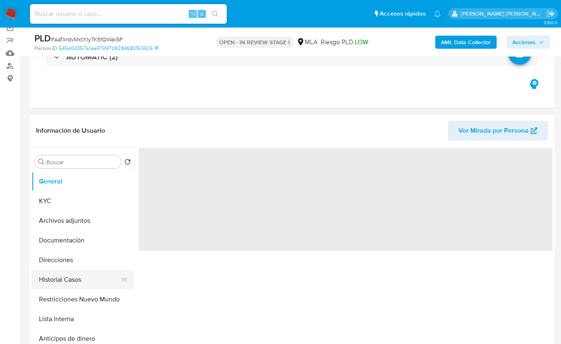
click at [96, 281] on button "Historial Casos" at bounding box center [80, 280] width 96 height 20
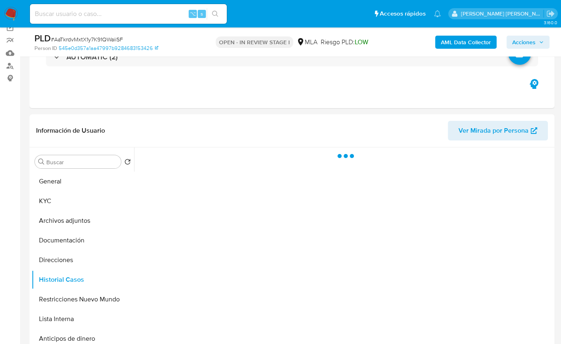
select select "10"
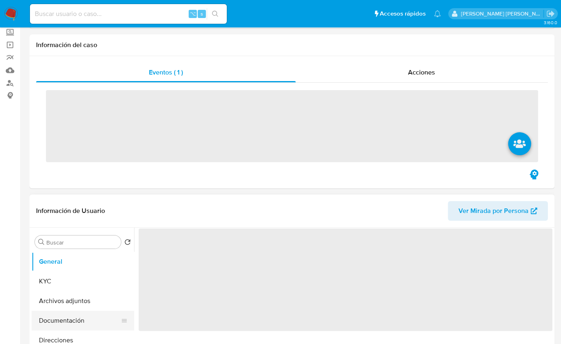
scroll to position [57, 0]
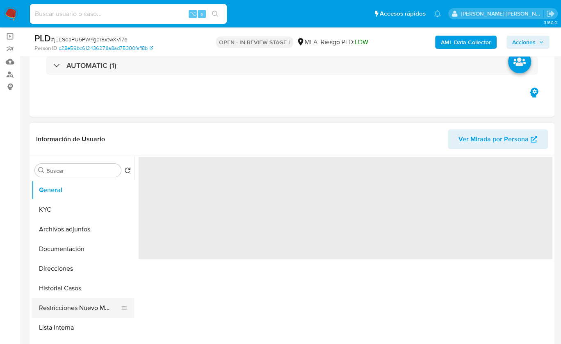
select select "10"
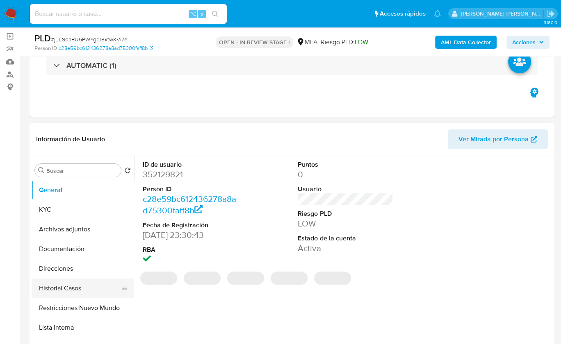
click at [87, 289] on button "Historial Casos" at bounding box center [80, 289] width 96 height 20
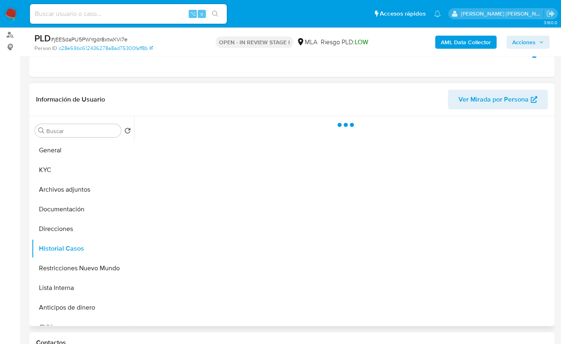
scroll to position [113, 0]
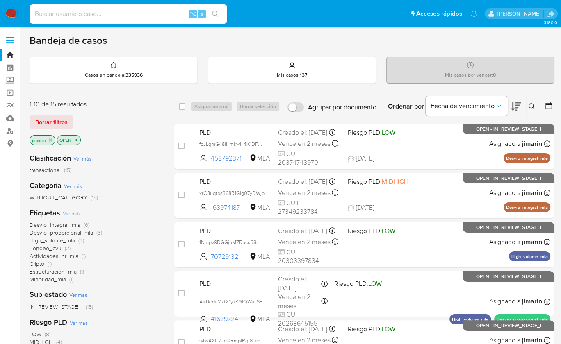
click at [7, 16] on img at bounding box center [11, 14] width 14 height 14
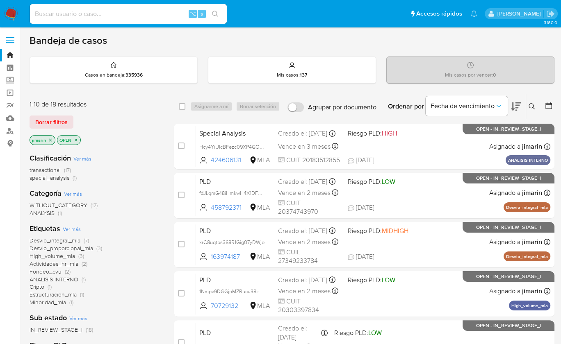
click at [75, 140] on icon "close-filter" at bounding box center [75, 140] width 5 height 5
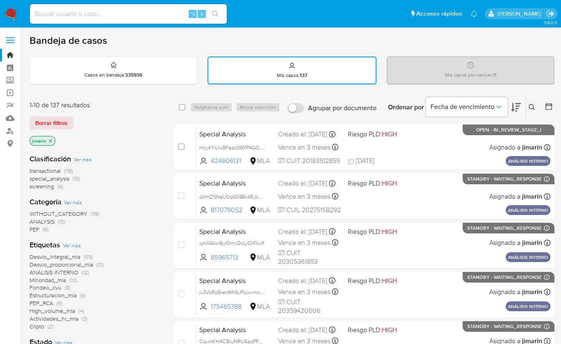
click at [77, 164] on div "Clasificación Ver más transactional (118) special_analysis (13) screening (6)" at bounding box center [95, 172] width 131 height 36
click at [80, 159] on span "Ver más" at bounding box center [82, 159] width 18 height 7
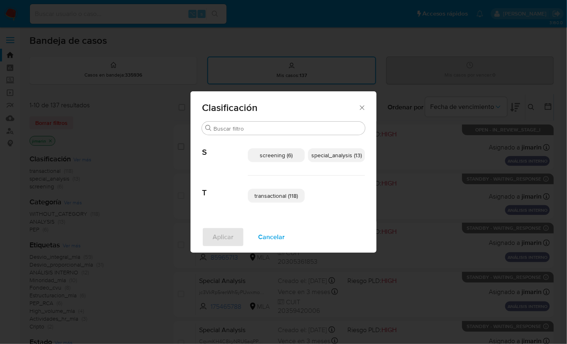
click at [340, 155] on span "special_analysis (13)" at bounding box center [337, 155] width 50 height 8
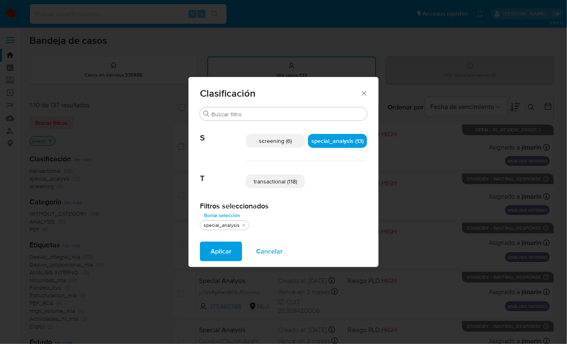
click at [279, 181] on span "transactional (118)" at bounding box center [275, 182] width 43 height 8
click at [247, 255] on button "Cancelar" at bounding box center [270, 252] width 48 height 20
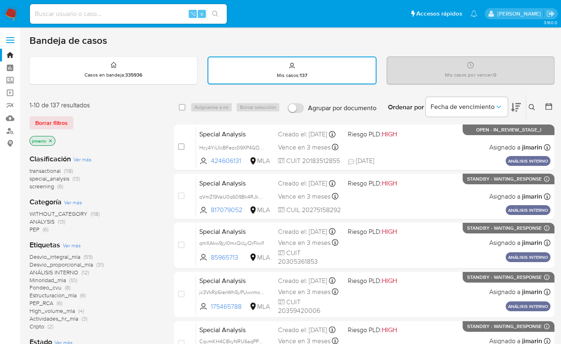
click at [87, 162] on span "Ver más" at bounding box center [82, 159] width 18 height 7
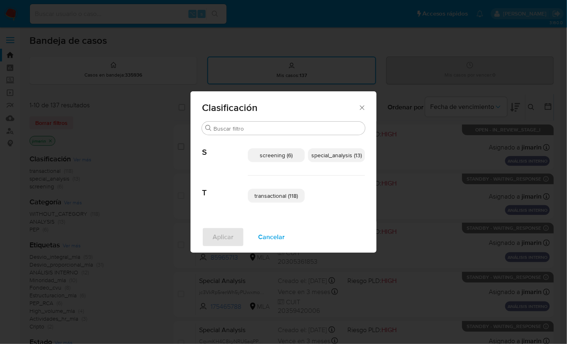
click at [323, 159] on span "special_analysis (13)" at bounding box center [337, 155] width 50 height 8
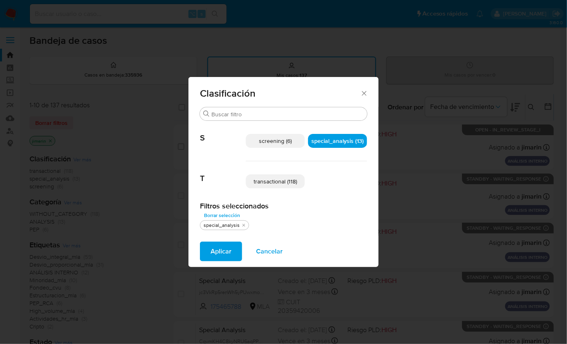
click at [283, 186] on p "transactional (118)" at bounding box center [275, 182] width 59 height 14
click at [232, 246] on button "Aplicar" at bounding box center [221, 252] width 42 height 20
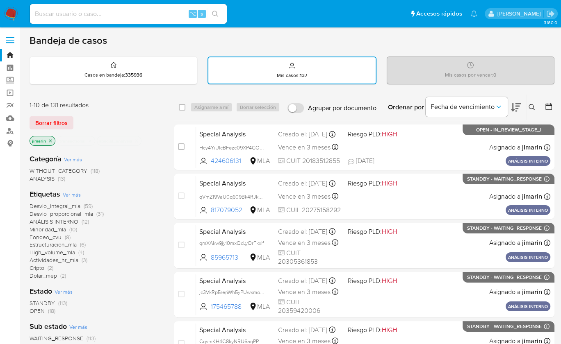
click at [125, 114] on div "1-10 de 131 resultados Borrar filtros jimarin transactional special_analysis" at bounding box center [95, 124] width 131 height 47
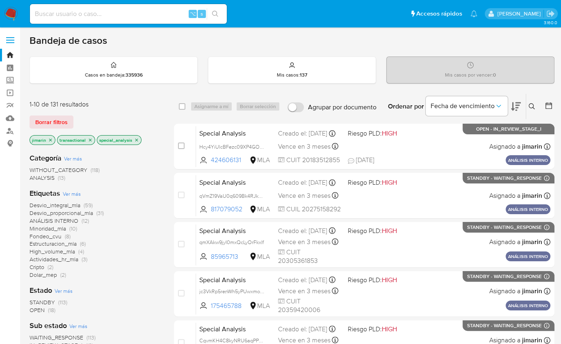
click at [51, 139] on icon "close-filter" at bounding box center [50, 140] width 5 height 5
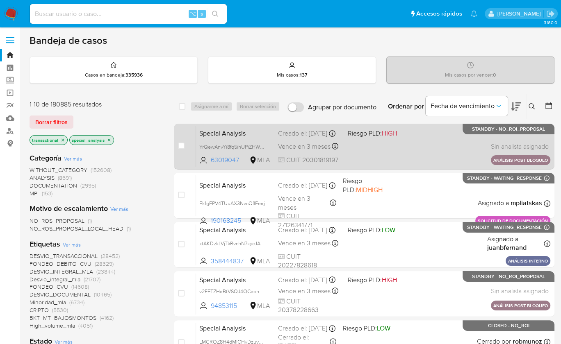
click at [438, 139] on div "Special Analysis YrQewAnvYi8fq5ihUPiZHWz3 63019047 MLA Riesgo PLD: HIGH Creado …" at bounding box center [373, 146] width 354 height 41
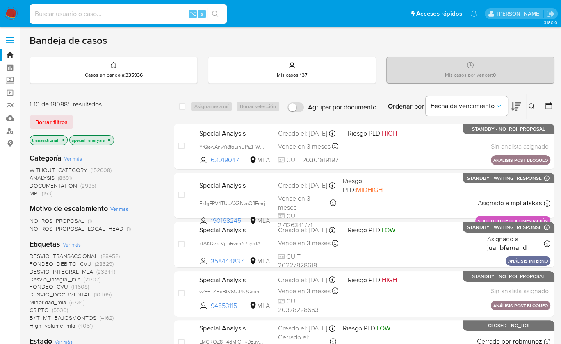
click at [16, 15] on img at bounding box center [11, 14] width 14 height 14
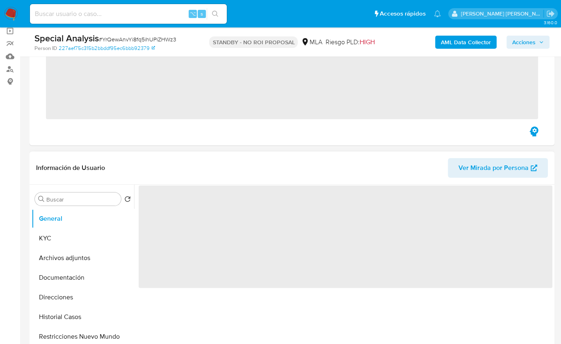
scroll to position [65, 0]
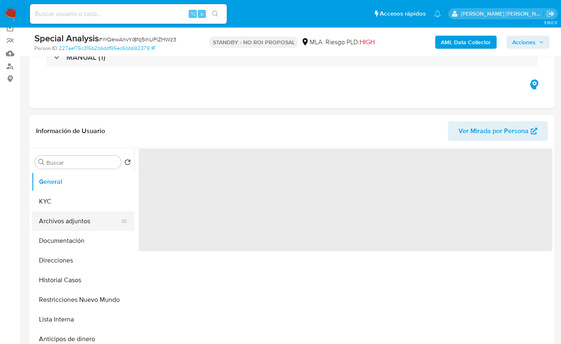
click at [78, 224] on button "Archivos adjuntos" at bounding box center [80, 222] width 96 height 20
select select "10"
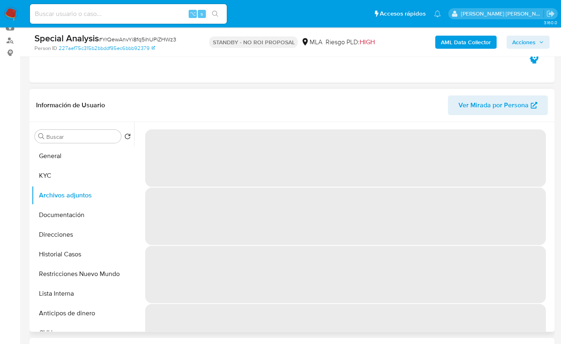
scroll to position [89, 0]
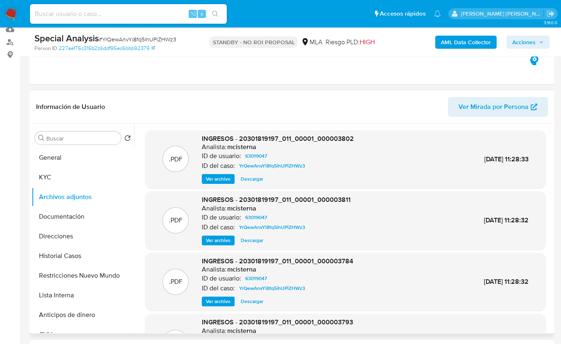
click at [223, 178] on span "Ver archivo" at bounding box center [218, 179] width 25 height 8
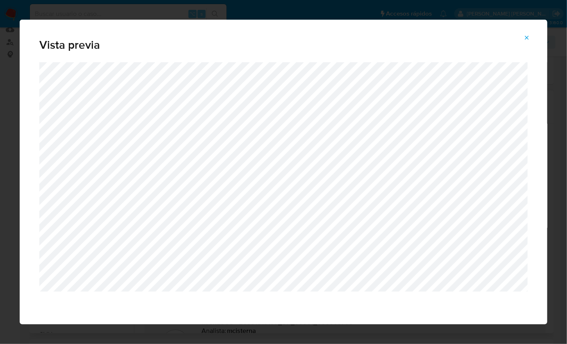
click at [525, 36] on icon "Attachment preview" at bounding box center [527, 37] width 7 height 7
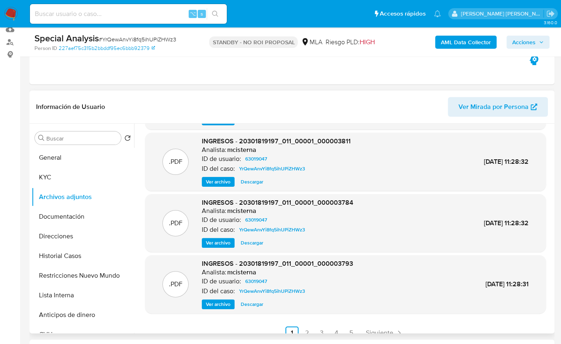
scroll to position [64, 0]
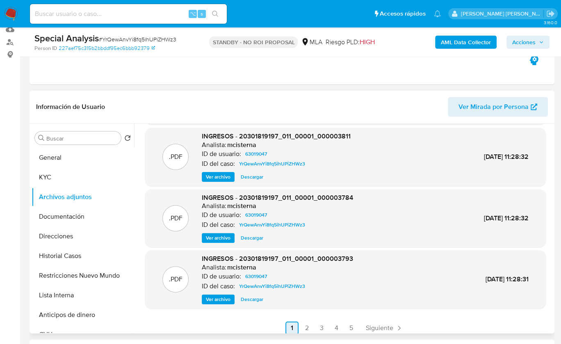
click at [308, 326] on link "2" at bounding box center [306, 328] width 13 height 13
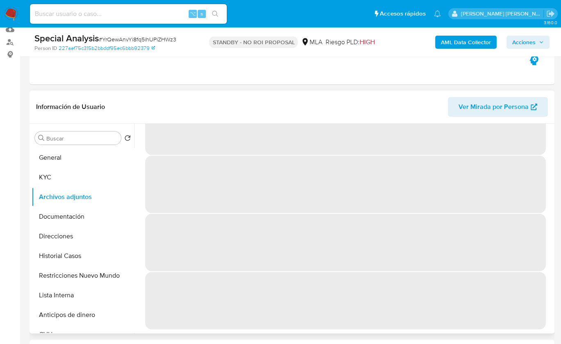
scroll to position [0, 0]
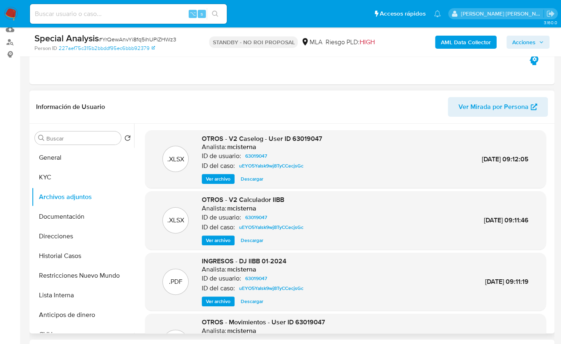
click at [228, 183] on span "Ver archivo" at bounding box center [218, 179] width 25 height 8
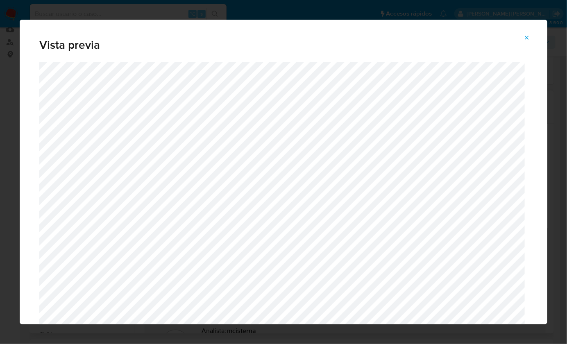
click at [533, 38] on button "Attachment preview" at bounding box center [527, 37] width 18 height 13
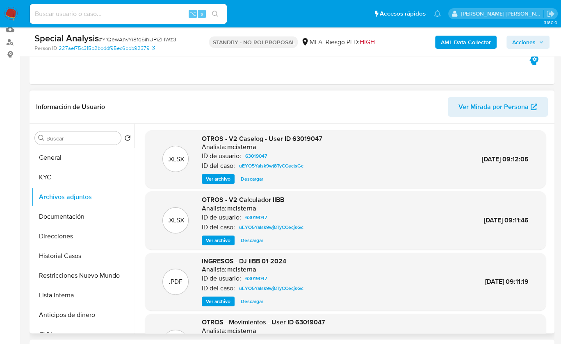
click at [252, 181] on span "Descargar" at bounding box center [252, 179] width 23 height 8
click at [214, 109] on header "Información de Usuario Ver Mirada por Persona" at bounding box center [292, 107] width 512 height 20
click at [54, 178] on button "KYC" at bounding box center [80, 178] width 96 height 20
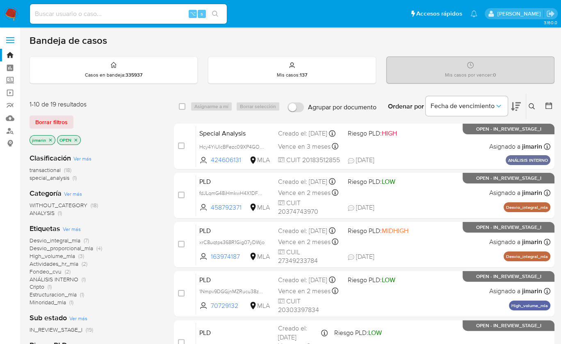
click at [77, 138] on icon "close-filter" at bounding box center [75, 140] width 5 height 5
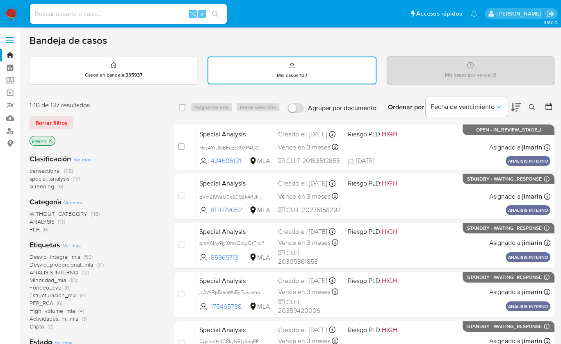
click at [157, 121] on div "Borrar filtros" at bounding box center [95, 122] width 131 height 13
